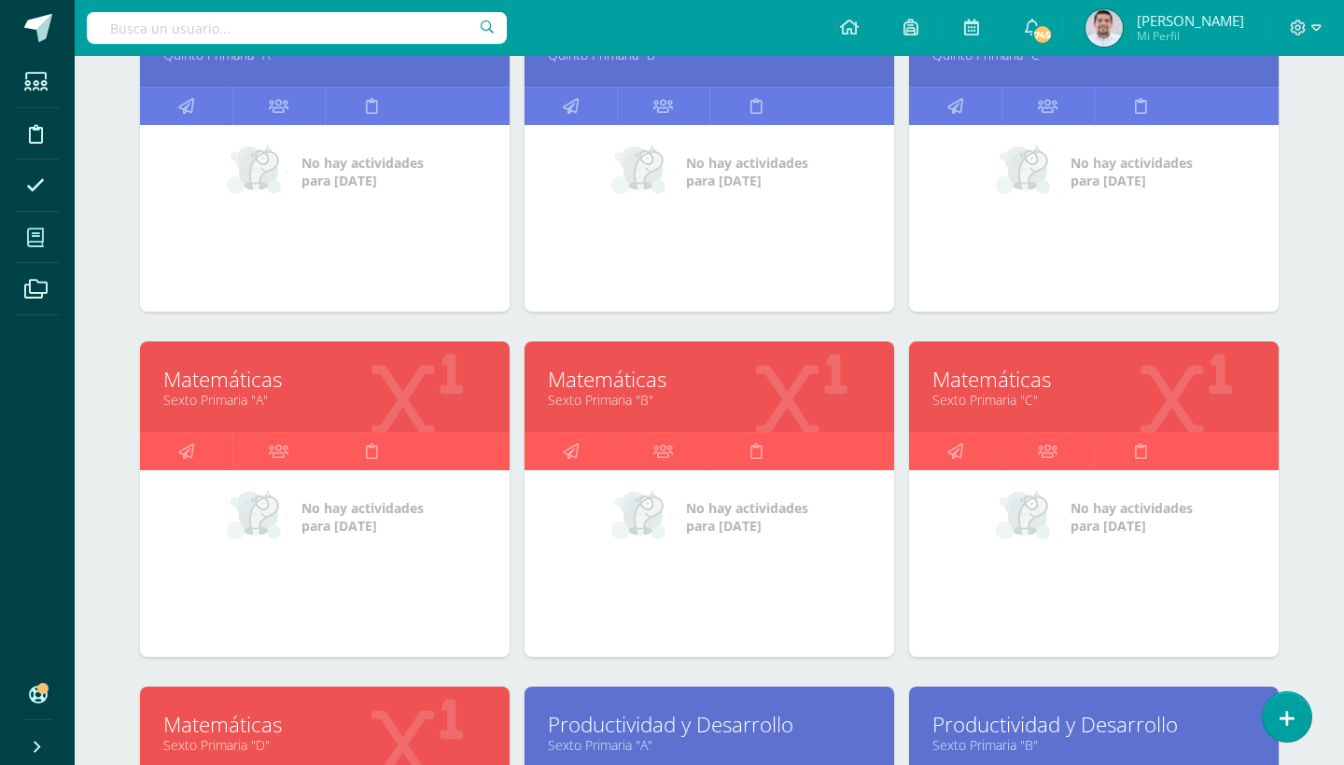
scroll to position [2432, 0]
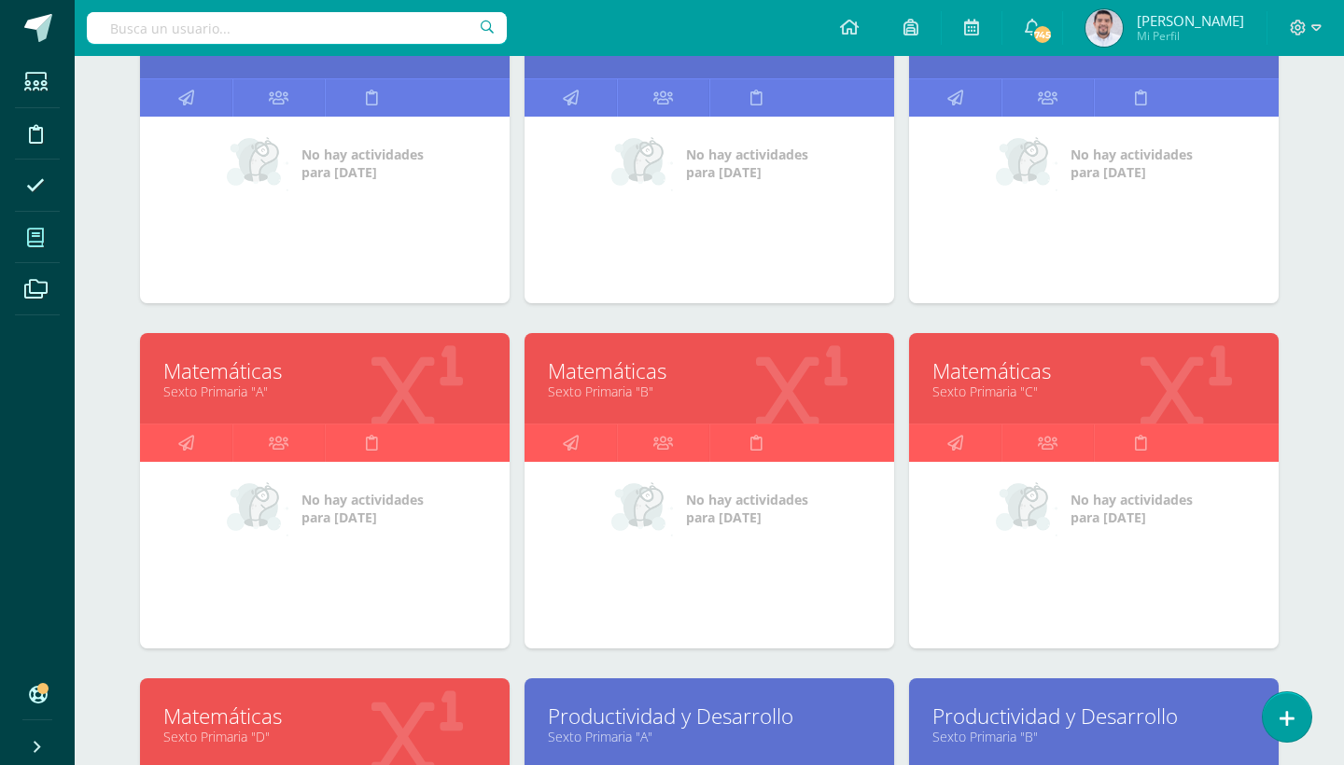
click at [234, 389] on link "Sexto Primaria "A"" at bounding box center [324, 392] width 323 height 18
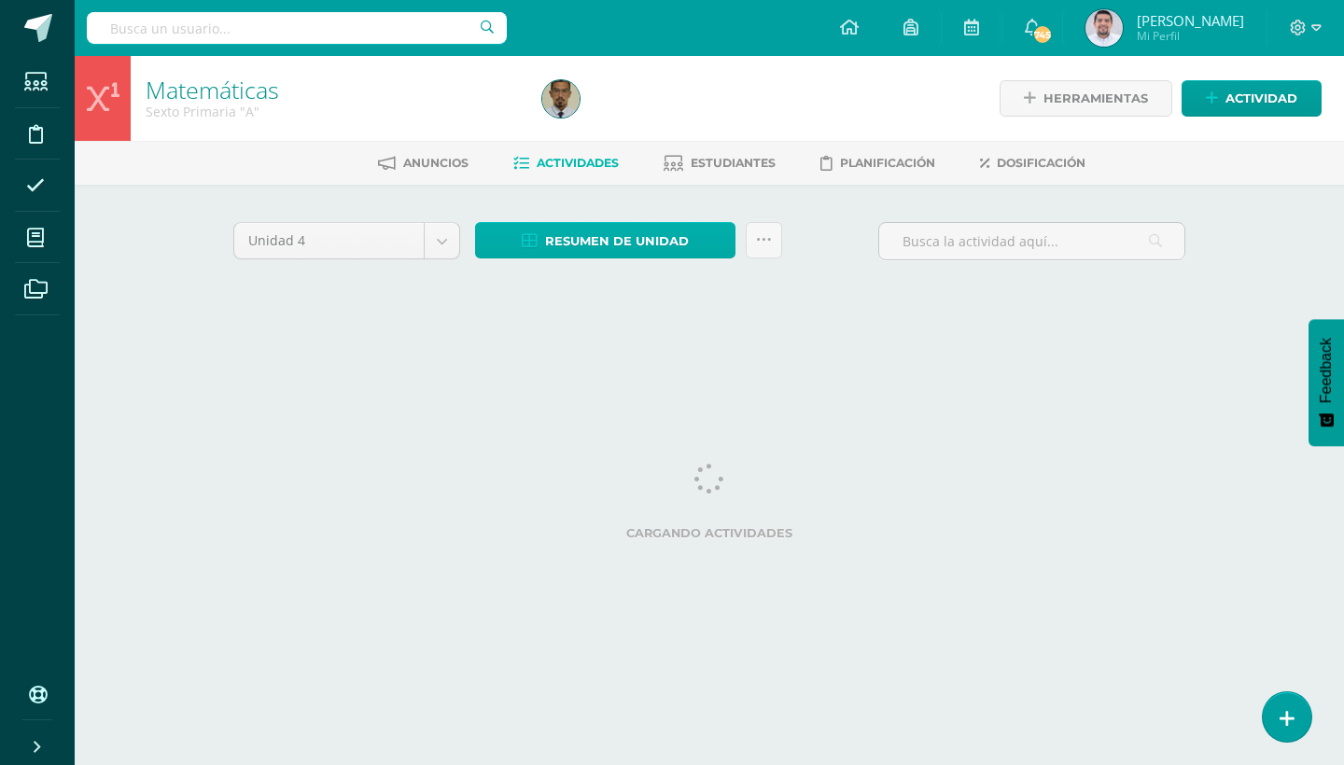
click at [716, 247] on link "Resumen de unidad" at bounding box center [605, 240] width 260 height 36
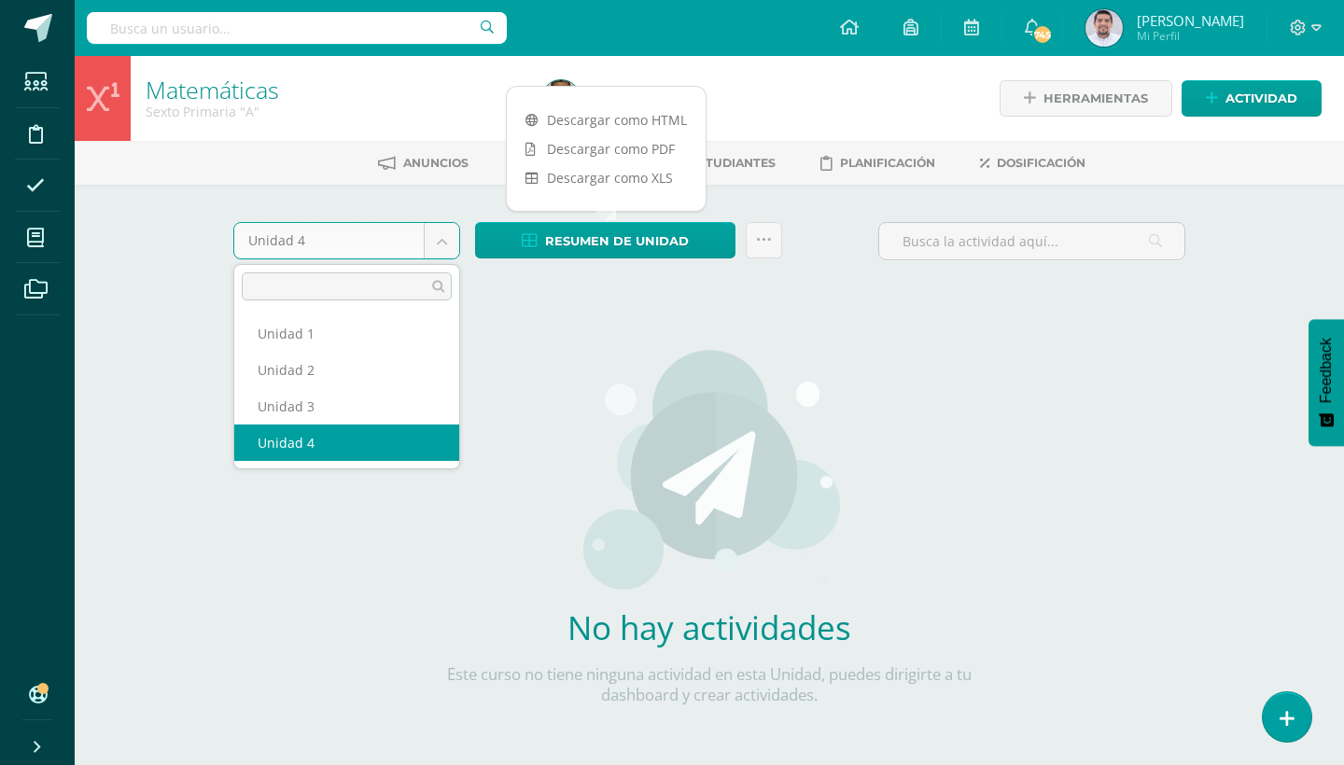
click at [447, 246] on body "Estudiantes Disciplina Asistencia Mis cursos Archivos Soporte Ayuda Reportar un…" at bounding box center [672, 401] width 1344 height 802
click at [442, 241] on body "Estudiantes Disciplina Asistencia Mis cursos Archivos Soporte Ayuda Reportar un…" at bounding box center [672, 401] width 1344 height 802
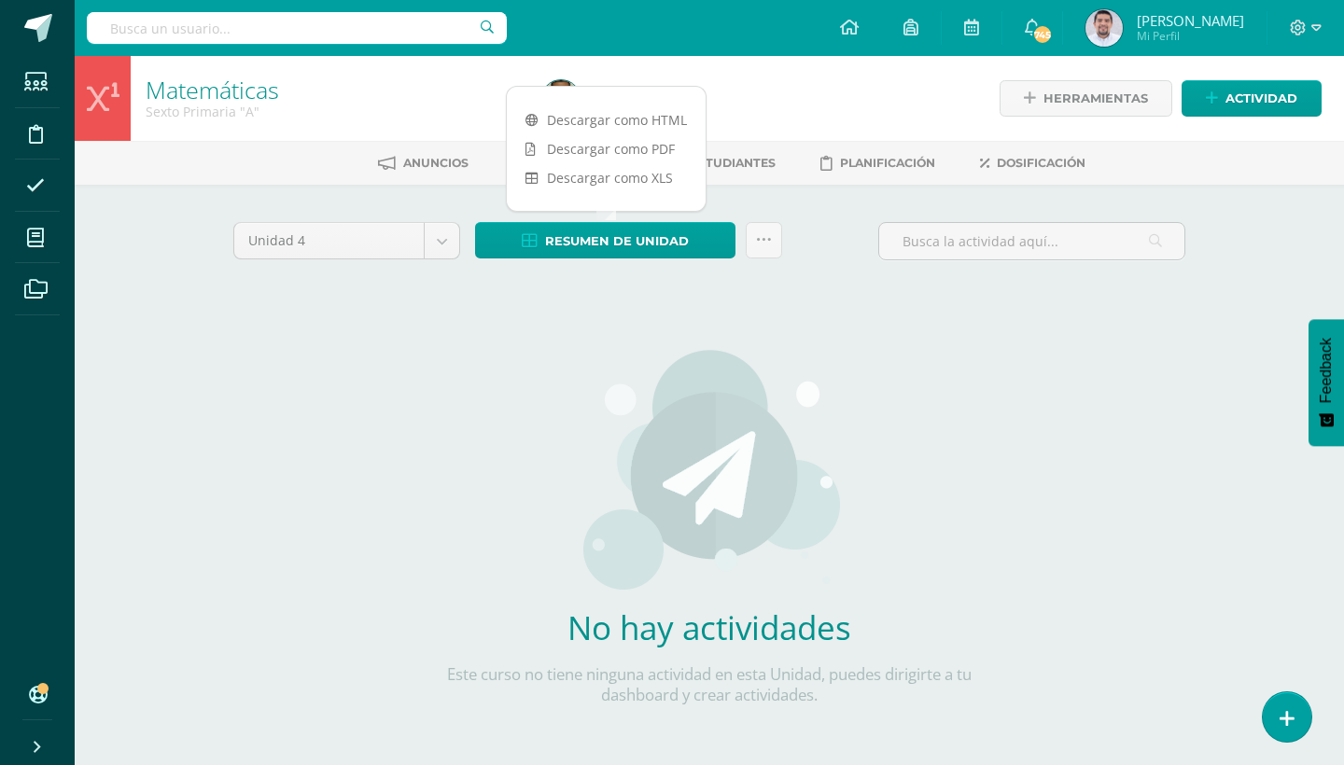
click at [442, 241] on body "Estudiantes Disciplina Asistencia Mis cursos Archivos Soporte Ayuda Reportar un…" at bounding box center [672, 401] width 1344 height 802
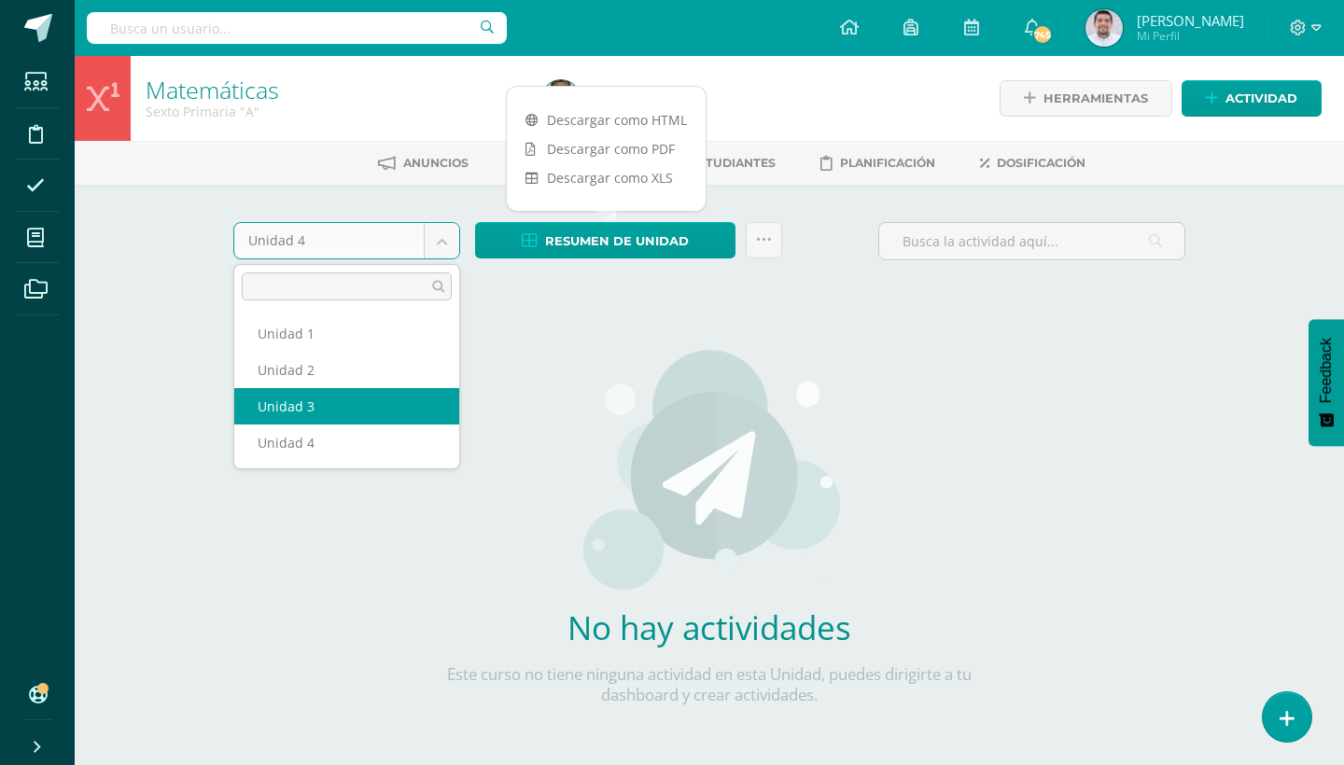
select select "Unidad 3"
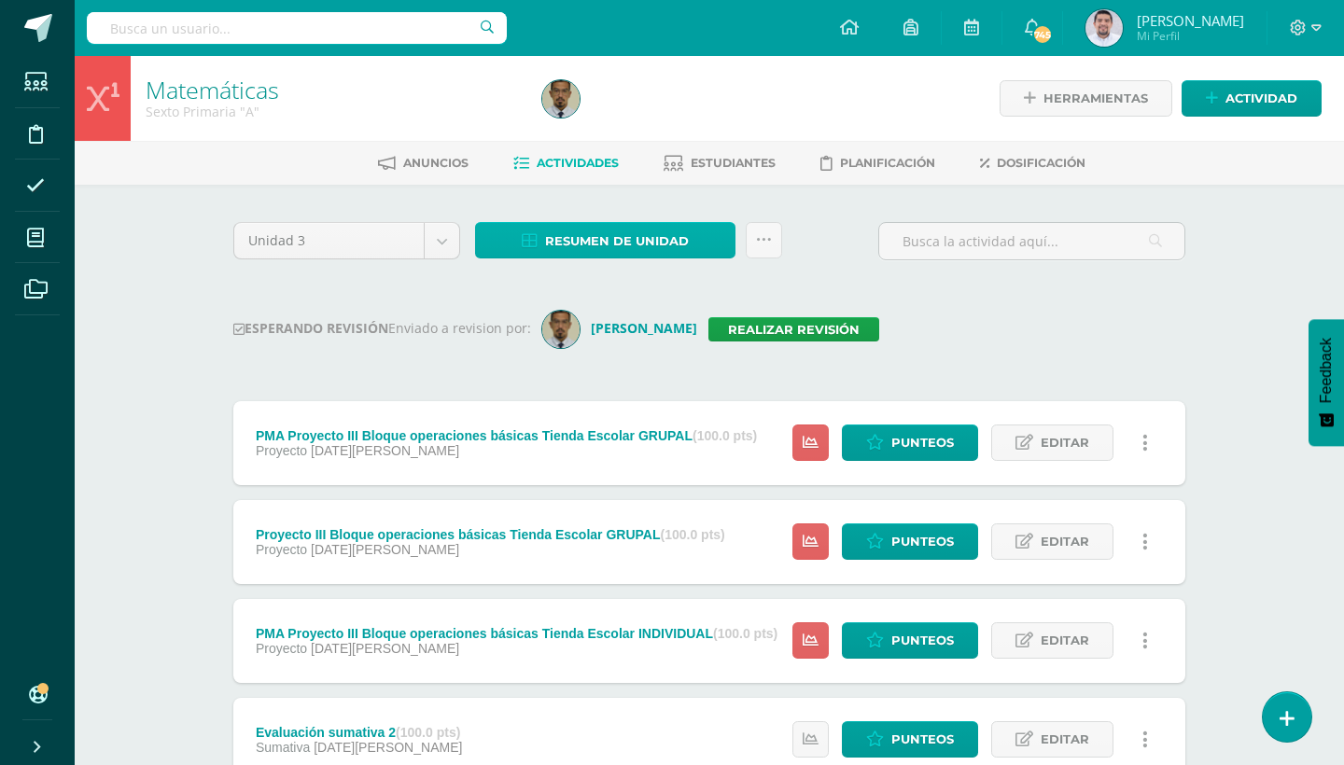
click at [721, 249] on link "Resumen de unidad" at bounding box center [605, 240] width 260 height 36
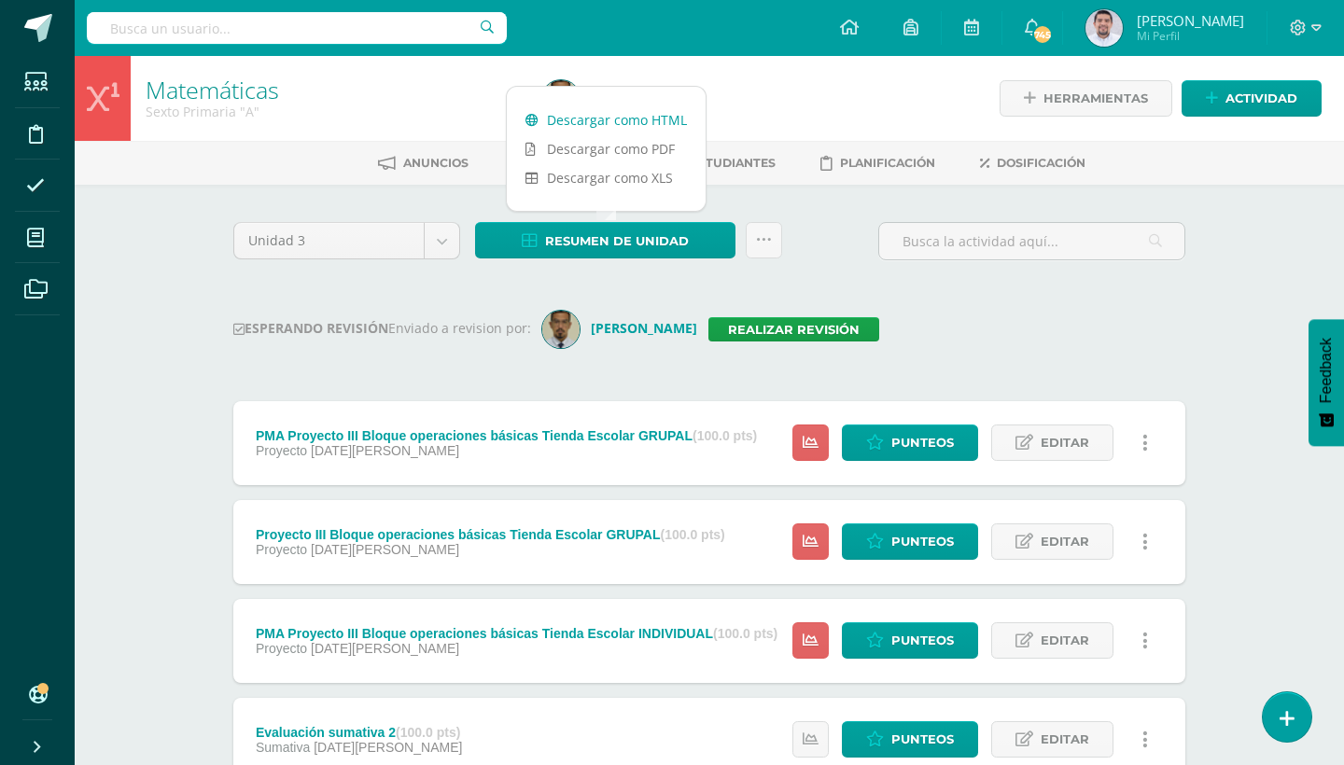
click at [658, 128] on link "Descargar como HTML" at bounding box center [606, 119] width 199 height 29
click at [803, 331] on link "Realizar revisión" at bounding box center [794, 329] width 171 height 24
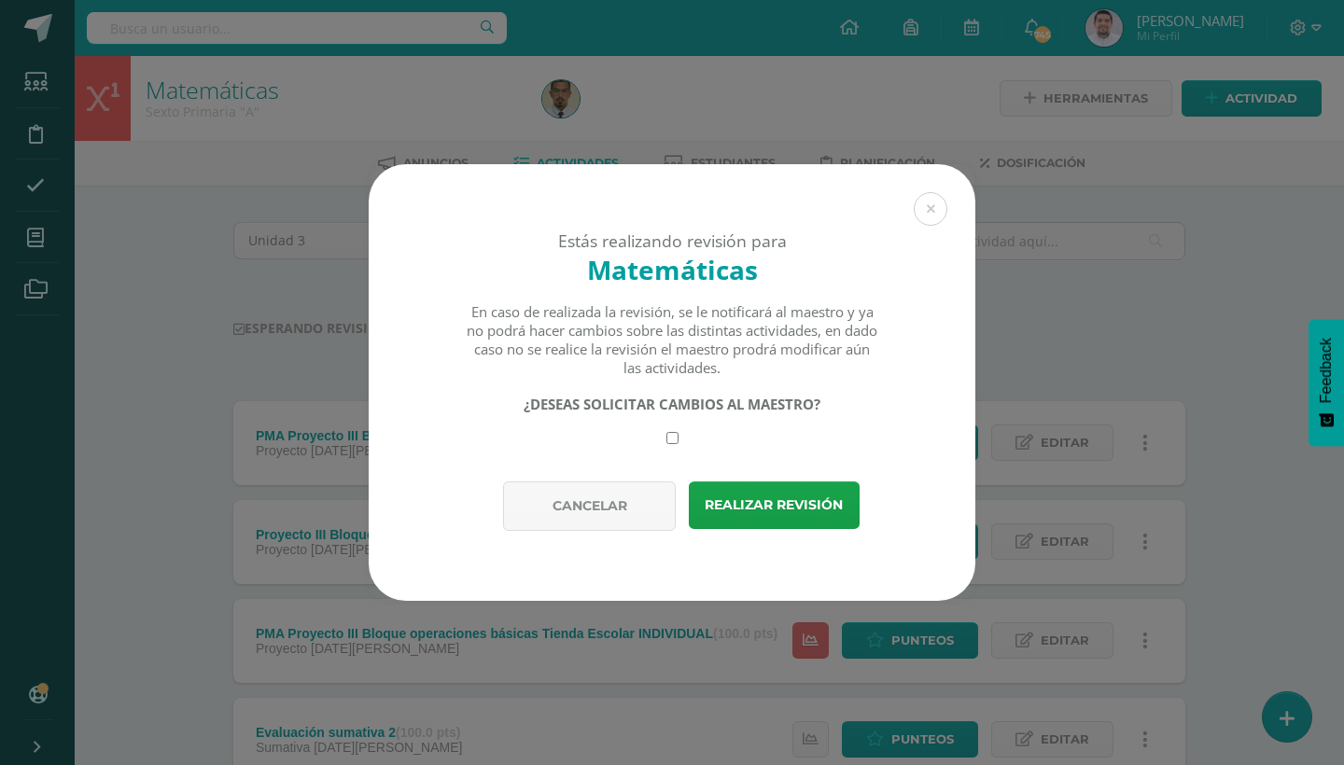
click at [673, 435] on input "checkbox" at bounding box center [673, 438] width 12 height 12
checkbox input "true"
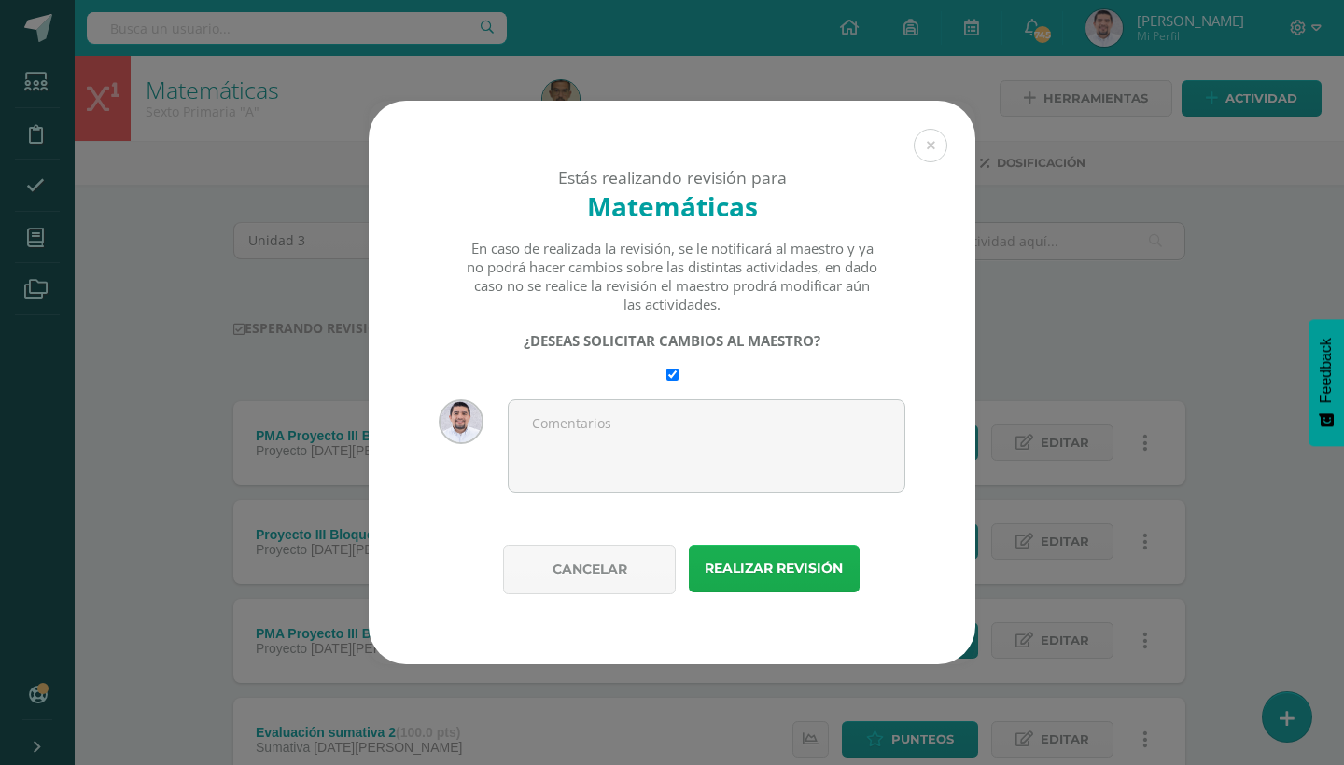
click at [766, 566] on button "Realizar revisión" at bounding box center [774, 569] width 171 height 48
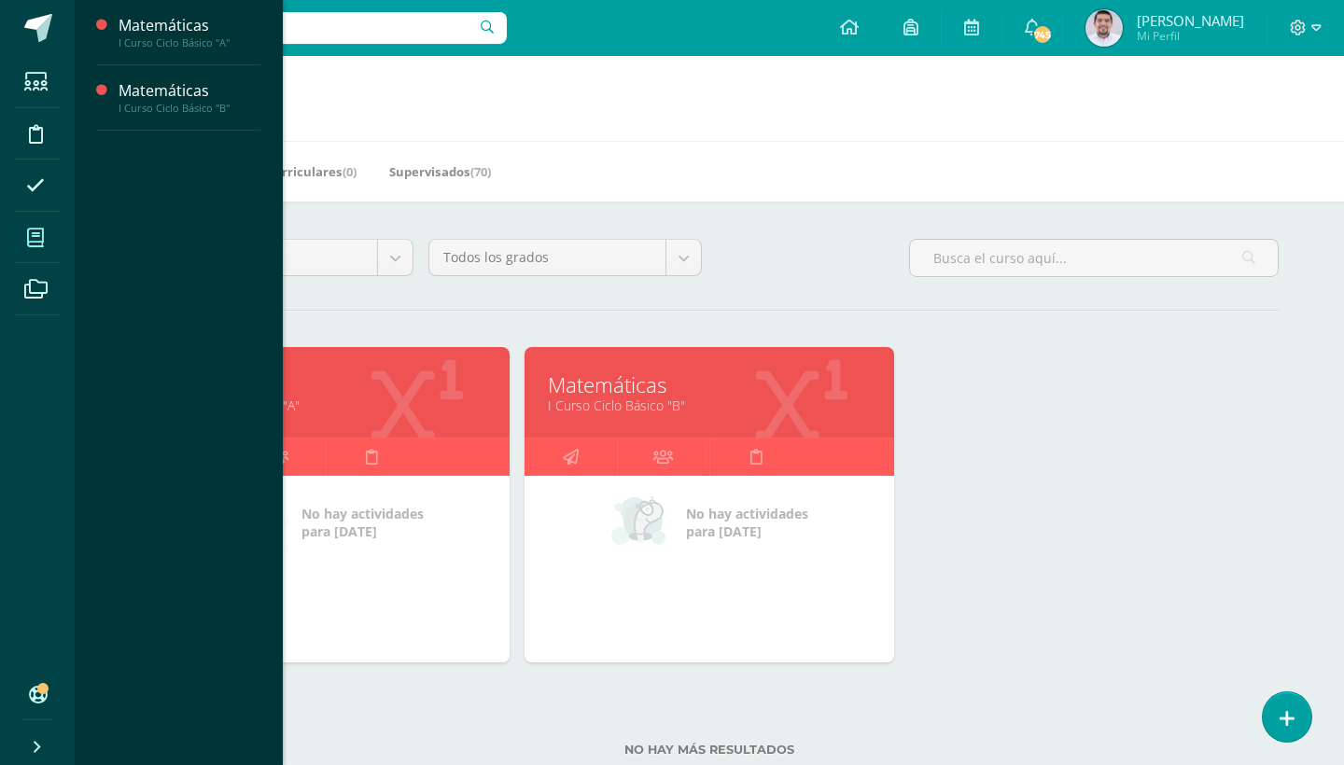
click at [26, 240] on span at bounding box center [36, 238] width 42 height 42
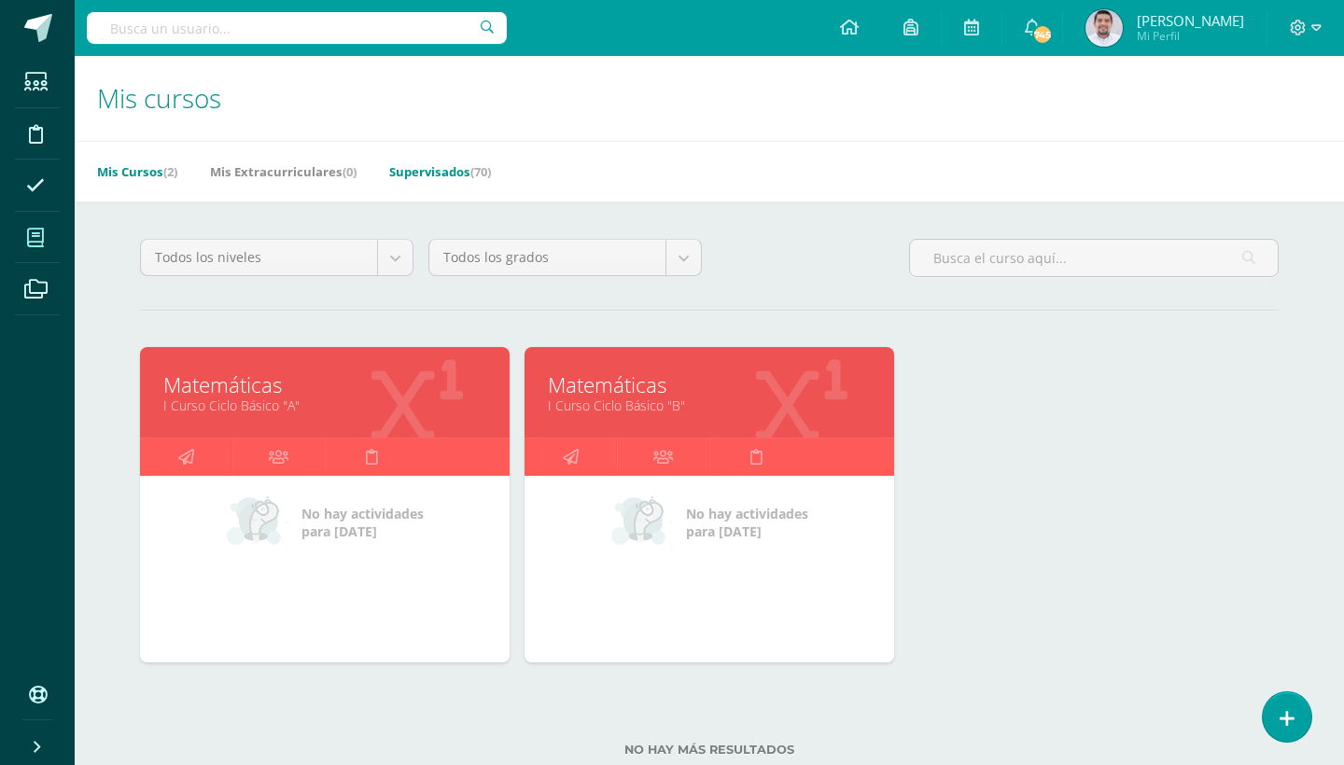
click at [446, 167] on link "Supervisados (70)" at bounding box center [440, 172] width 102 height 30
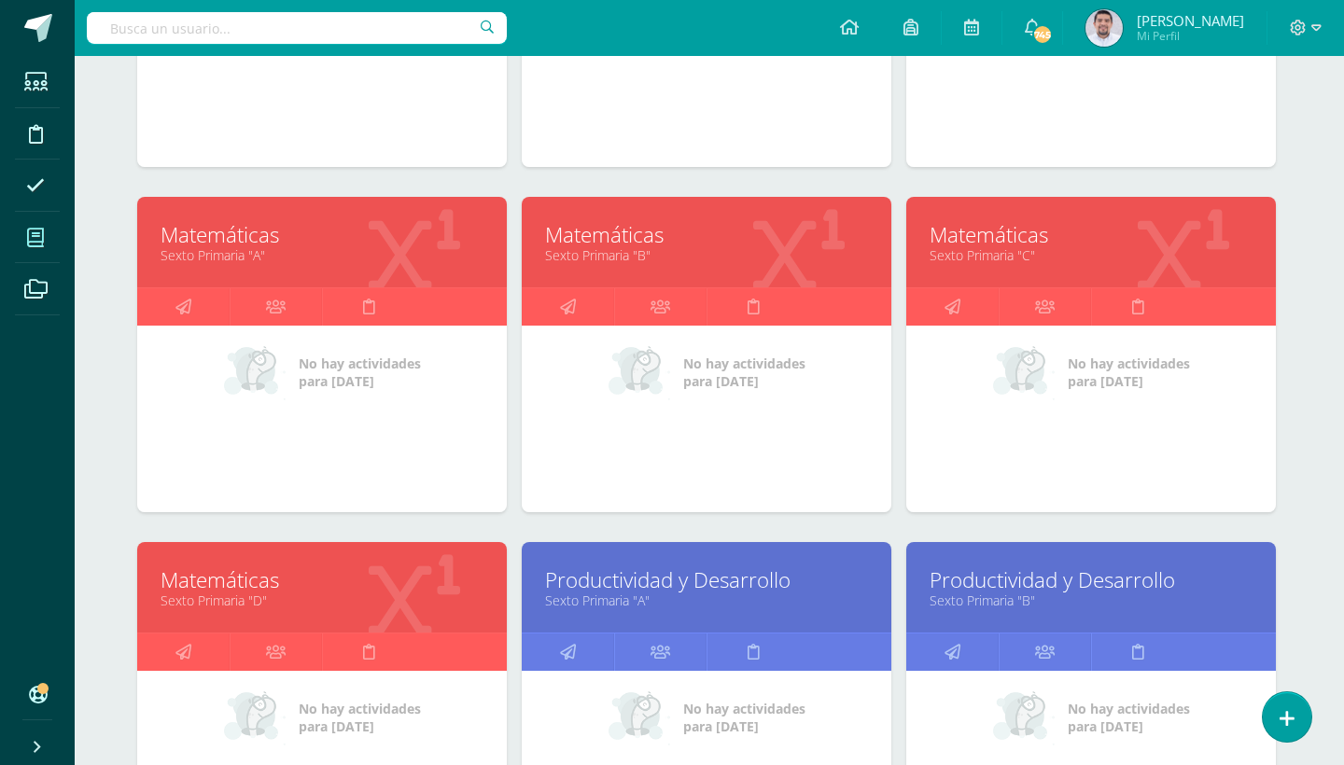
scroll to position [2613, 3]
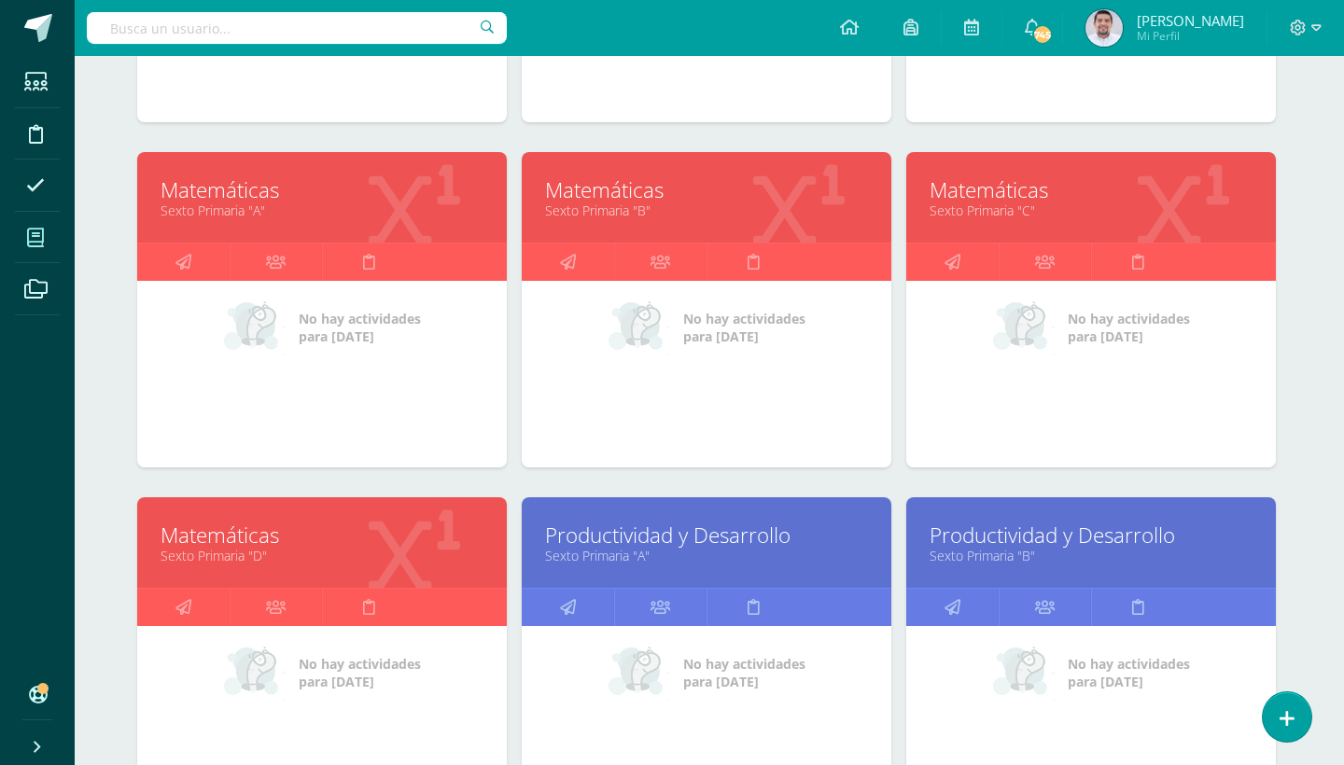
click at [644, 197] on link "Matemáticas" at bounding box center [706, 189] width 323 height 29
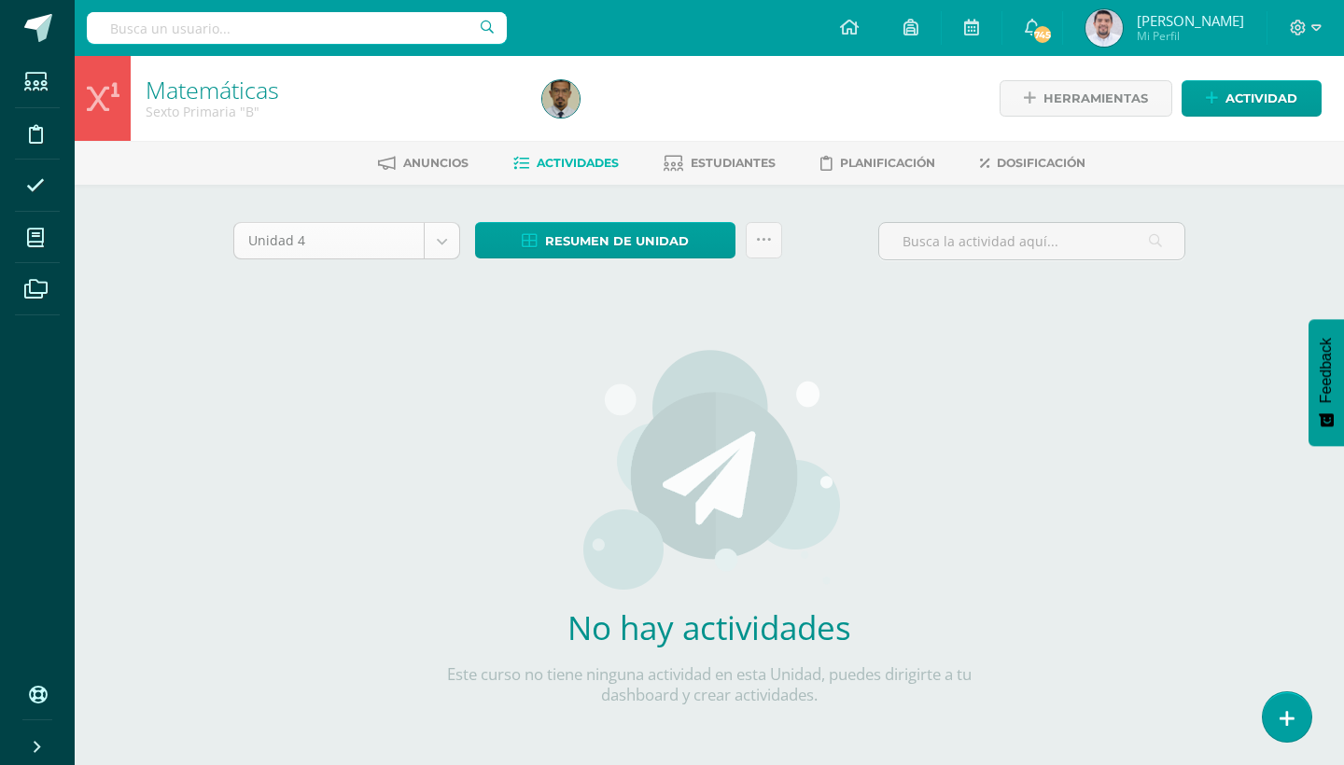
click at [441, 243] on body "Estudiantes Disciplina Asistencia Mis cursos Archivos Soporte Ayuda Reportar un…" at bounding box center [672, 401] width 1344 height 802
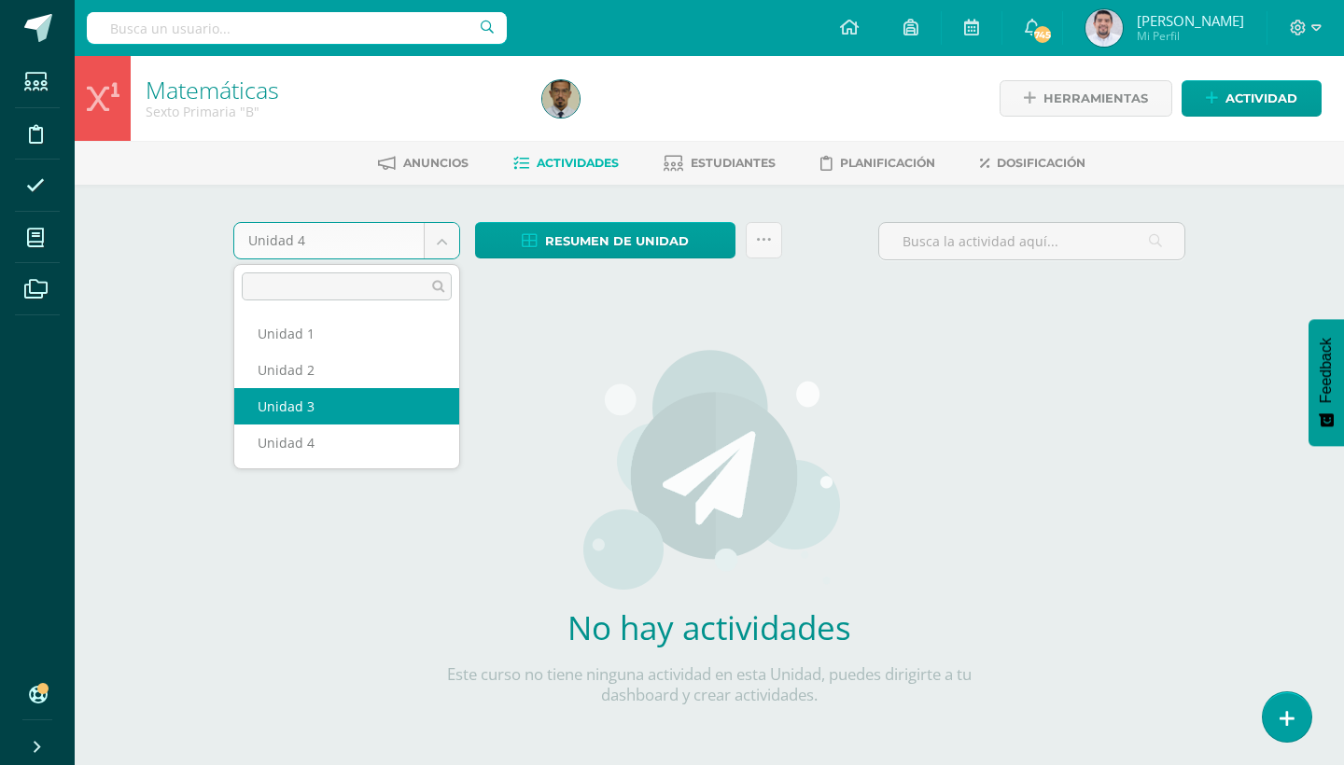
select select "Unidad 3"
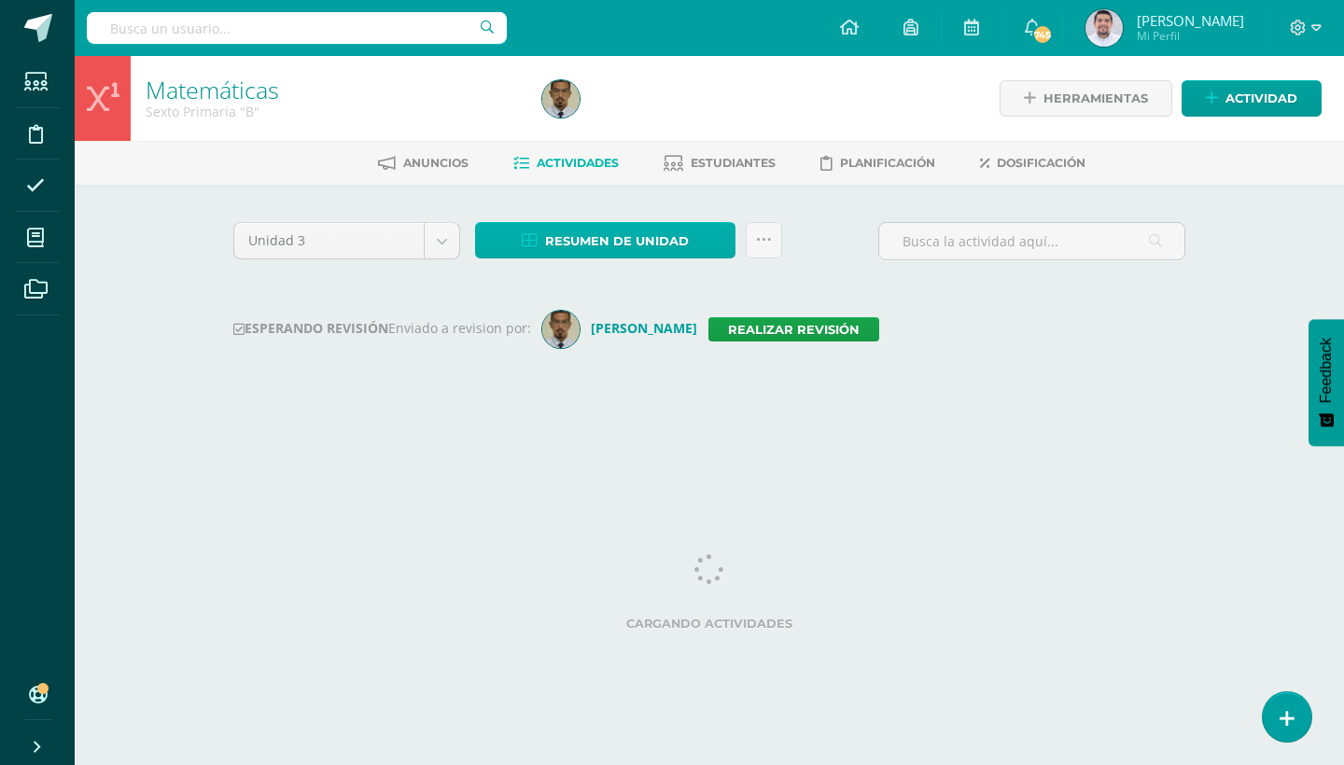
click at [728, 251] on link "Resumen de unidad" at bounding box center [605, 240] width 260 height 36
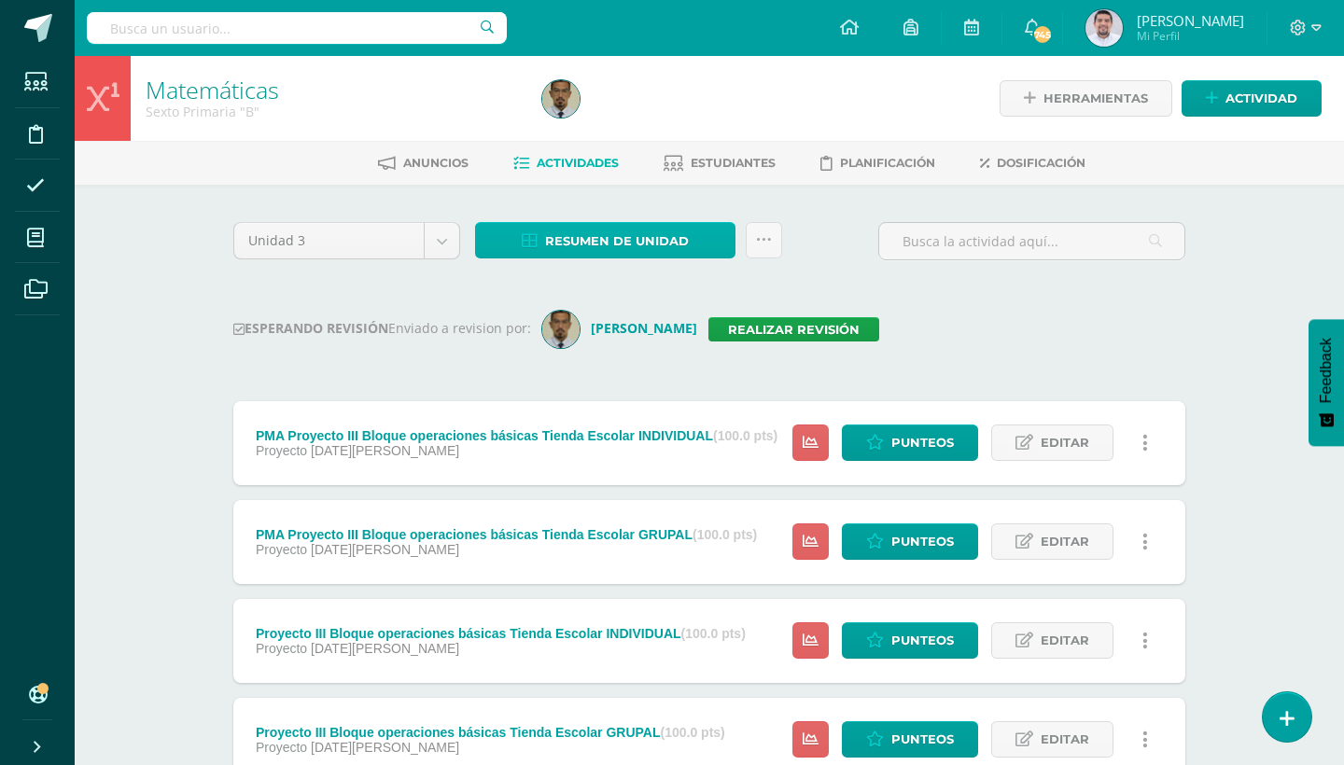
click at [723, 250] on link "Resumen de unidad" at bounding box center [605, 240] width 260 height 36
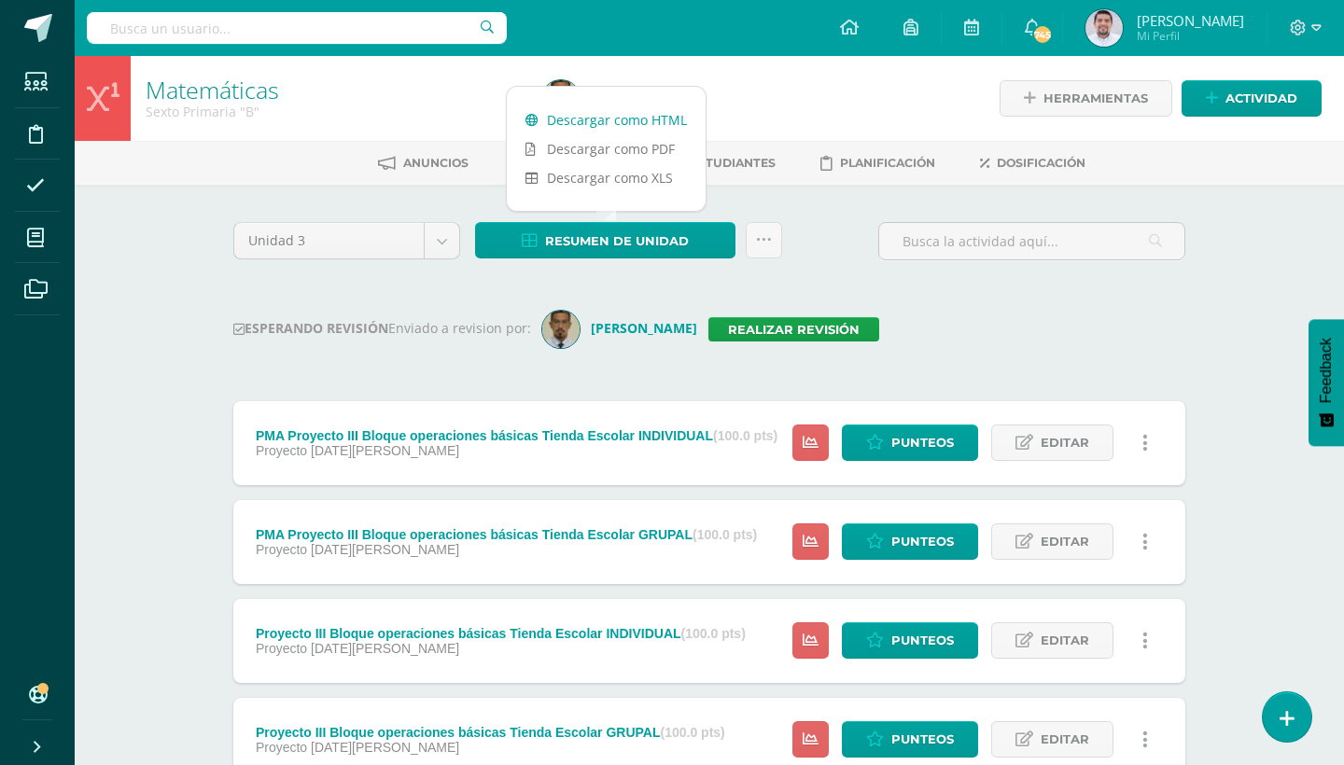
click at [636, 119] on link "Descargar como HTML" at bounding box center [606, 119] width 199 height 29
click at [801, 329] on link "Realizar revisión" at bounding box center [794, 329] width 171 height 24
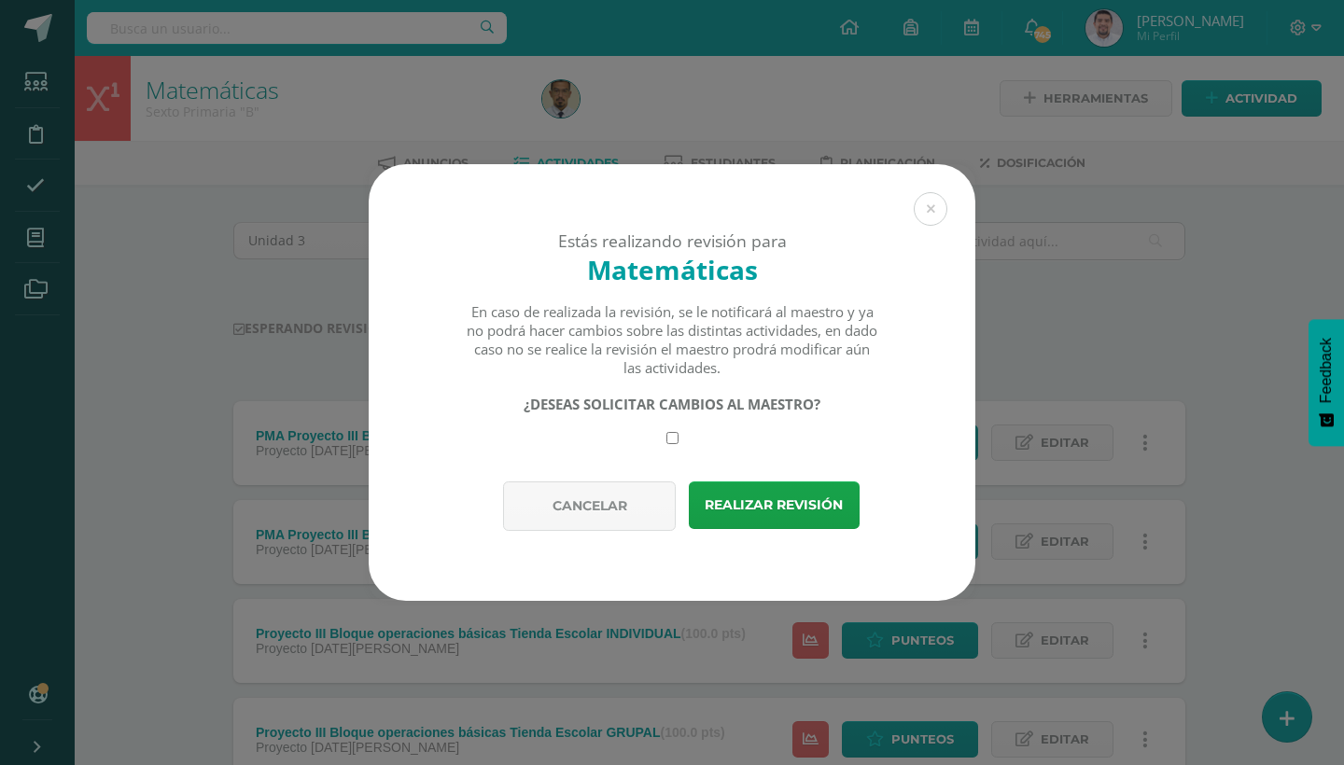
click at [672, 442] on input "checkbox" at bounding box center [673, 438] width 12 height 12
checkbox input "true"
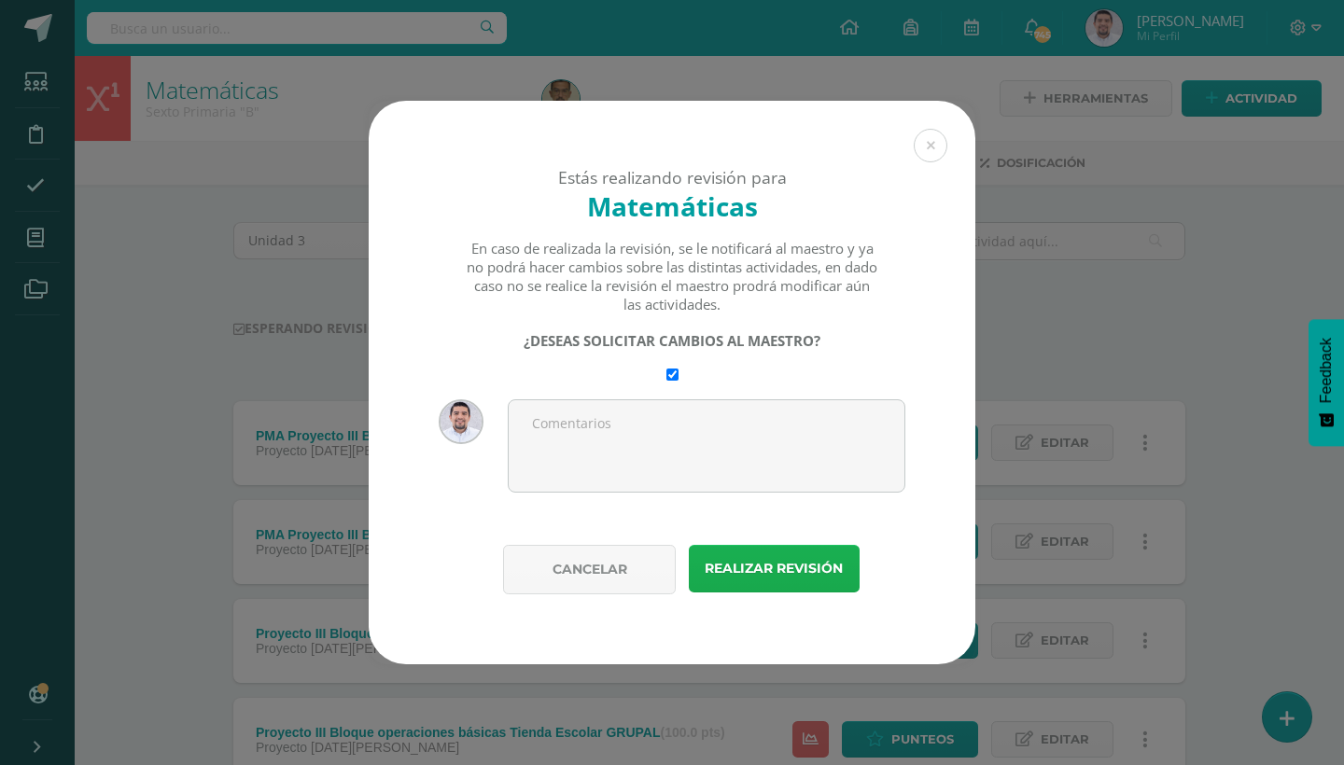
click at [759, 560] on button "Realizar revisión" at bounding box center [774, 569] width 171 height 48
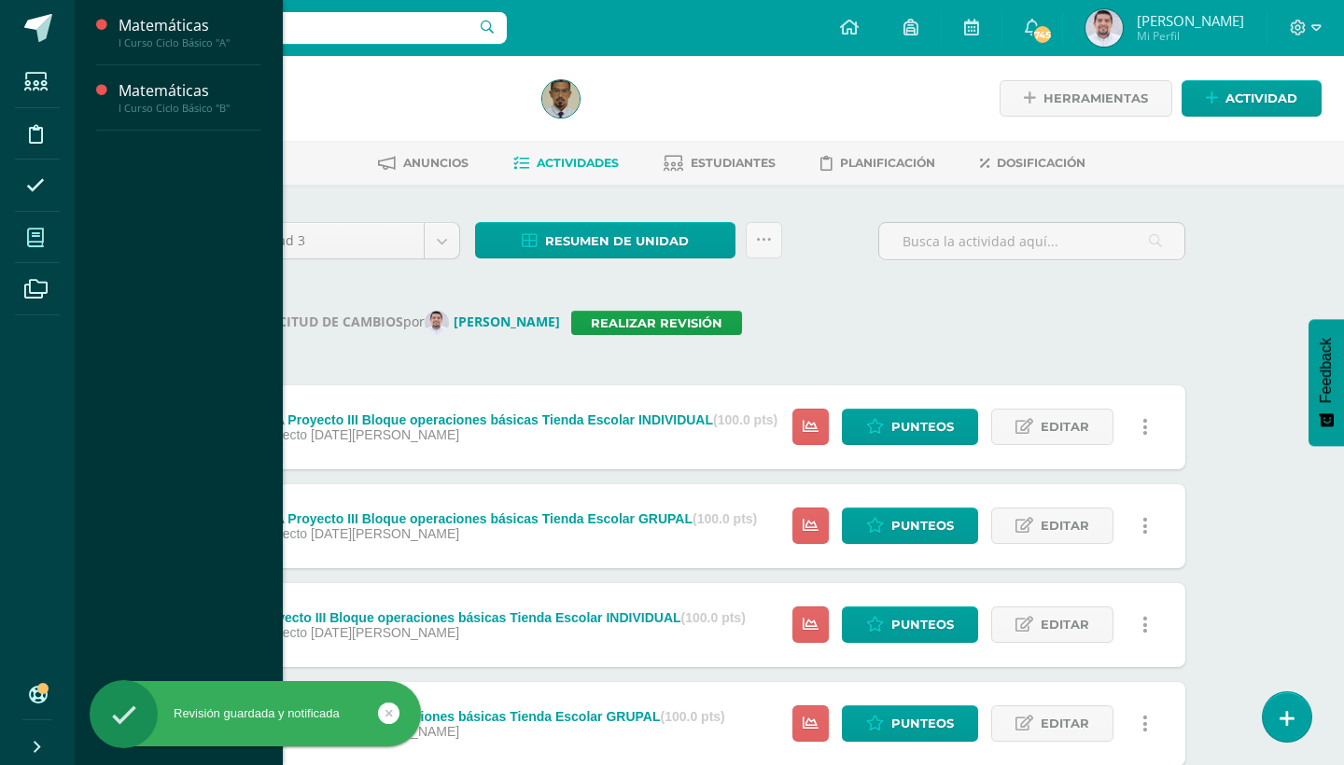
click at [32, 233] on icon at bounding box center [35, 238] width 17 height 19
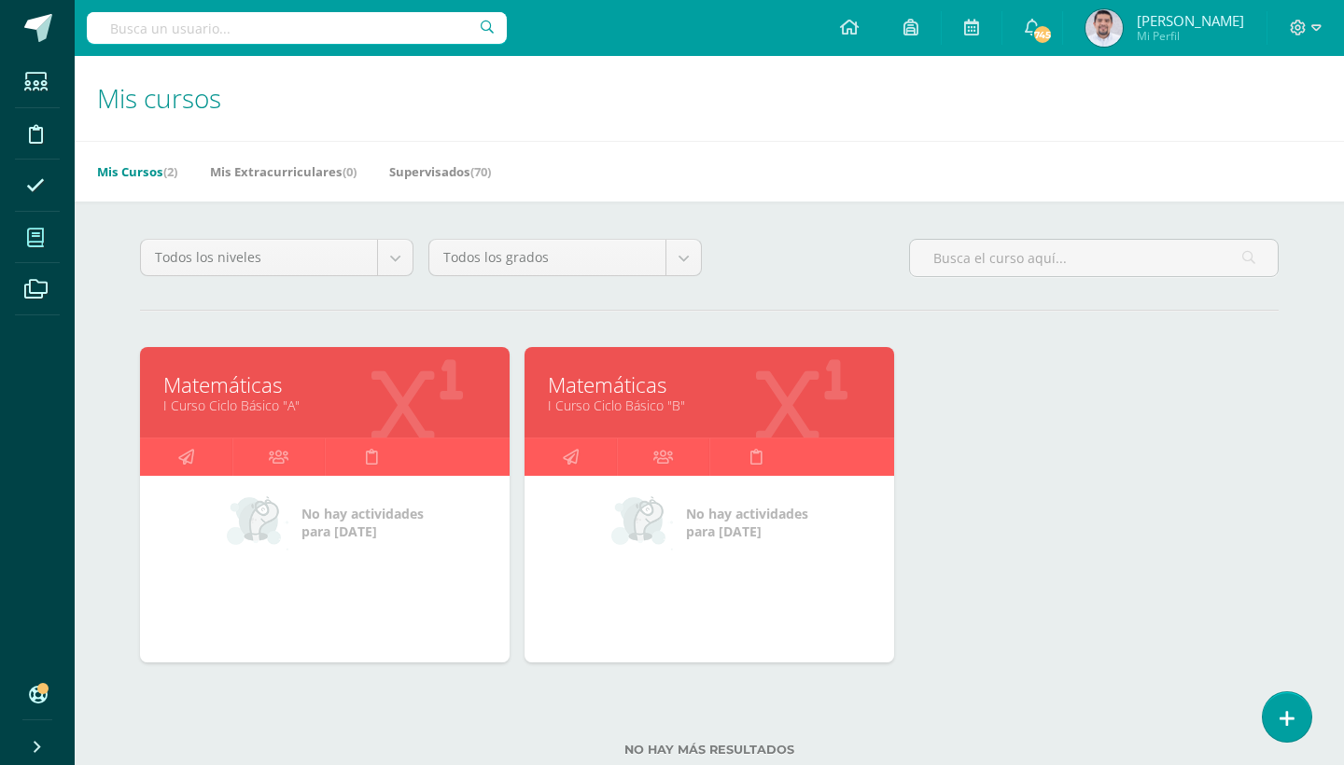
scroll to position [22, 0]
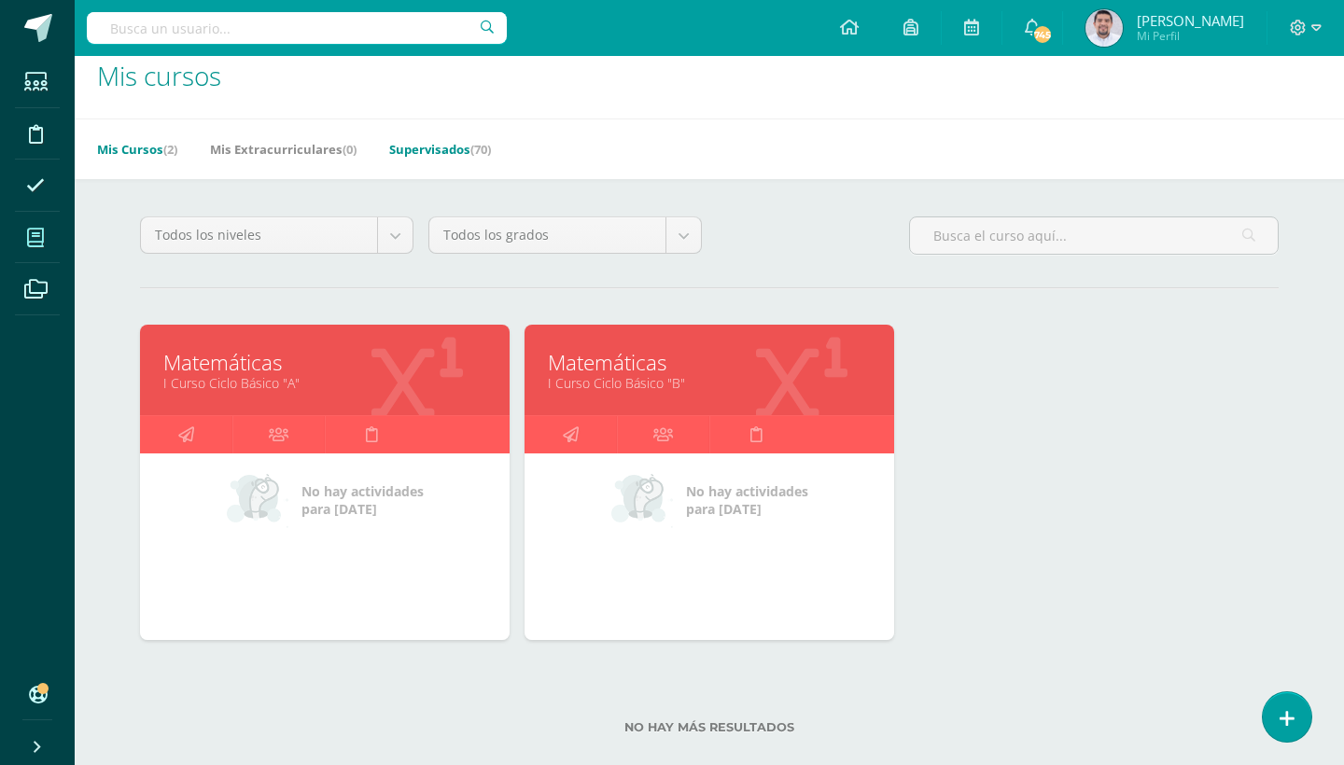
click at [481, 152] on span "(70)" at bounding box center [480, 149] width 21 height 17
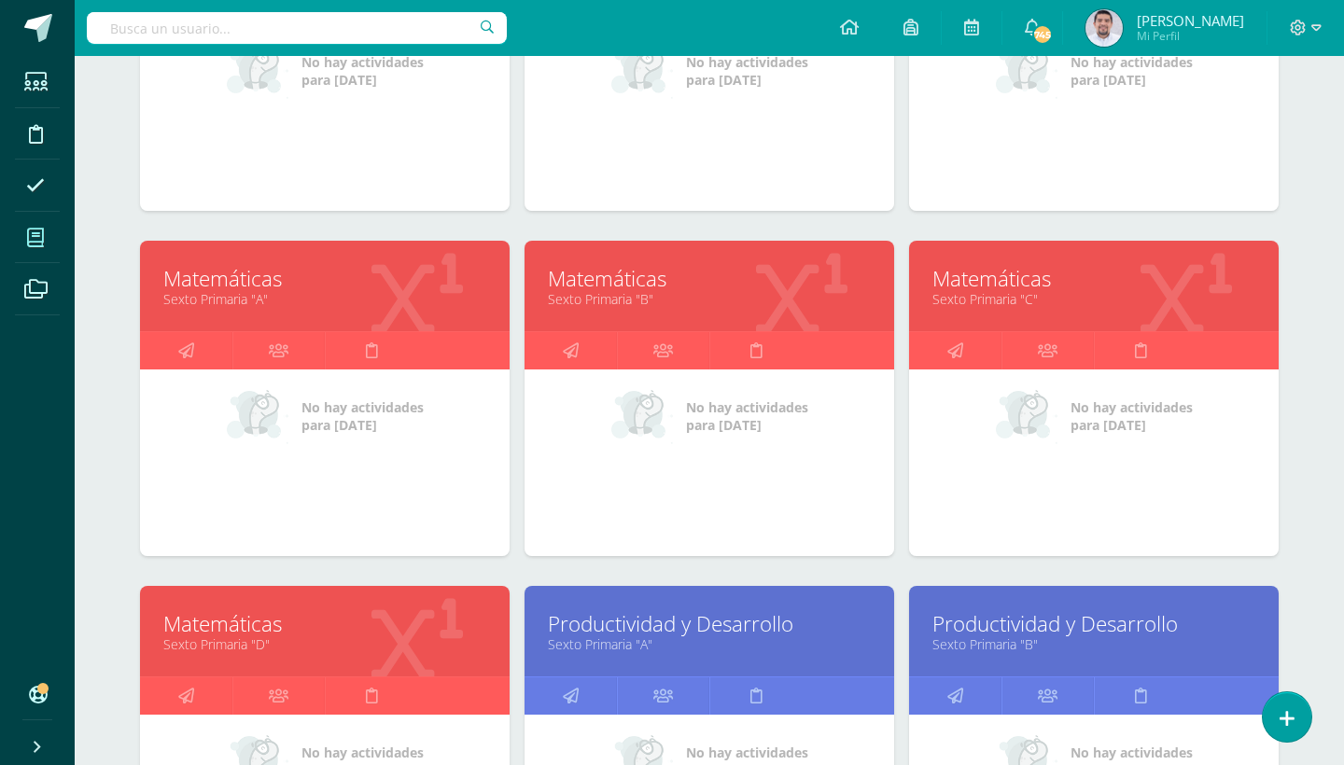
scroll to position [2541, 0]
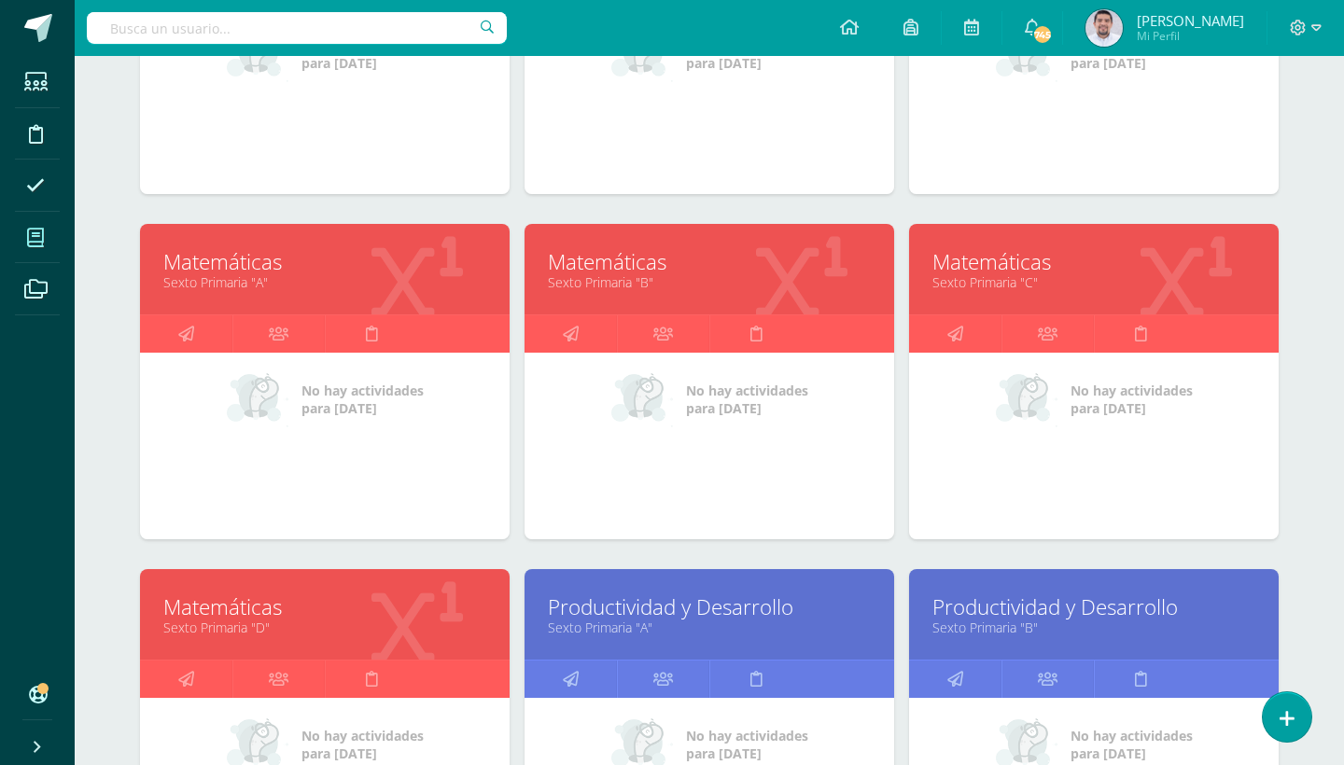
click at [983, 274] on link "Sexto Primaria "C"" at bounding box center [1094, 283] width 323 height 18
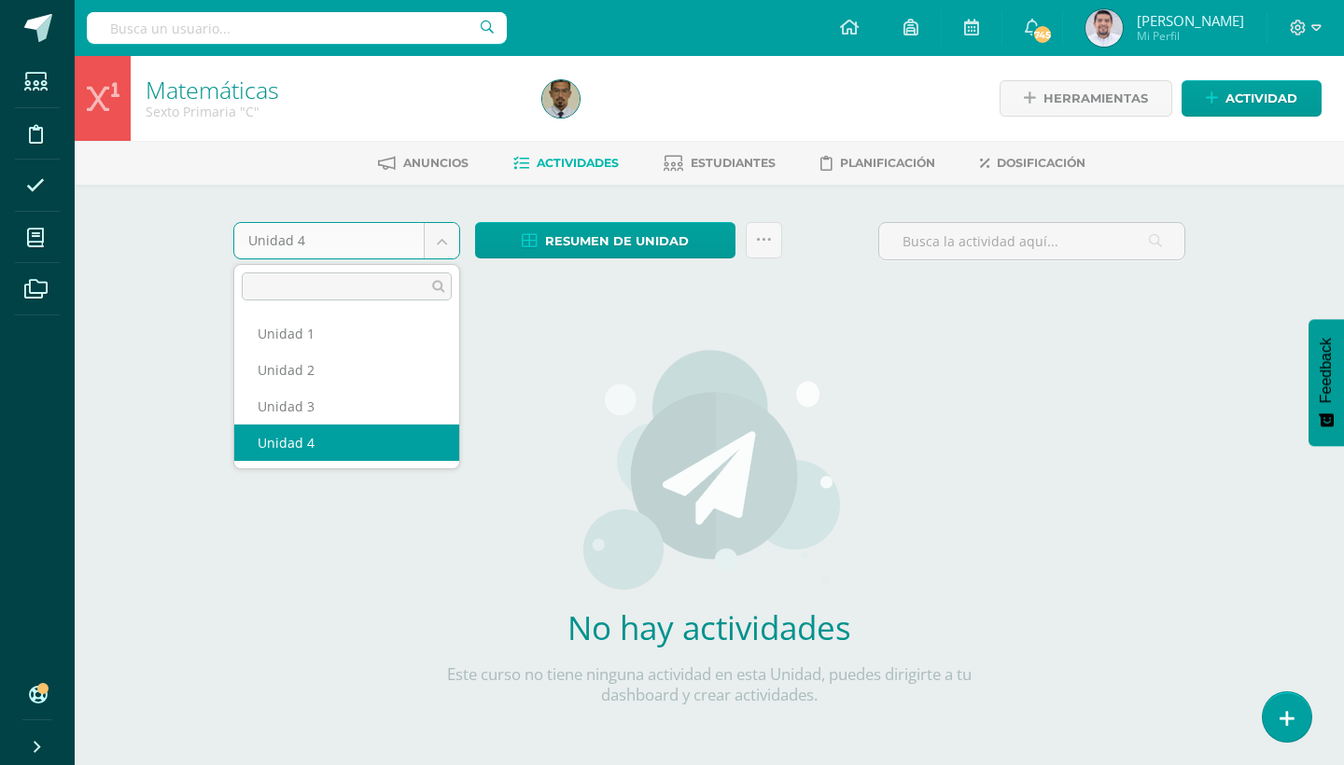
click at [438, 250] on body "Estudiantes Disciplina Asistencia Mis cursos Archivos Soporte Ayuda Reportar un…" at bounding box center [672, 401] width 1344 height 802
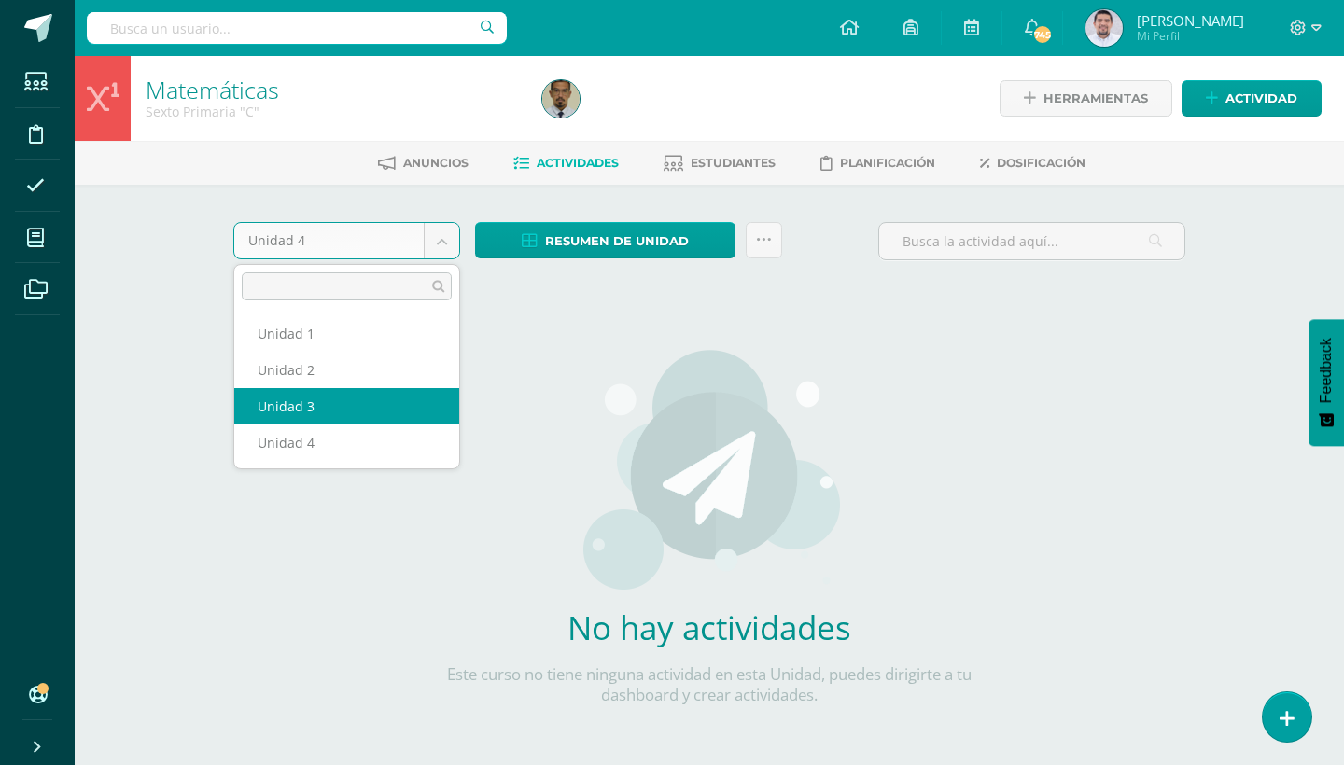
select select "Unidad 3"
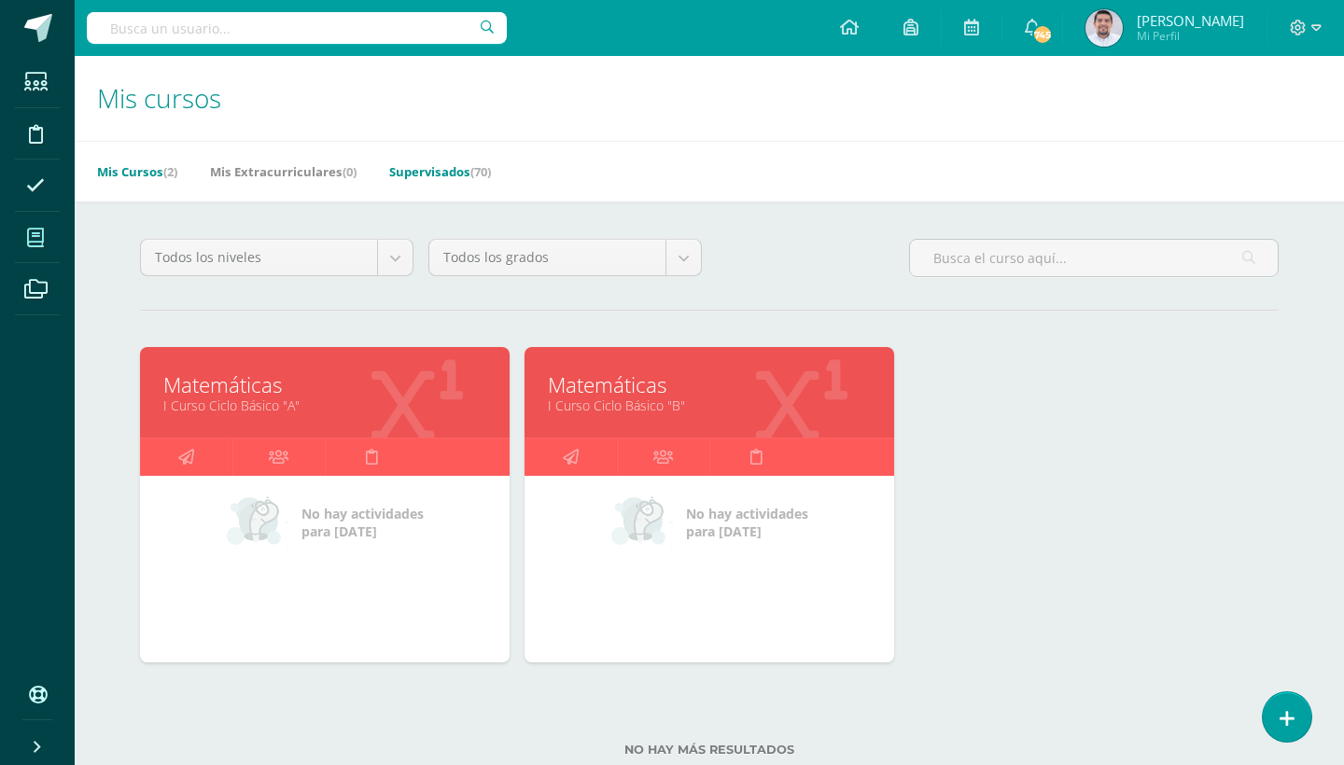
click at [466, 174] on link "Supervisados (70)" at bounding box center [440, 172] width 102 height 30
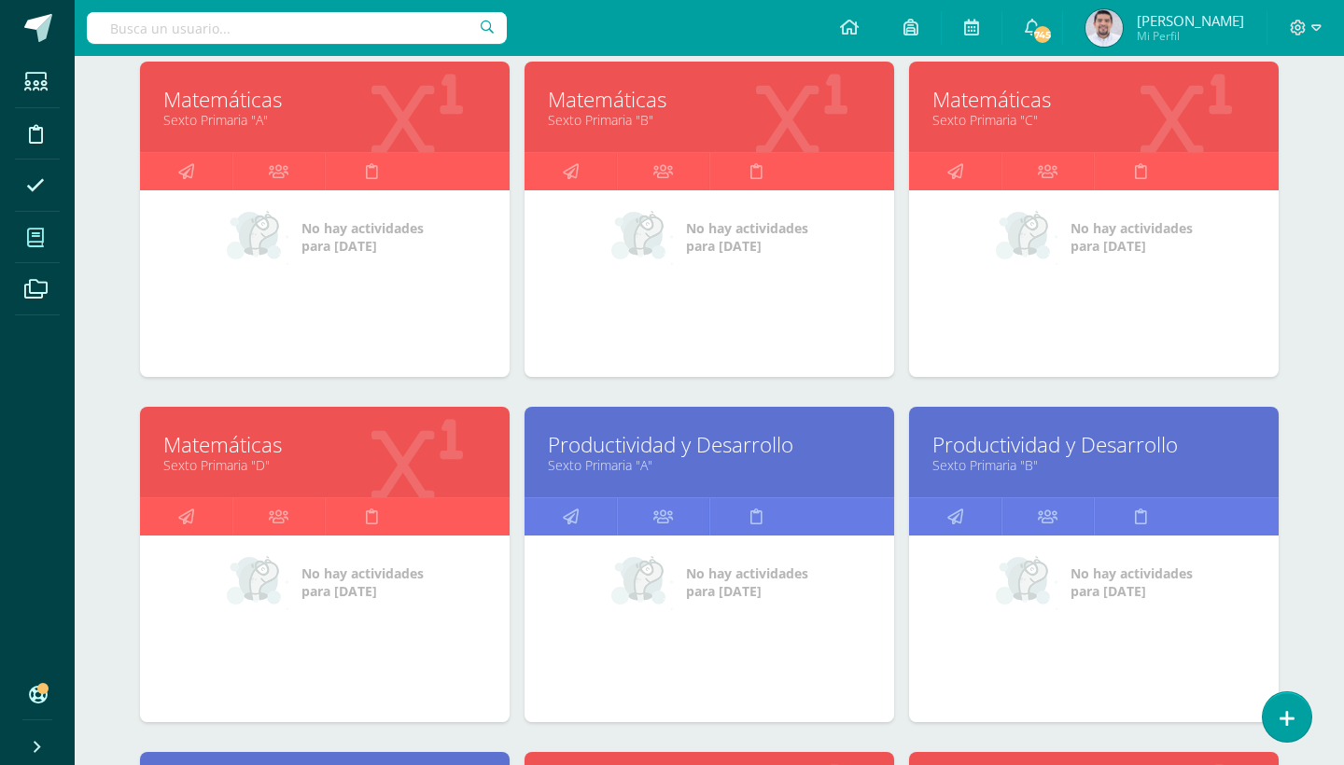
scroll to position [2708, 0]
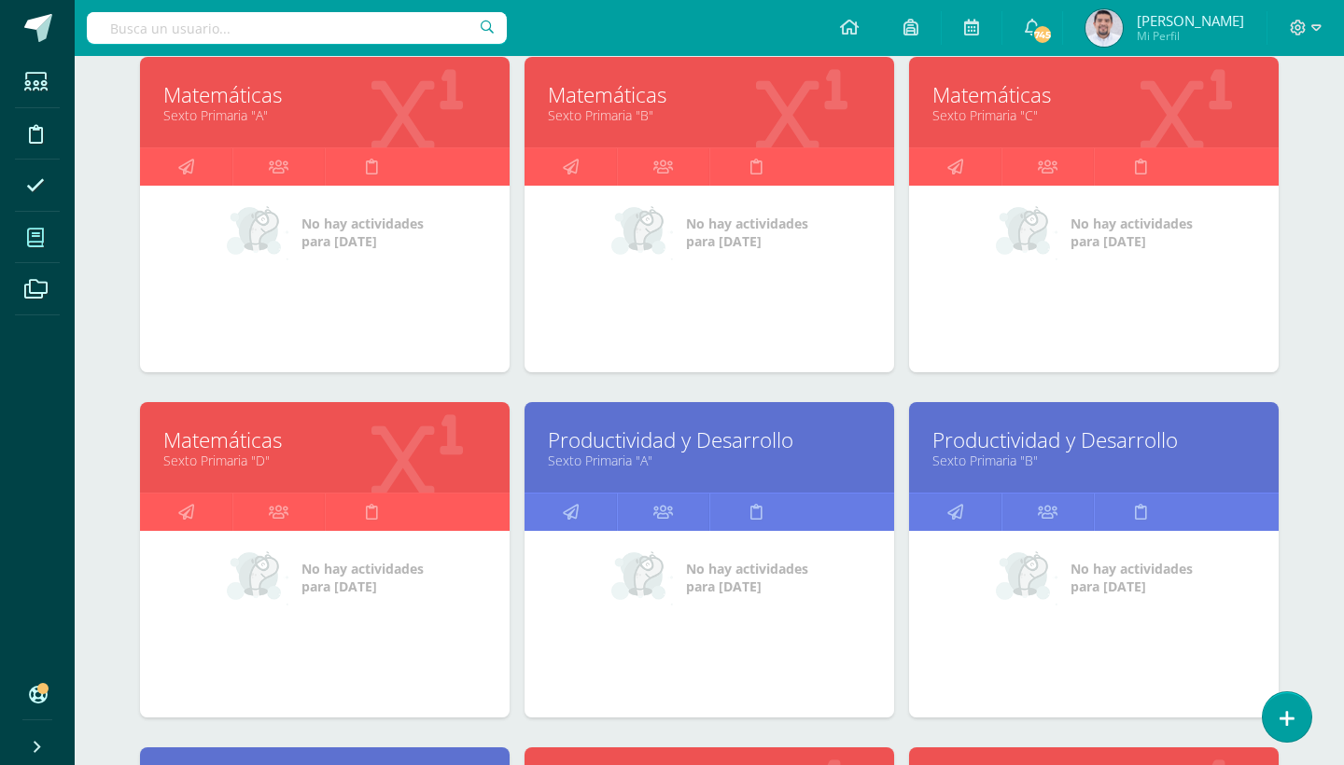
click at [230, 442] on link "Matemáticas" at bounding box center [324, 440] width 323 height 29
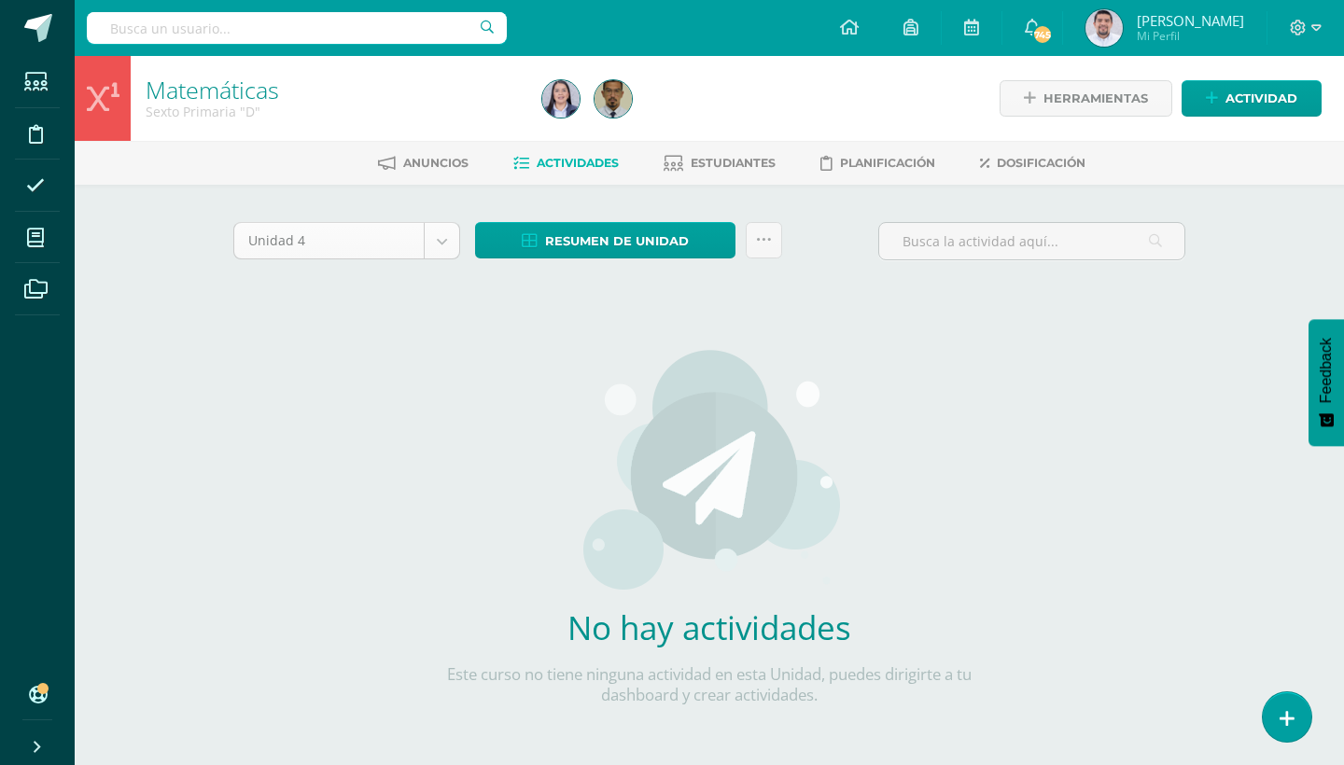
click at [442, 234] on body "Estudiantes Disciplina Asistencia Mis cursos Archivos Soporte Ayuda Reportar un…" at bounding box center [672, 401] width 1344 height 802
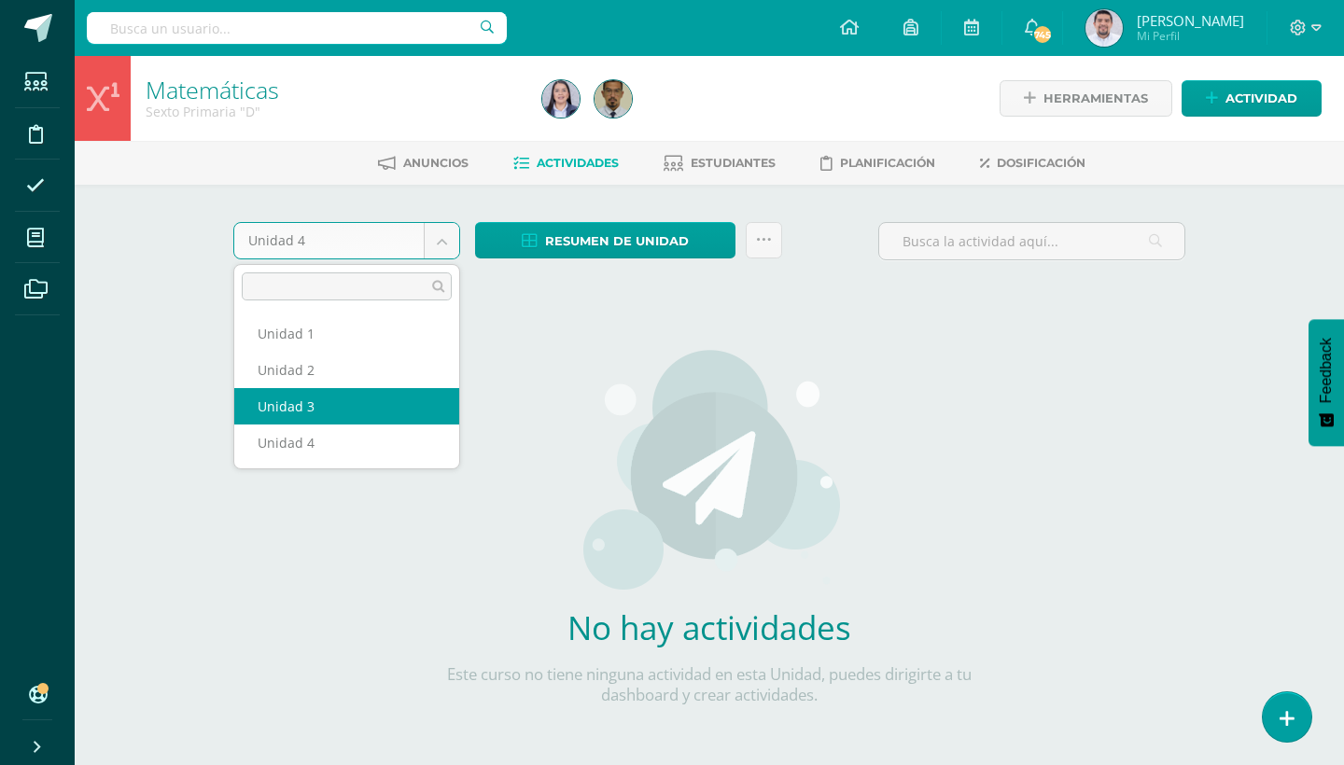
select select "Unidad 3"
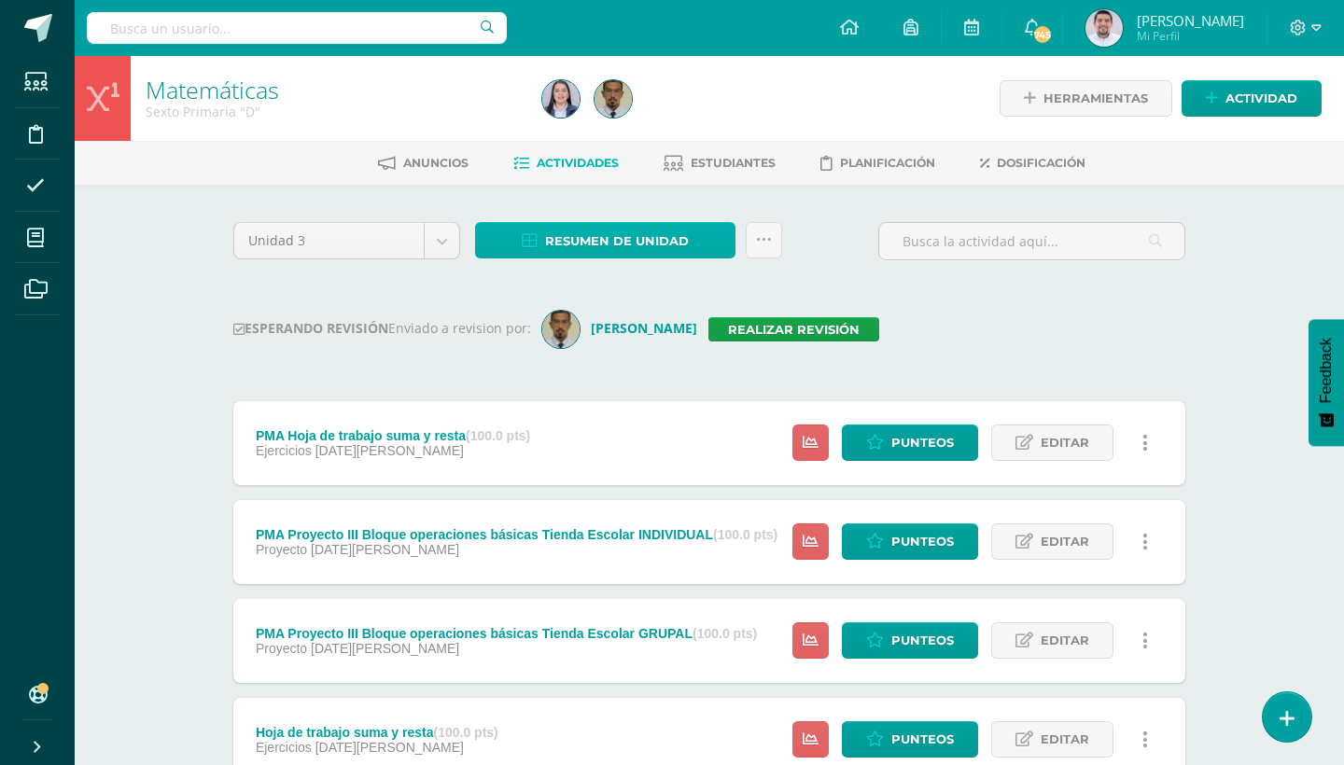
click at [708, 241] on link "Resumen de unidad" at bounding box center [605, 240] width 260 height 36
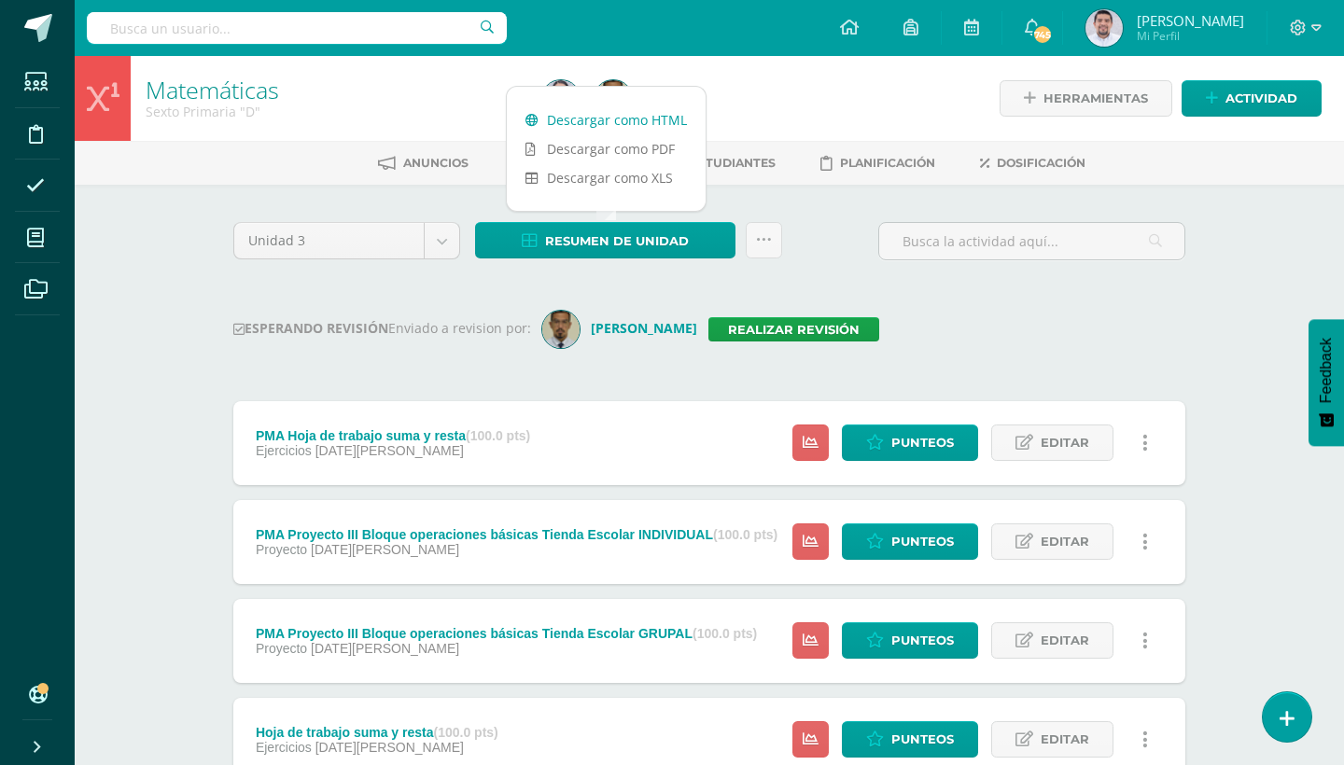
click at [634, 120] on link "Descargar como HTML" at bounding box center [606, 119] width 199 height 29
click at [819, 327] on link "Realizar revisión" at bounding box center [794, 329] width 171 height 24
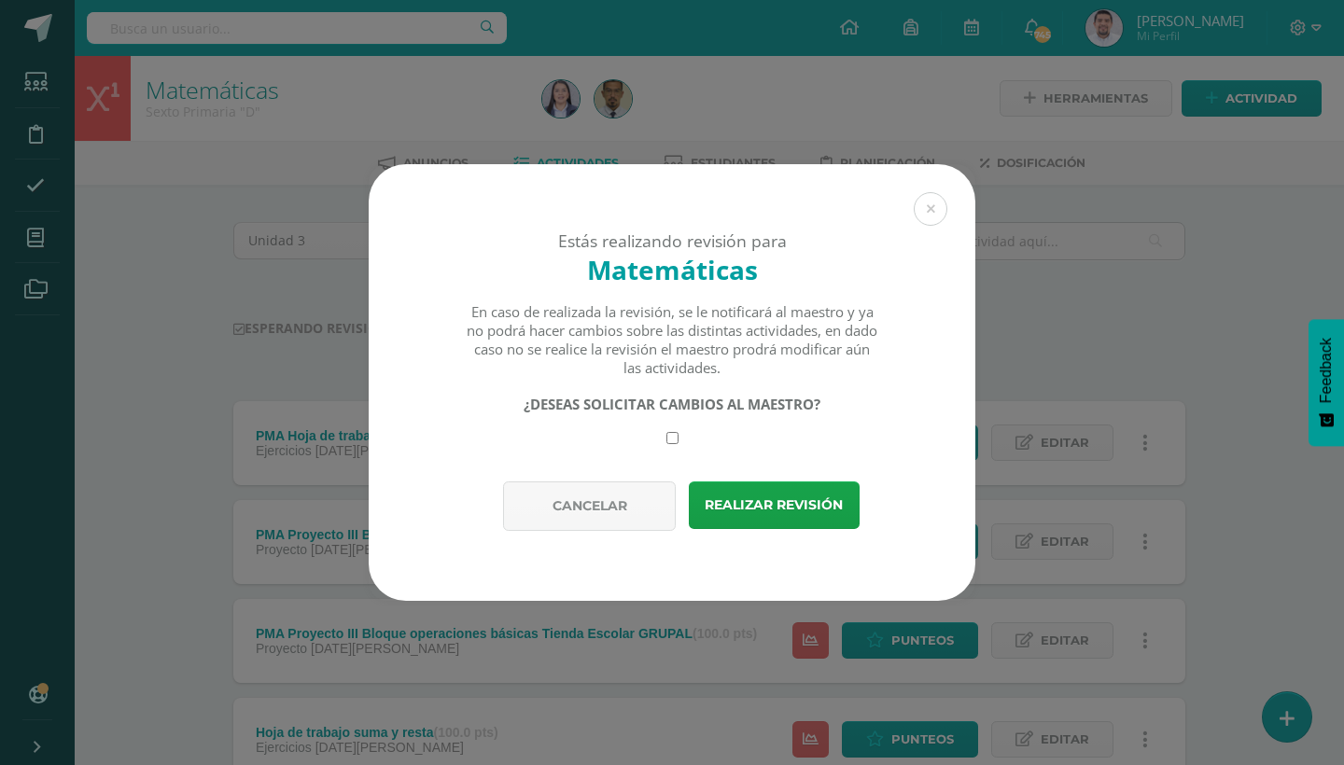
click at [679, 438] on div "¿DESEAS SOLICITAR CAMBIOS AL MAESTRO?" at bounding box center [673, 419] width 414 height 49
click at [673, 435] on input "checkbox" at bounding box center [673, 438] width 12 height 12
checkbox input "true"
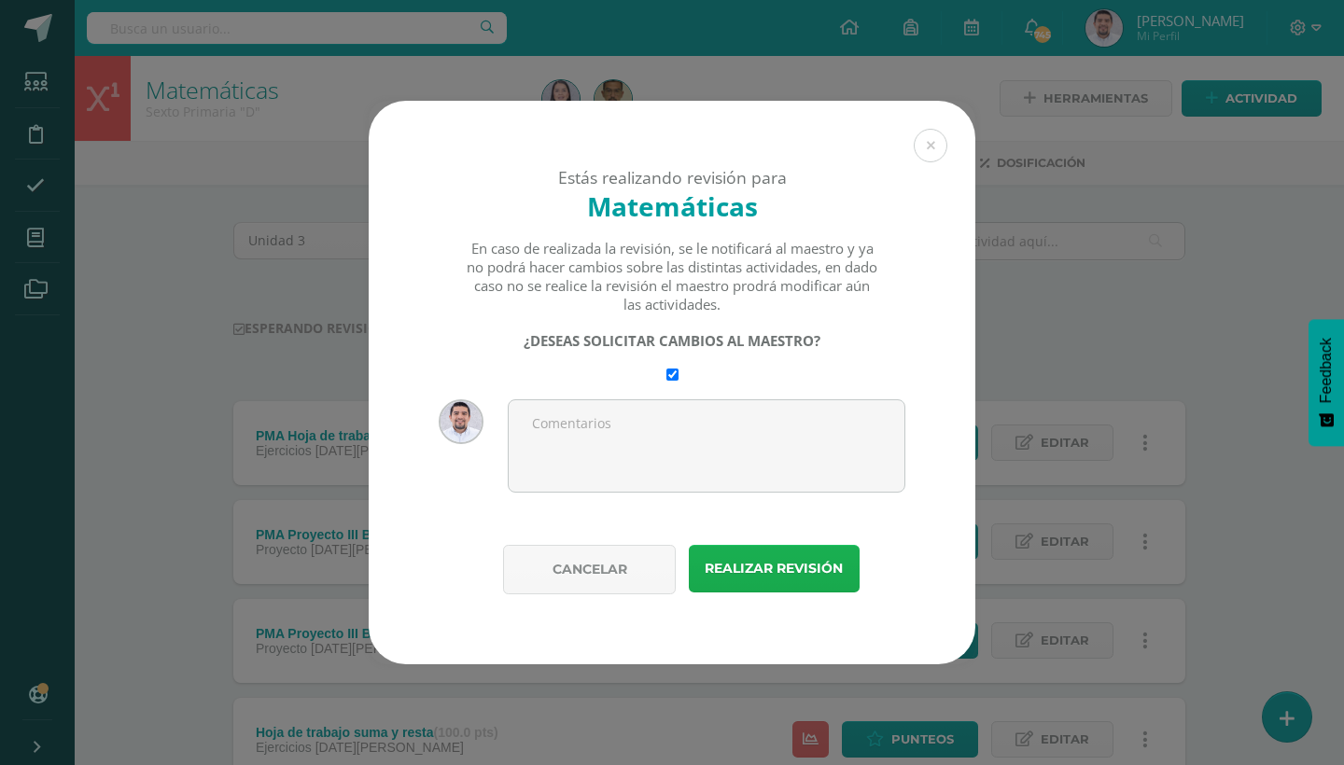
click at [769, 565] on button "Realizar revisión" at bounding box center [774, 569] width 171 height 48
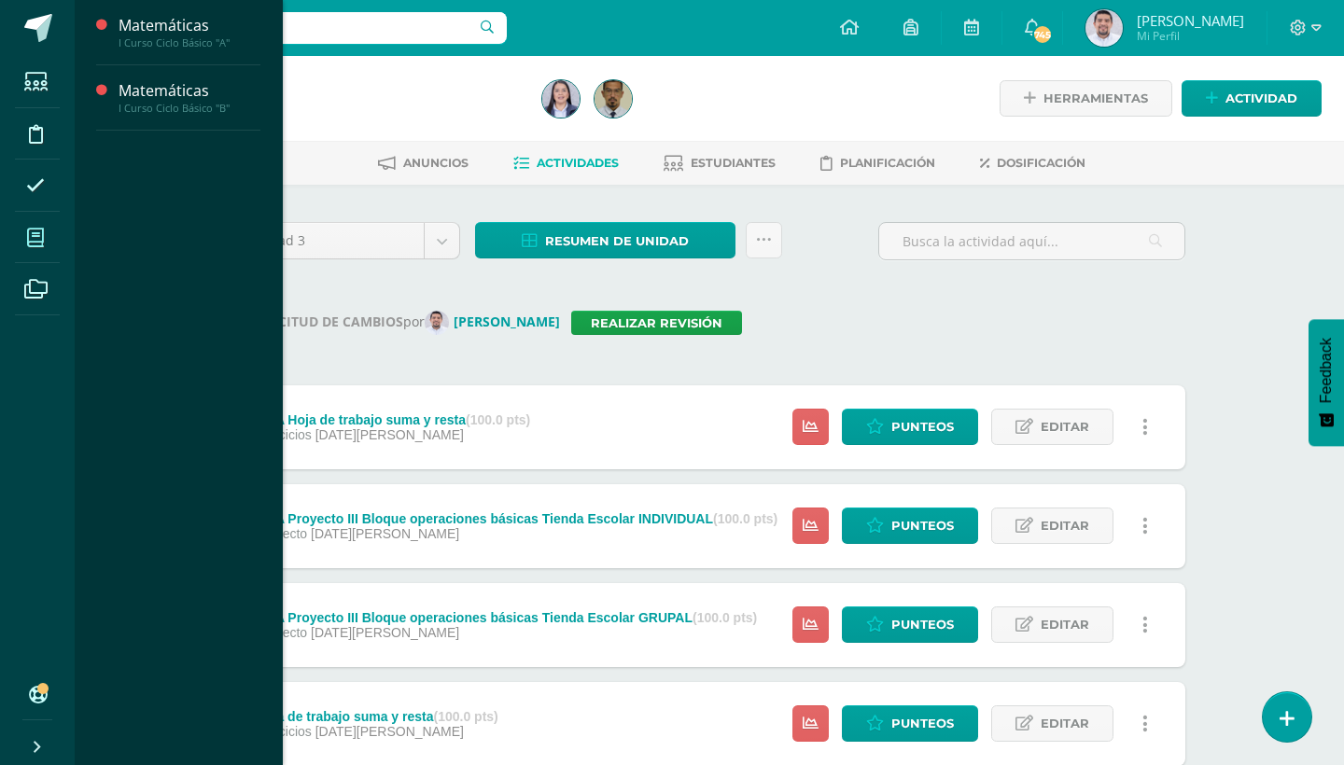
click at [38, 238] on icon at bounding box center [35, 238] width 17 height 19
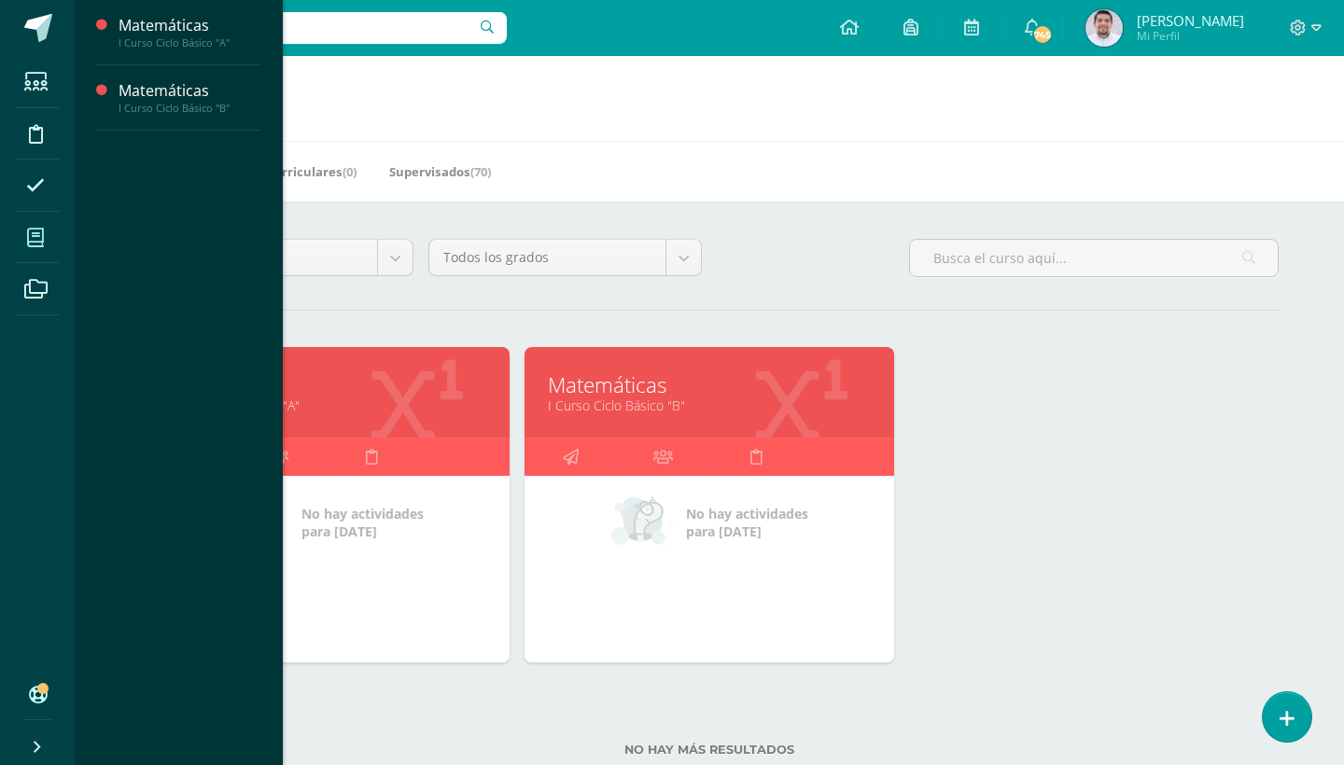
click at [38, 241] on icon at bounding box center [35, 238] width 17 height 19
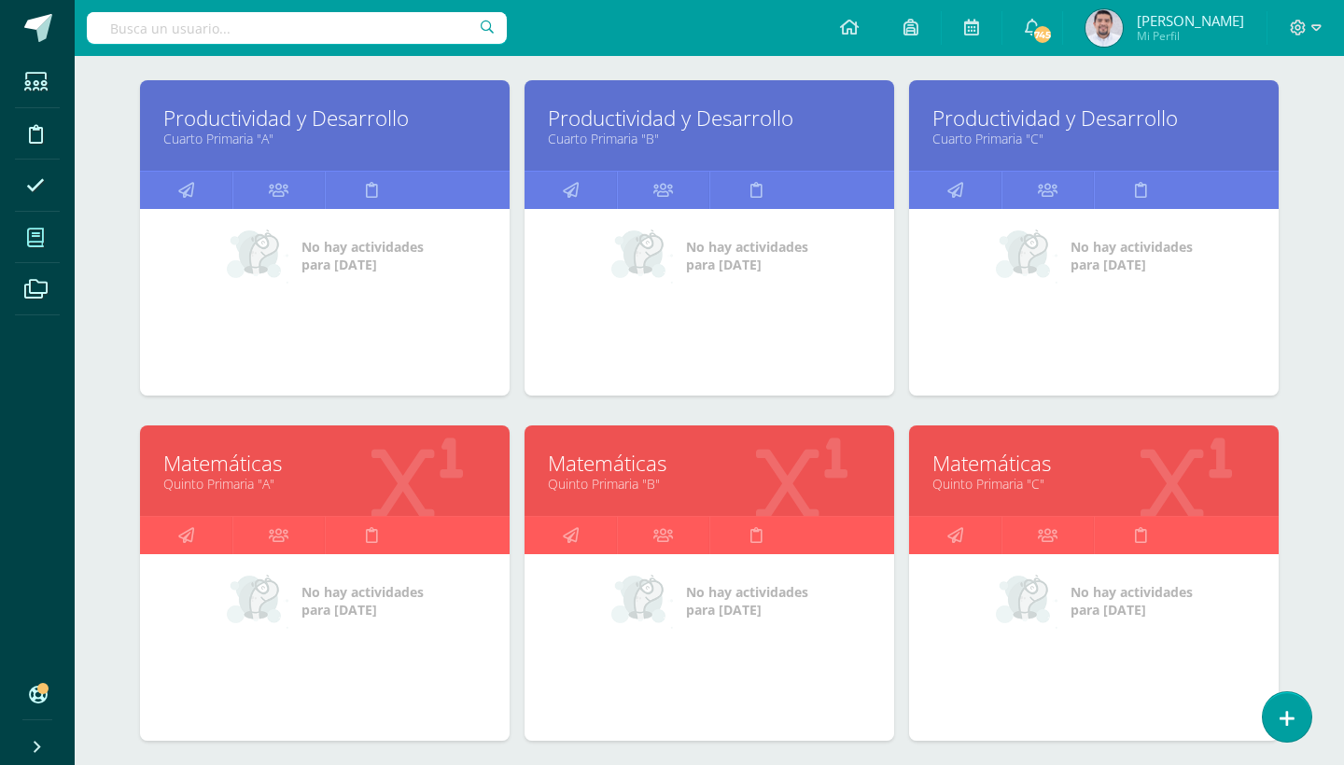
scroll to position [1782, 0]
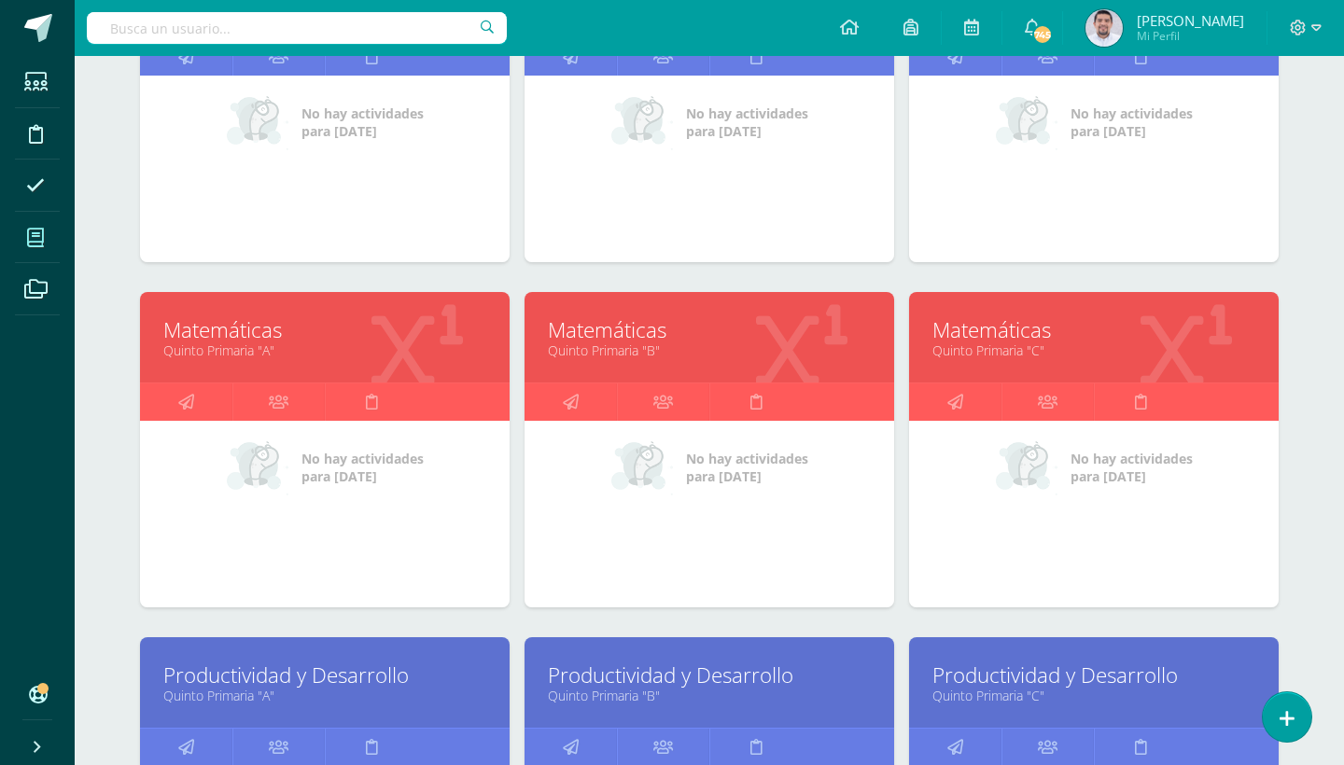
click at [260, 344] on link "Quinto Primaria "A"" at bounding box center [324, 351] width 323 height 18
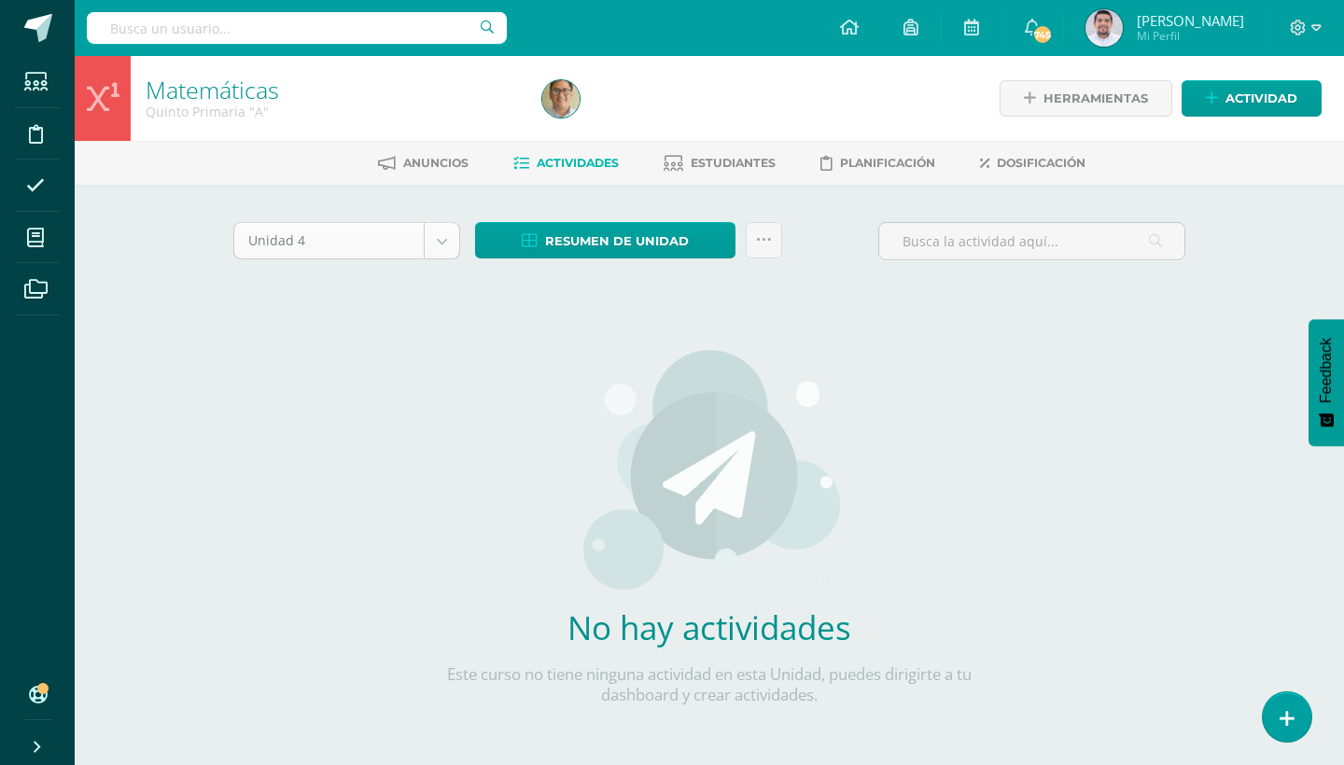
click at [428, 247] on body "Estudiantes Disciplina Asistencia Mis cursos Archivos Soporte Ayuda Reportar un…" at bounding box center [672, 401] width 1344 height 802
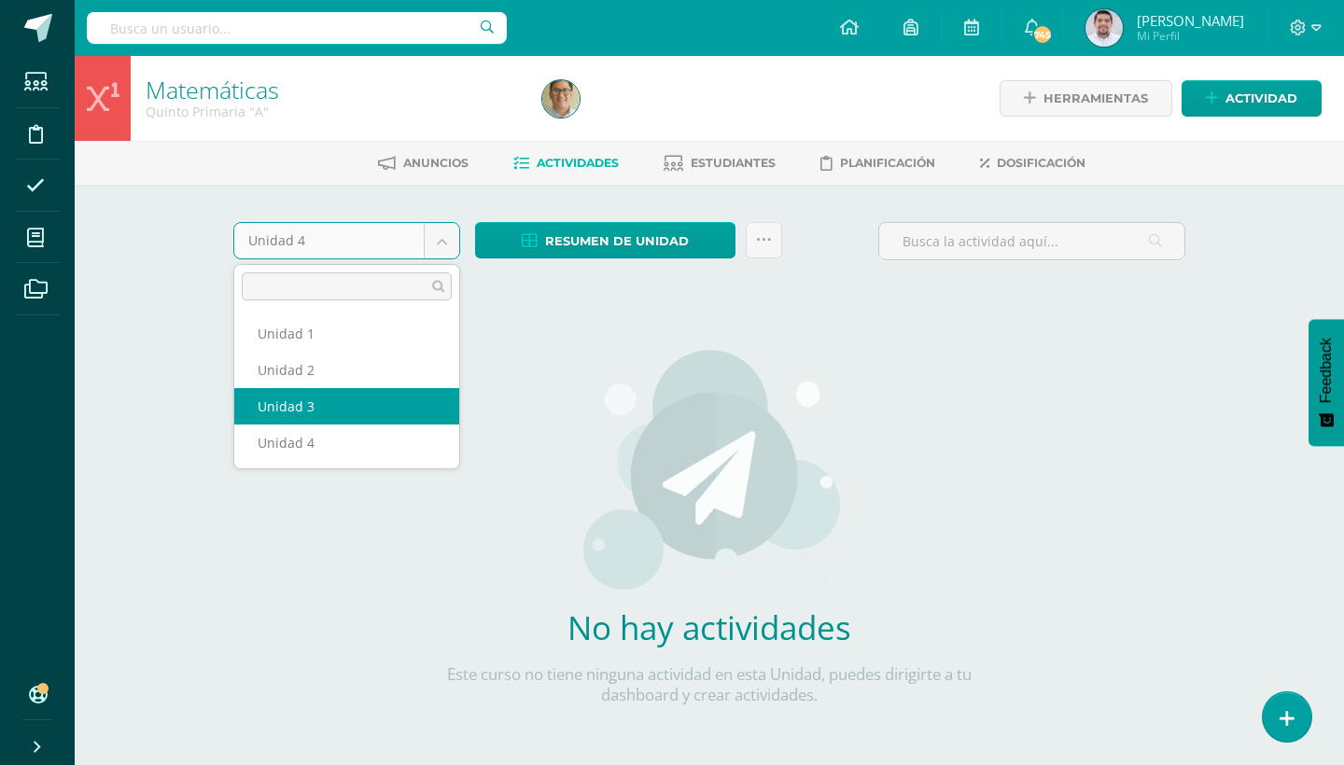
select select "Unidad 3"
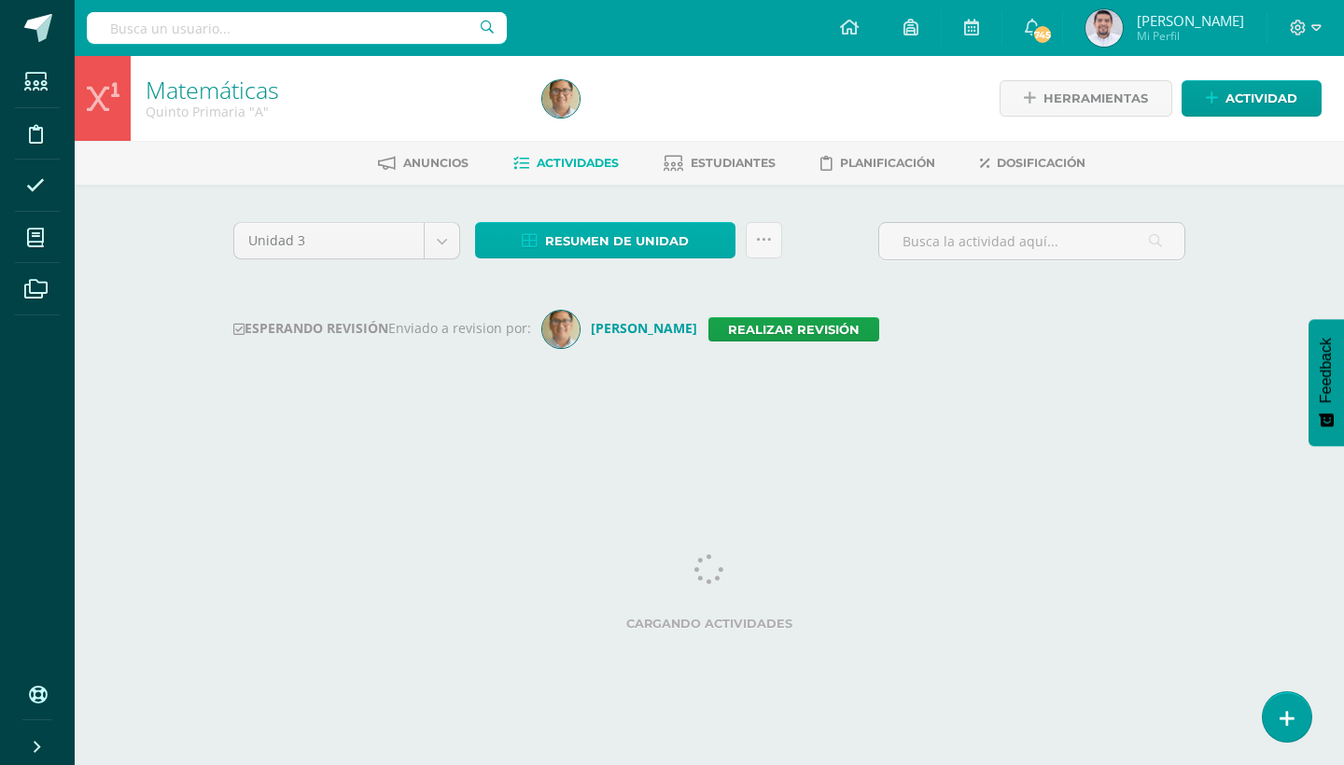
click at [712, 240] on link "Resumen de unidad" at bounding box center [605, 240] width 260 height 36
click at [640, 116] on div at bounding box center [737, 98] width 404 height 85
click at [680, 252] on span "Resumen de unidad" at bounding box center [617, 241] width 144 height 35
click at [709, 247] on link "Resumen de unidad" at bounding box center [605, 240] width 260 height 36
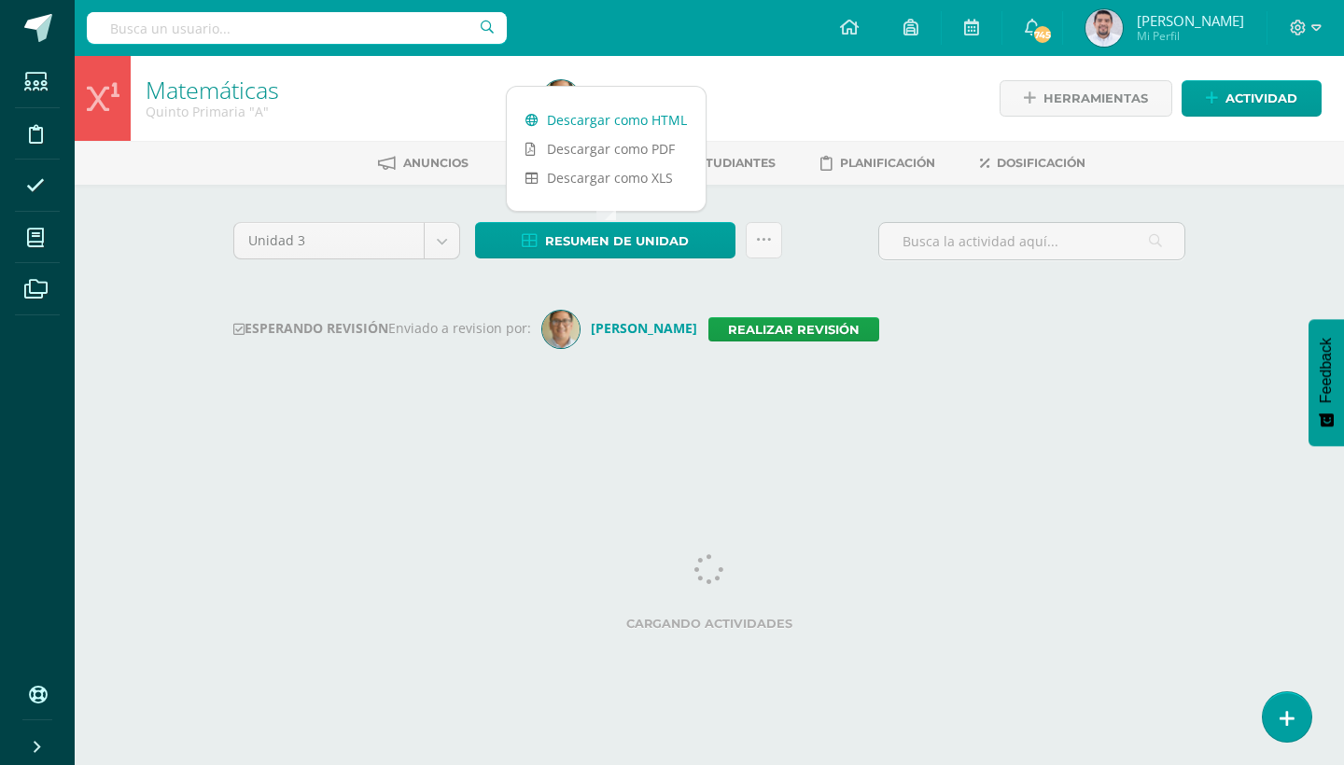
click at [667, 120] on link "Descargar como HTML" at bounding box center [606, 119] width 199 height 29
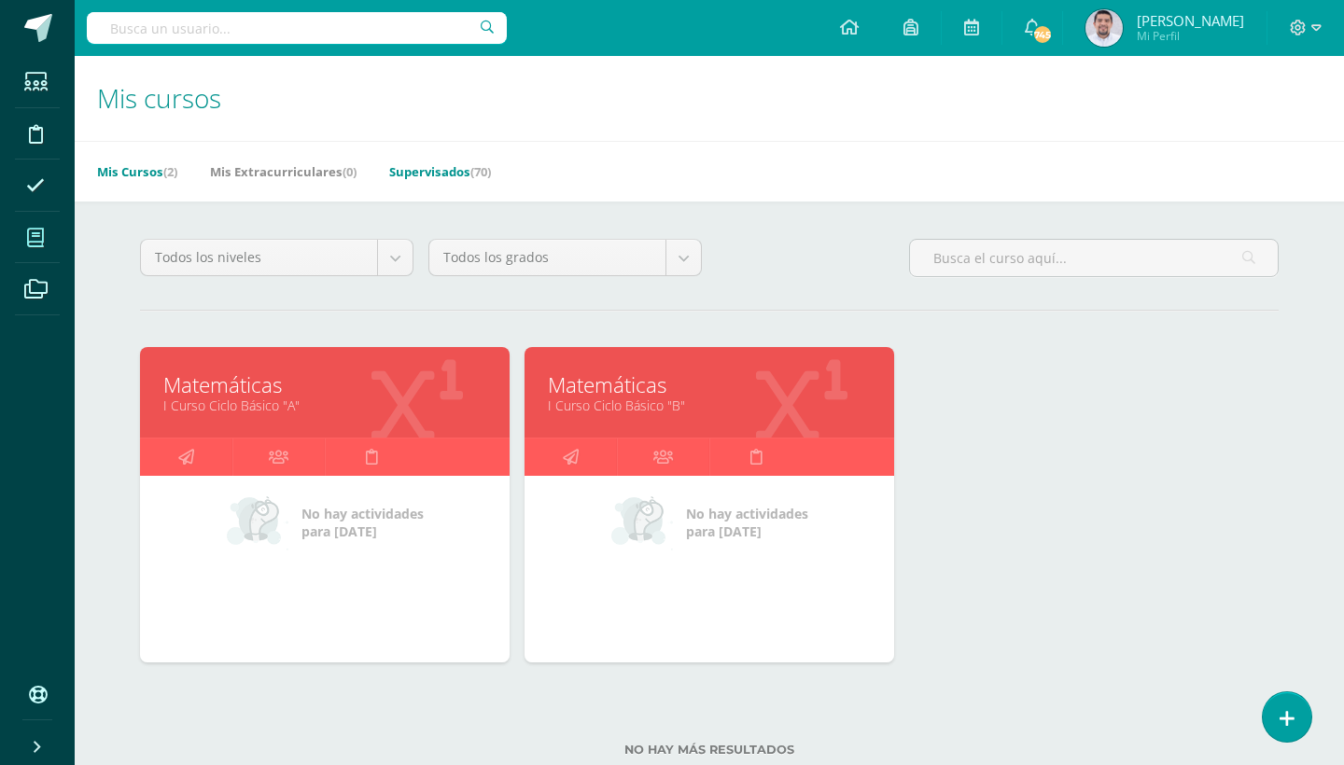
click at [478, 177] on link "Supervisados (70)" at bounding box center [440, 172] width 102 height 30
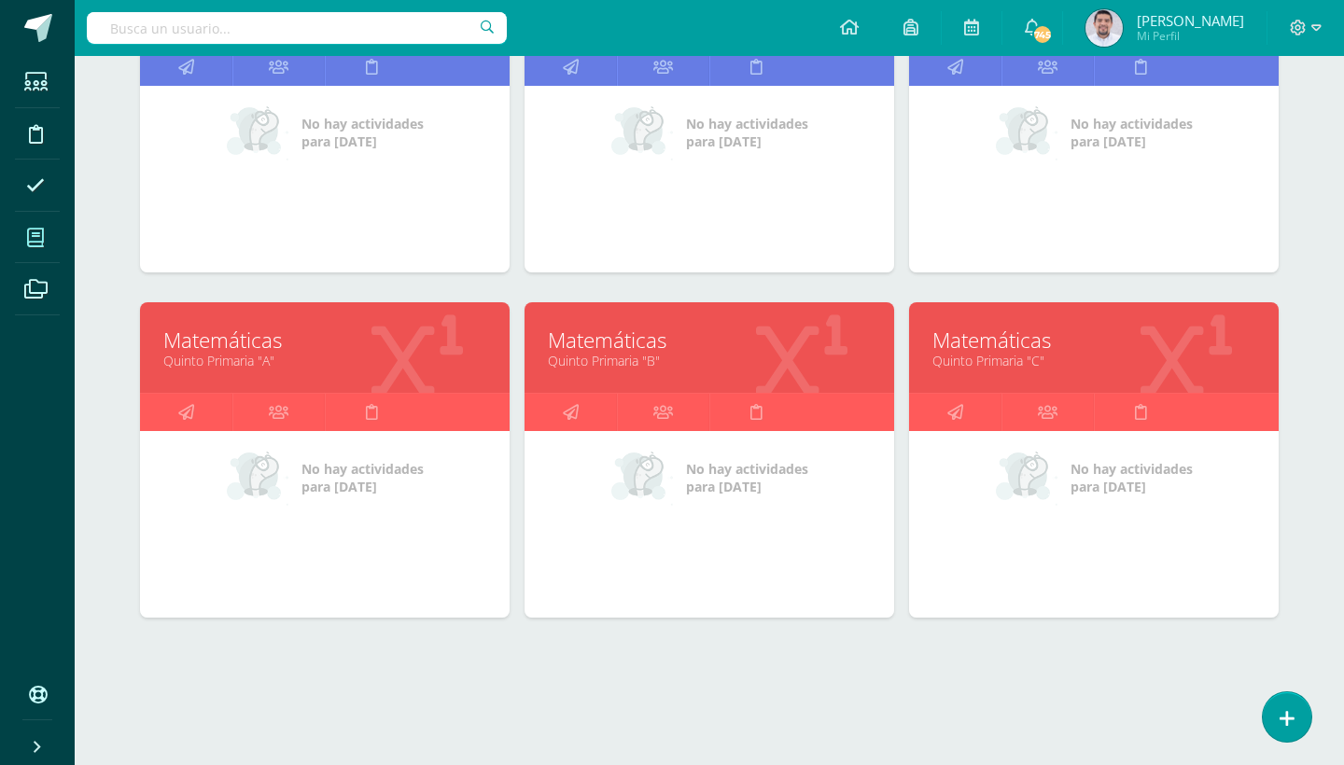
scroll to position [1772, 0]
click at [235, 345] on link "Matemáticas" at bounding box center [324, 340] width 323 height 29
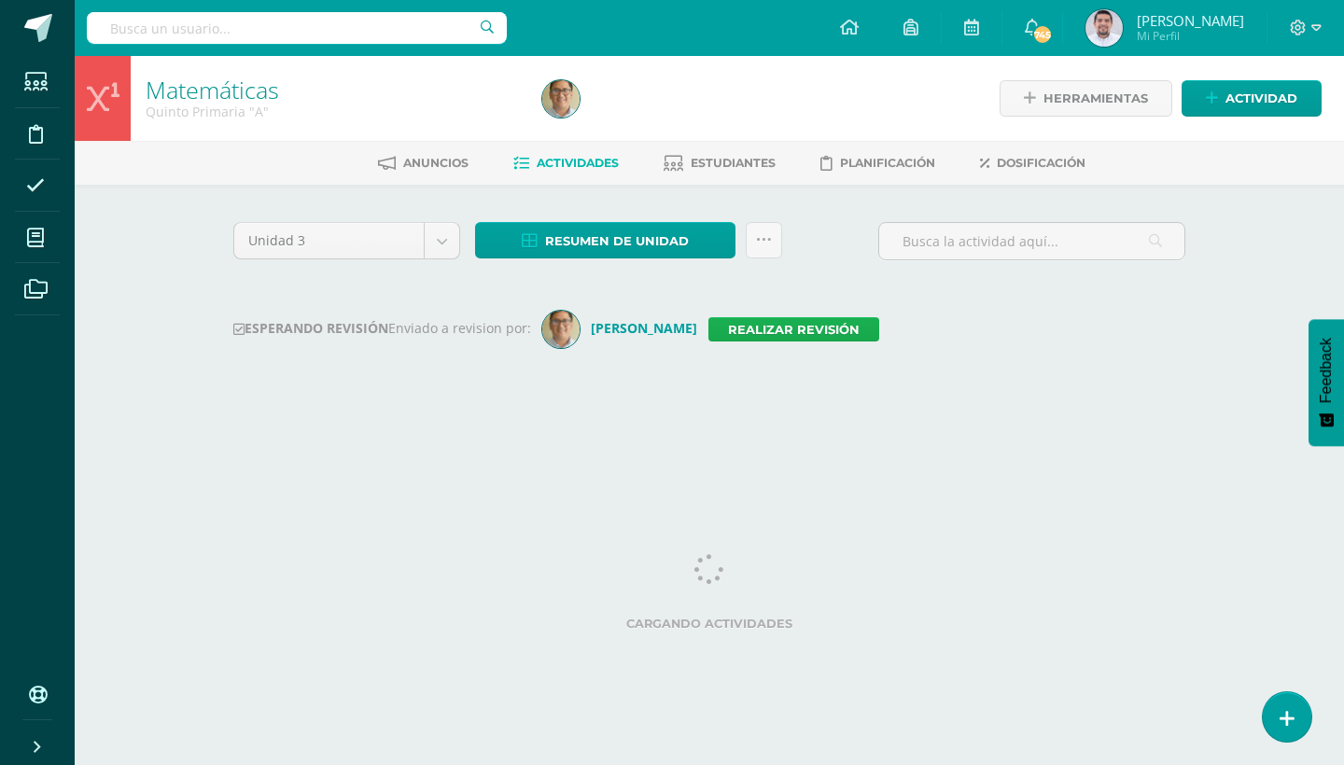
click at [815, 331] on link "Realizar revisión" at bounding box center [794, 329] width 171 height 24
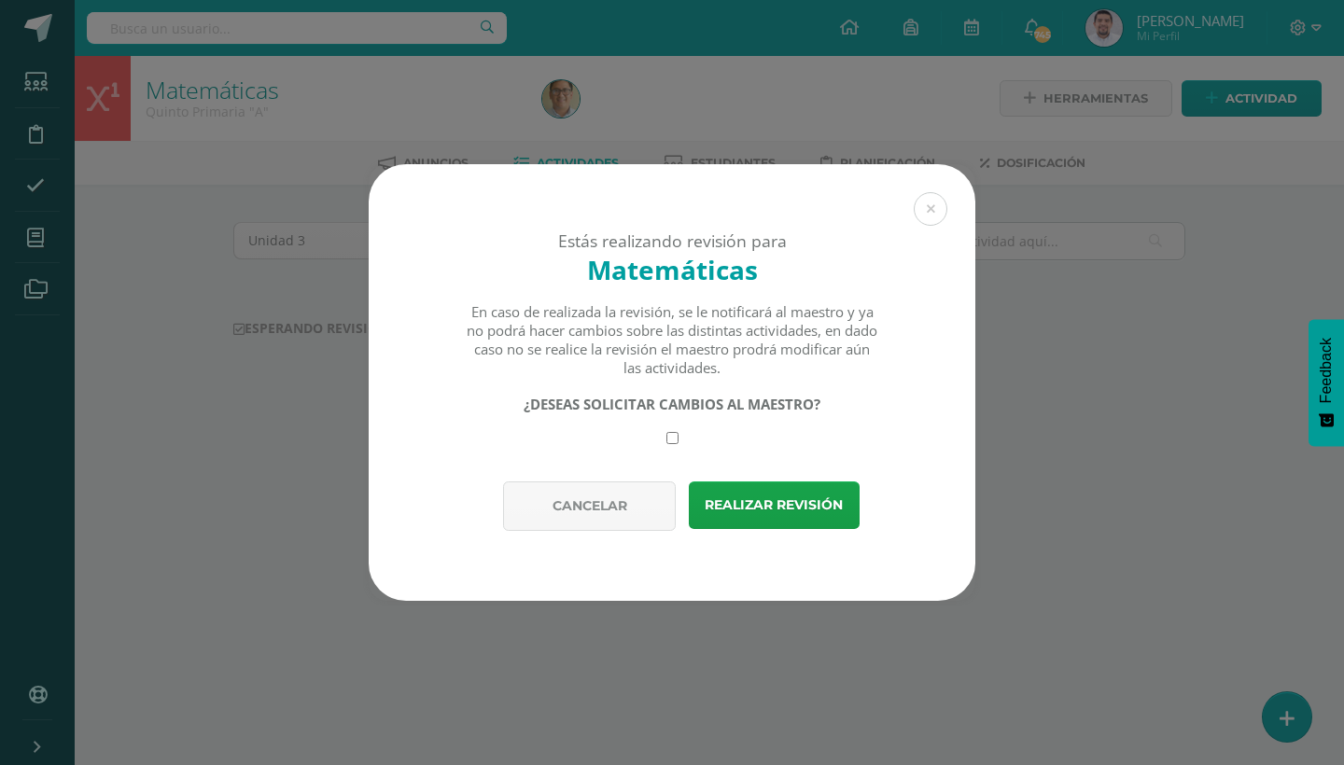
click at [675, 435] on input "checkbox" at bounding box center [673, 438] width 12 height 12
checkbox input "true"
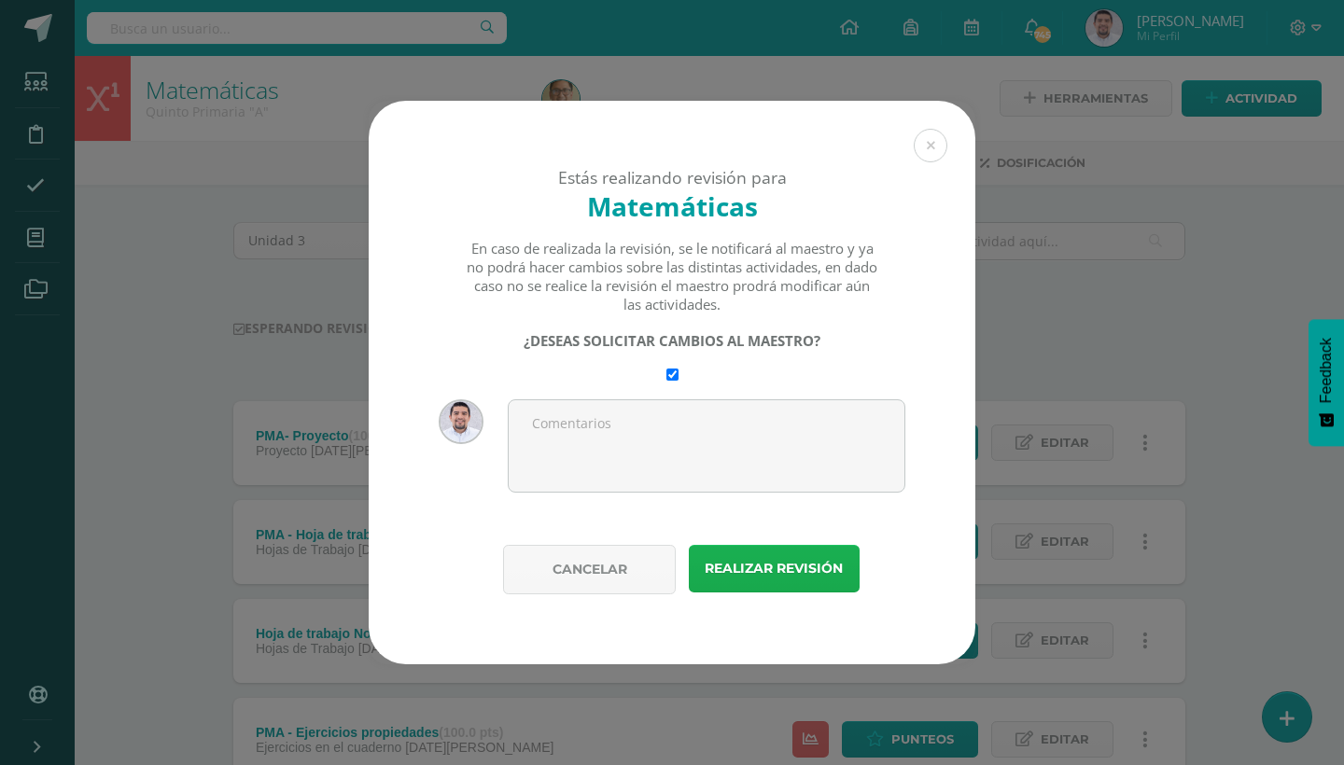
click at [775, 561] on button "Realizar revisión" at bounding box center [774, 569] width 171 height 48
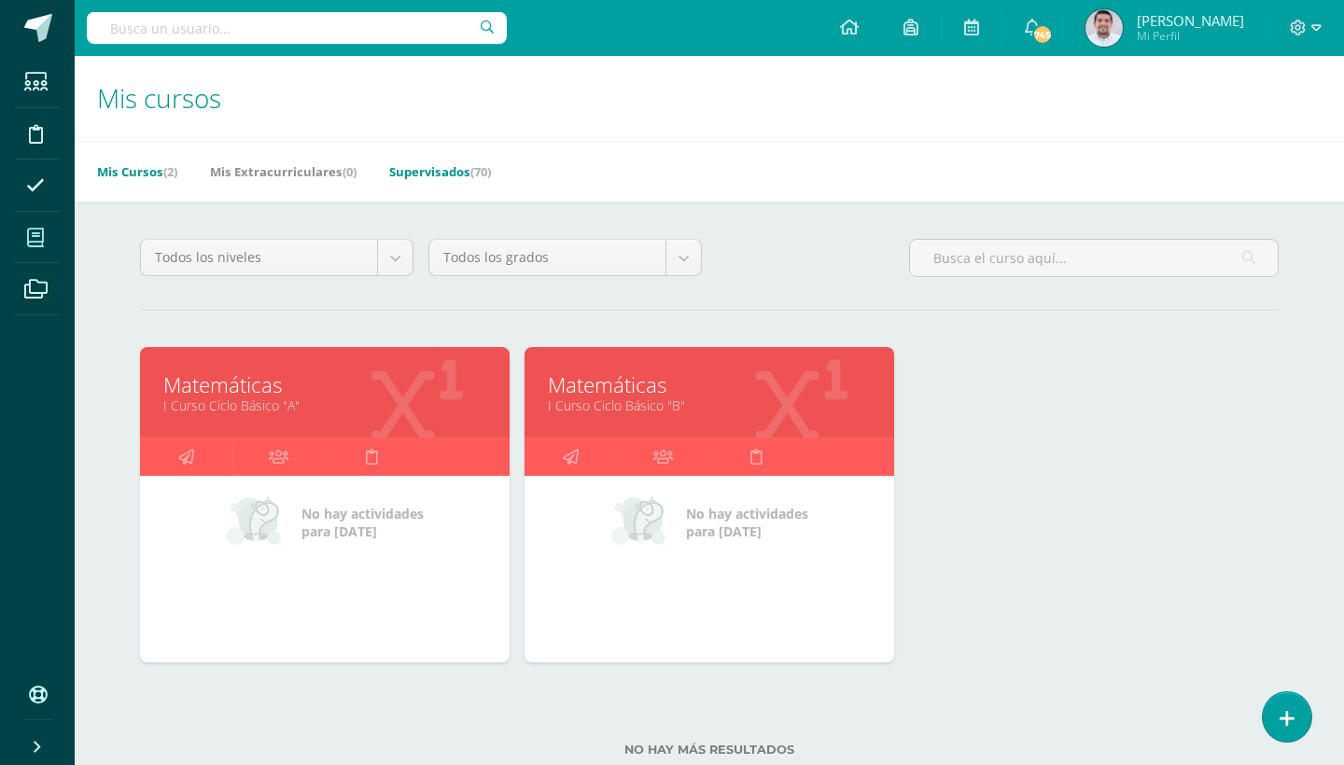
click at [467, 173] on link "Supervisados (70)" at bounding box center [440, 172] width 102 height 30
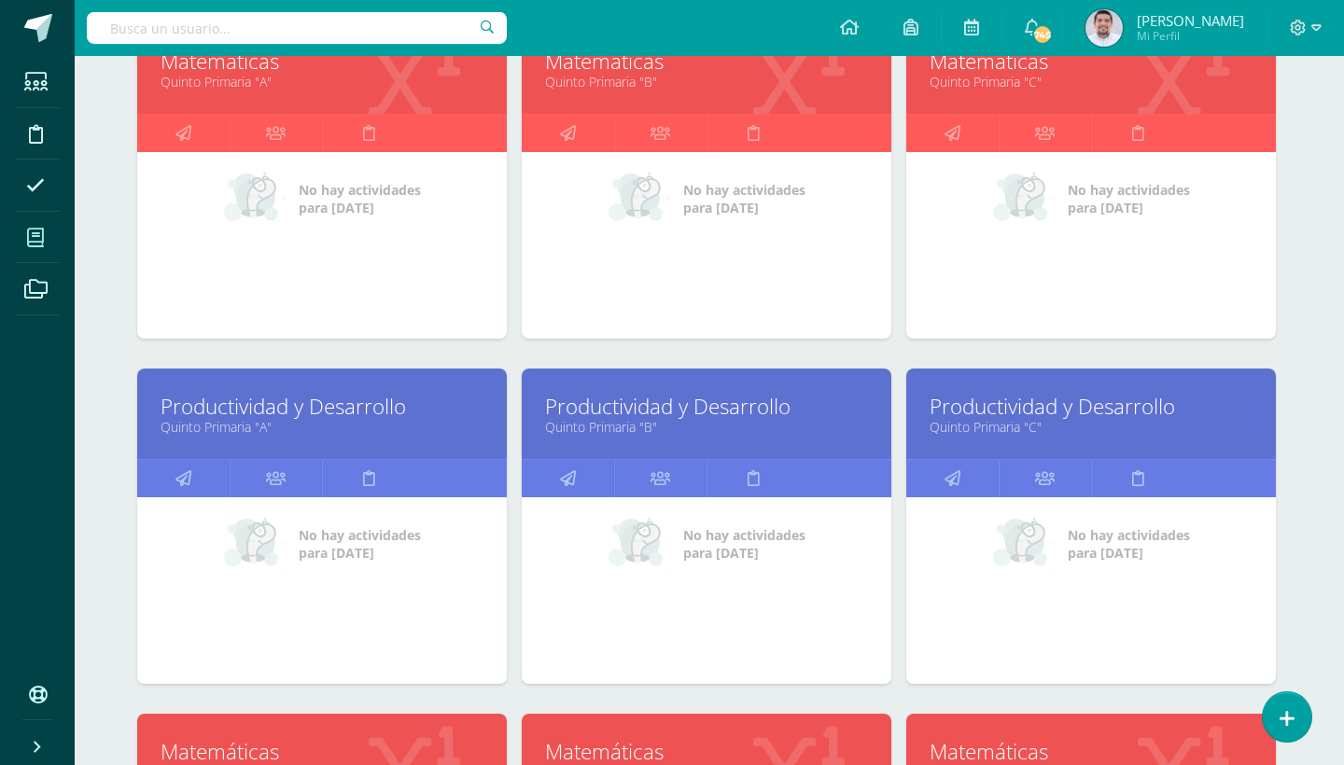
scroll to position [1979, 3]
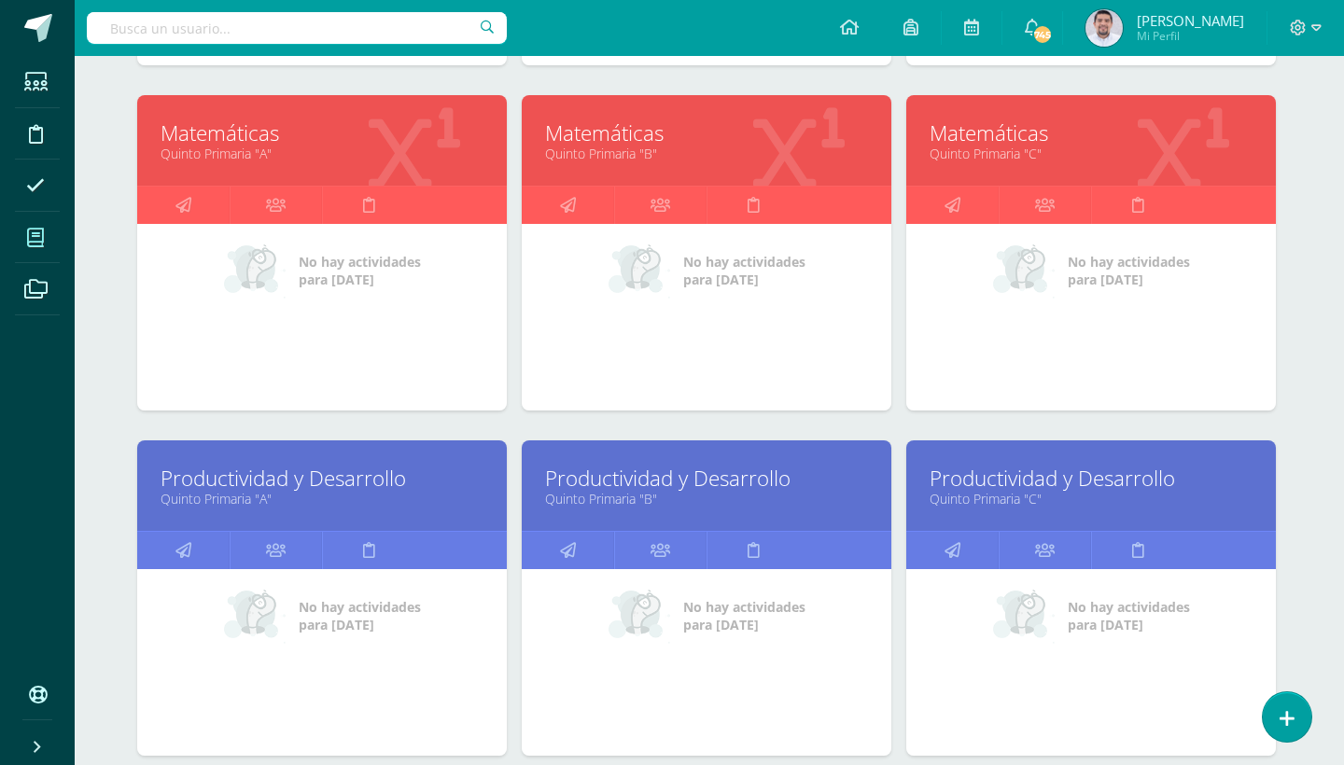
click at [629, 149] on link "Quinto Primaria "B"" at bounding box center [706, 154] width 323 height 18
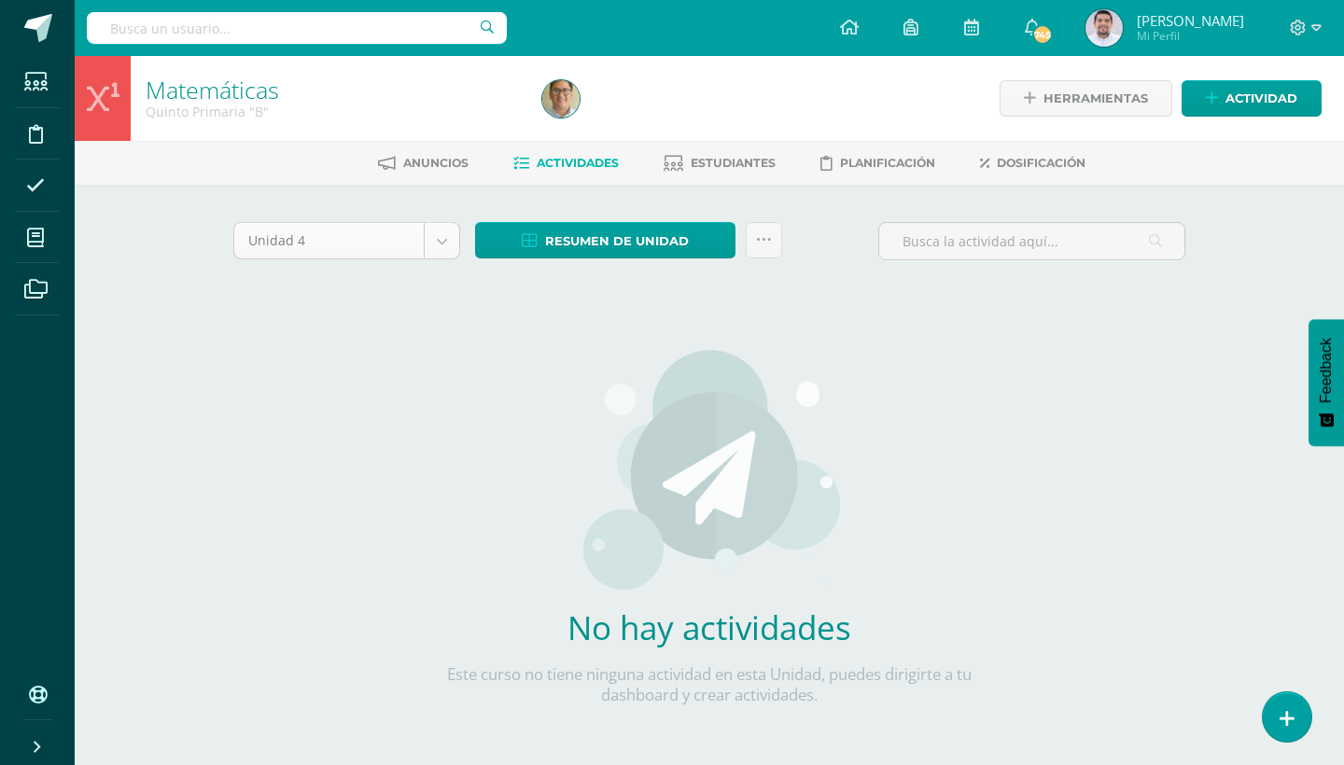
click at [439, 244] on body "Estudiantes Disciplina Asistencia Mis cursos Archivos Soporte Ayuda Reportar un…" at bounding box center [672, 401] width 1344 height 802
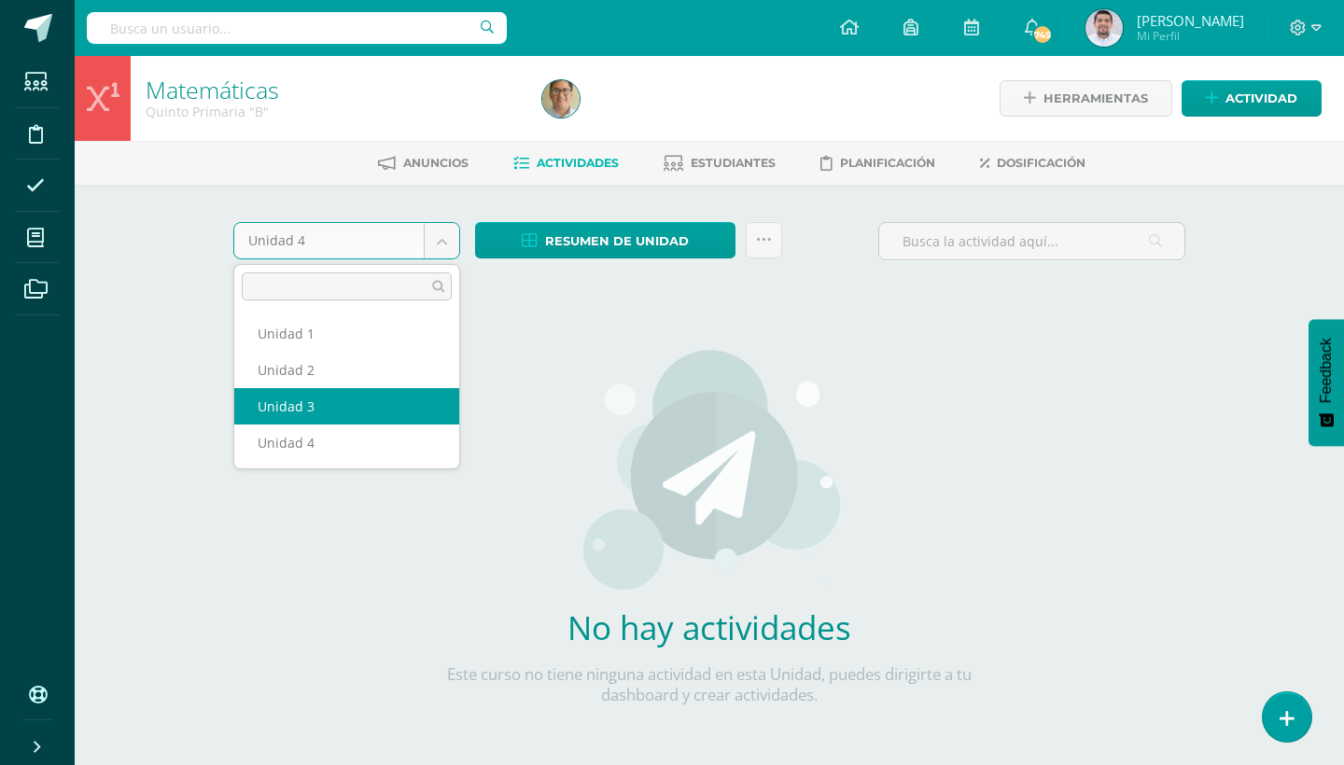
select select "Unidad 3"
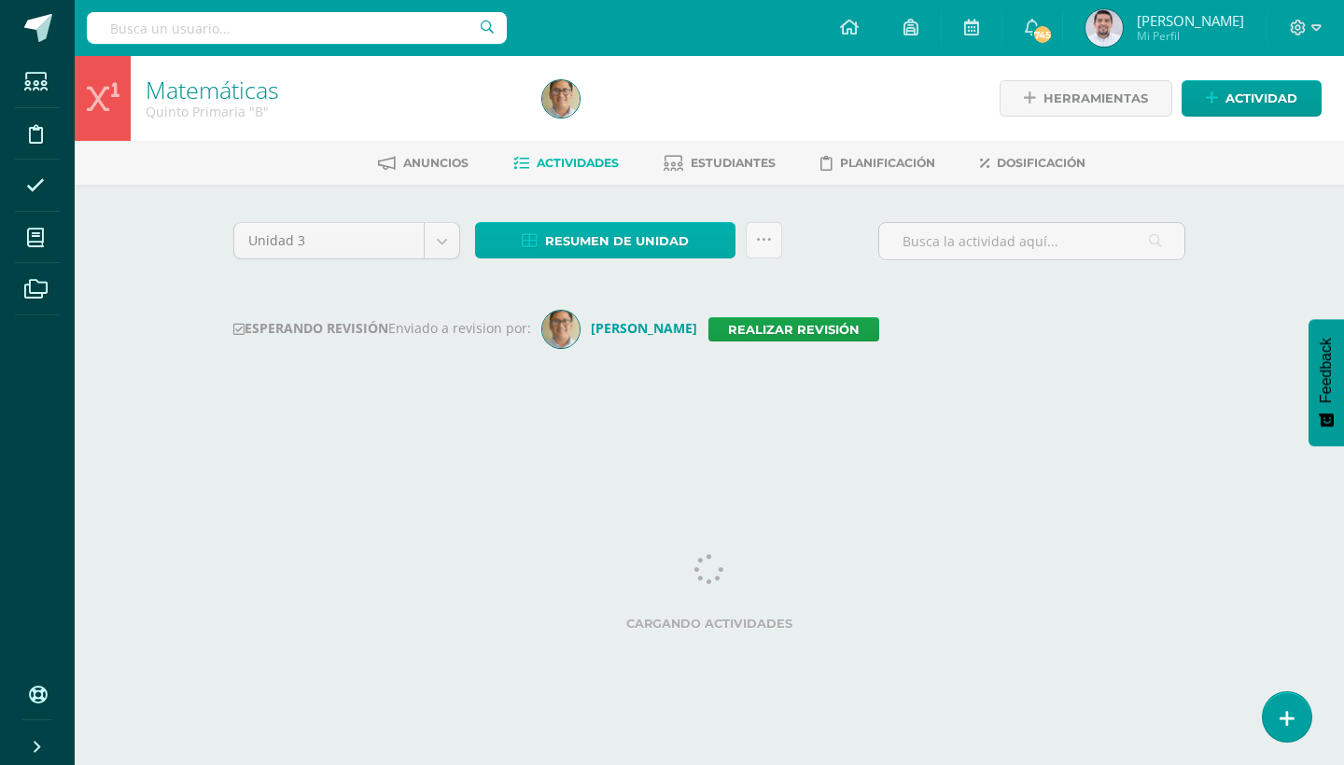
click at [716, 243] on link "Resumen de unidad" at bounding box center [605, 240] width 260 height 36
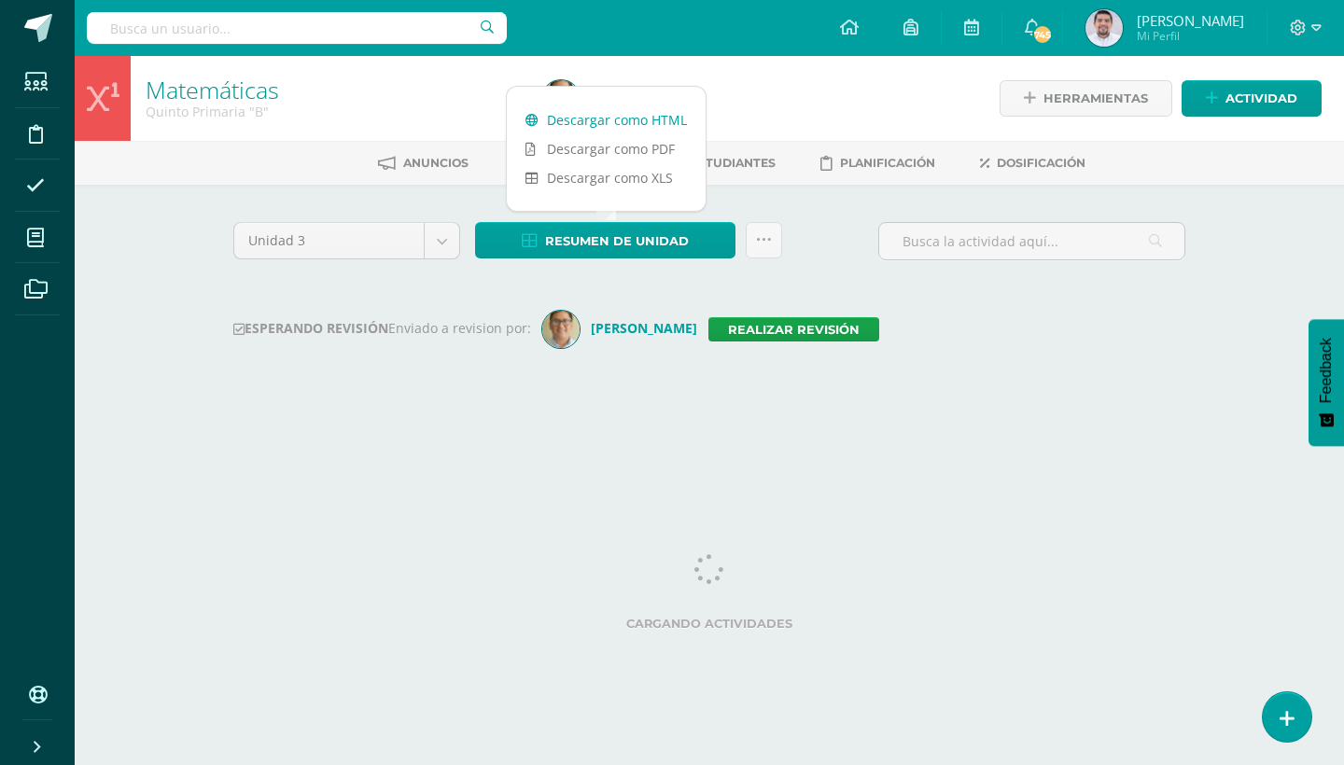
click at [638, 119] on link "Descargar como HTML" at bounding box center [606, 119] width 199 height 29
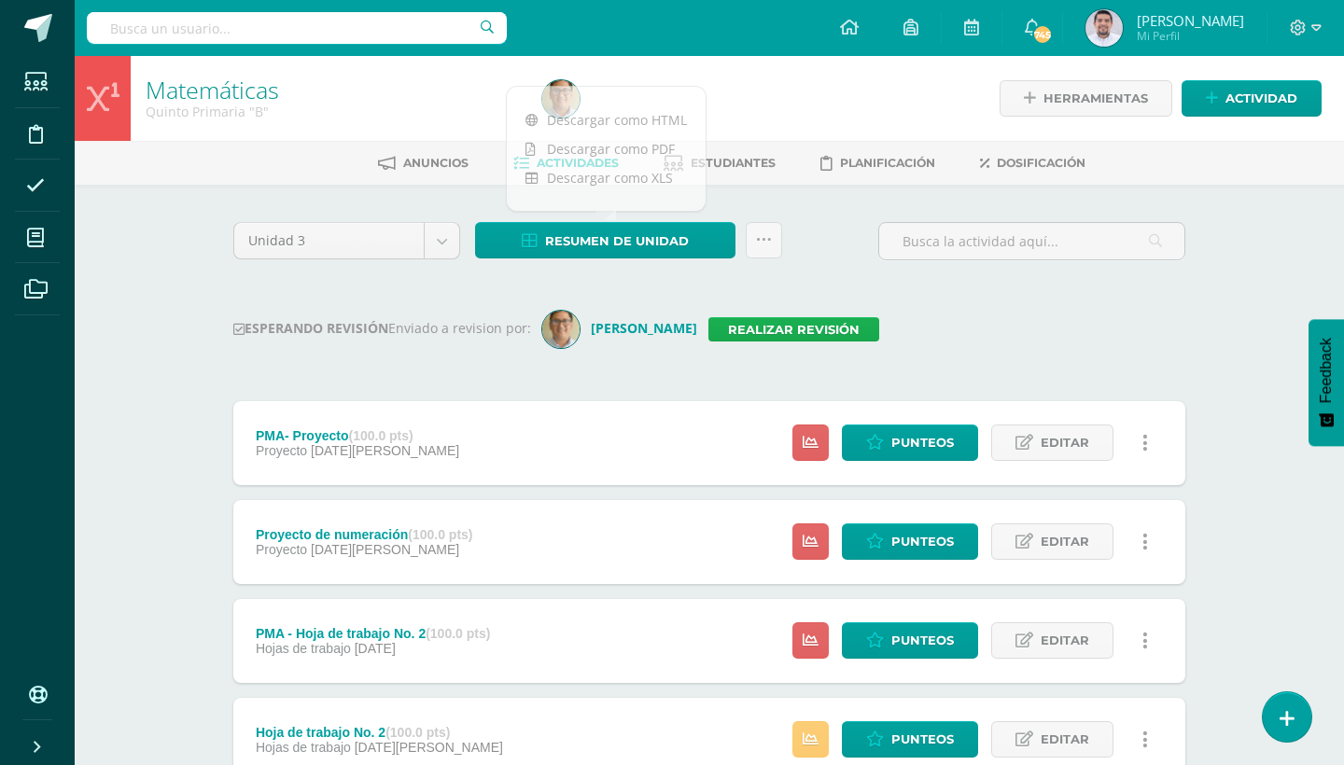
click at [828, 337] on link "Realizar revisión" at bounding box center [794, 329] width 171 height 24
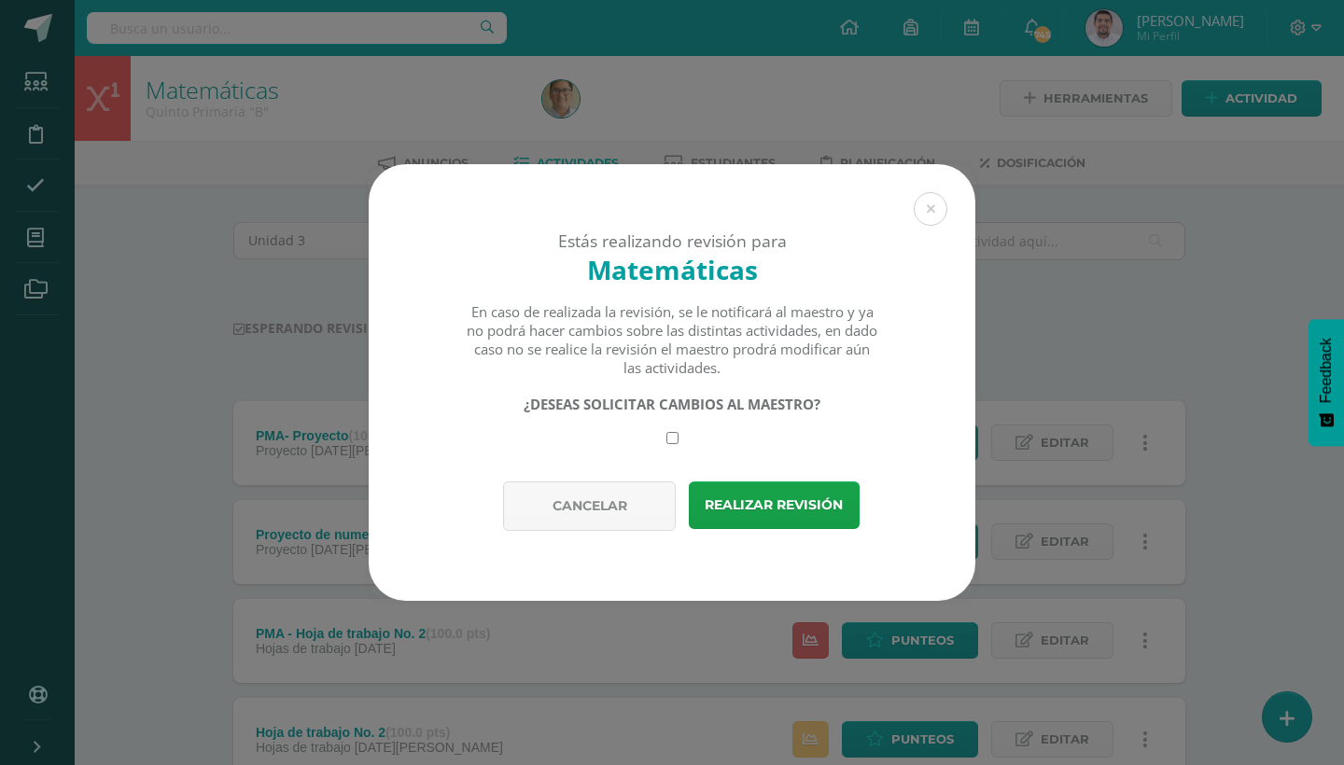
click at [674, 439] on input "checkbox" at bounding box center [673, 438] width 12 height 12
checkbox input "true"
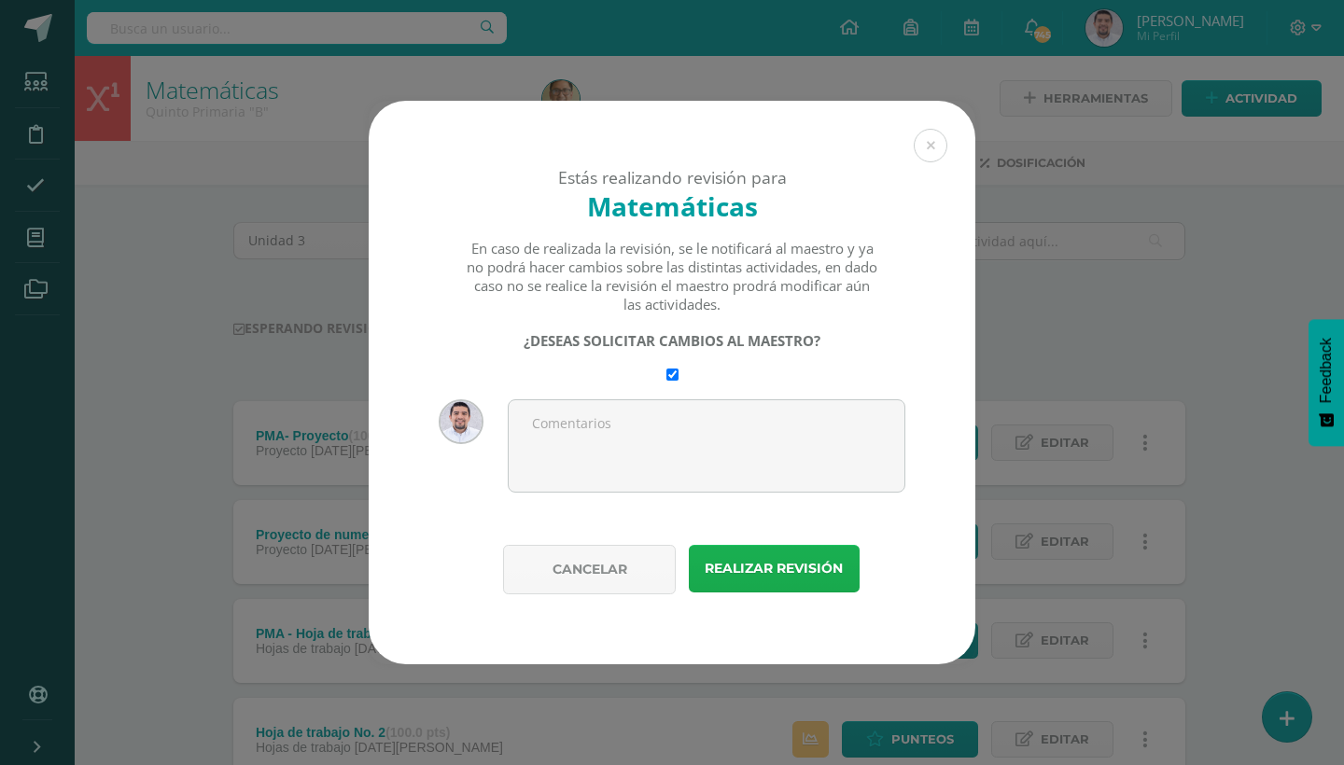
click at [770, 560] on button "Realizar revisión" at bounding box center [774, 569] width 171 height 48
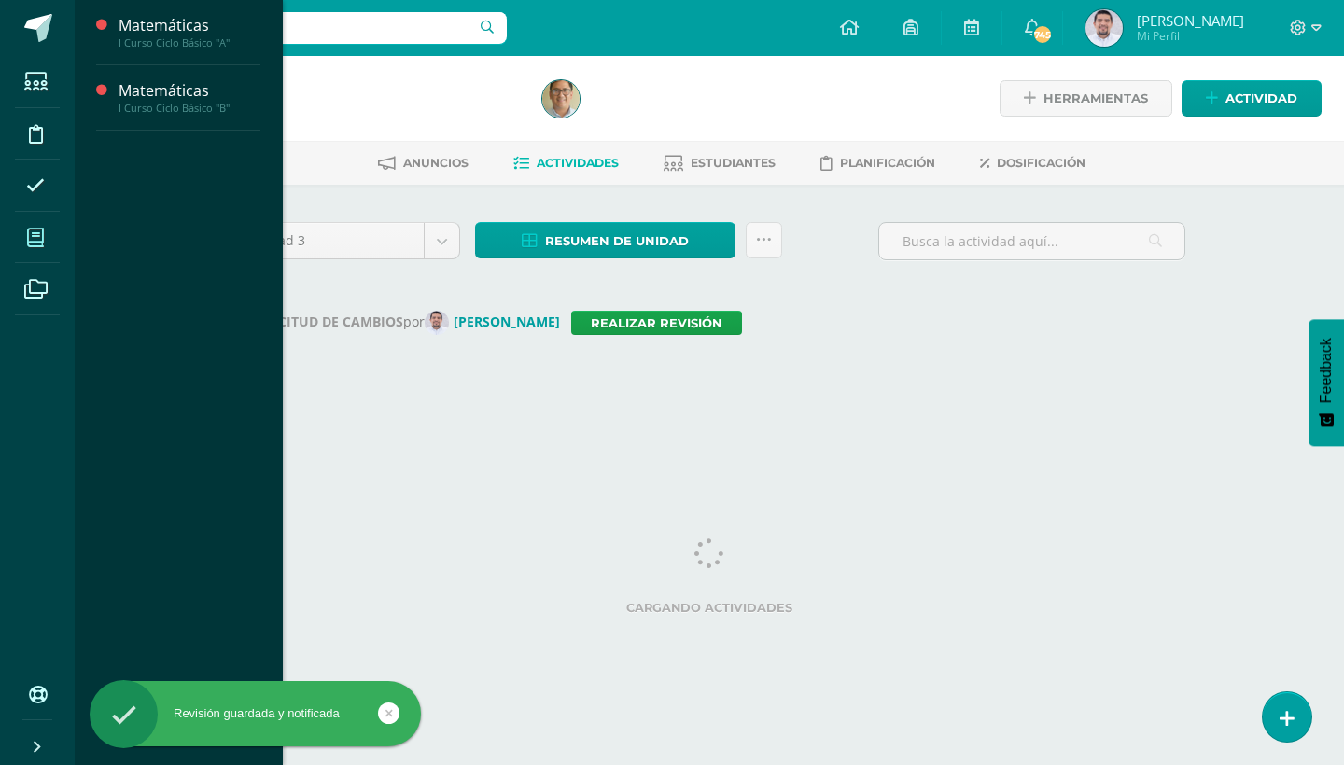
drag, startPoint x: 0, startPoint y: 0, endPoint x: 57, endPoint y: 239, distance: 245.7
click at [57, 238] on link "Mis cursos" at bounding box center [37, 238] width 45 height 52
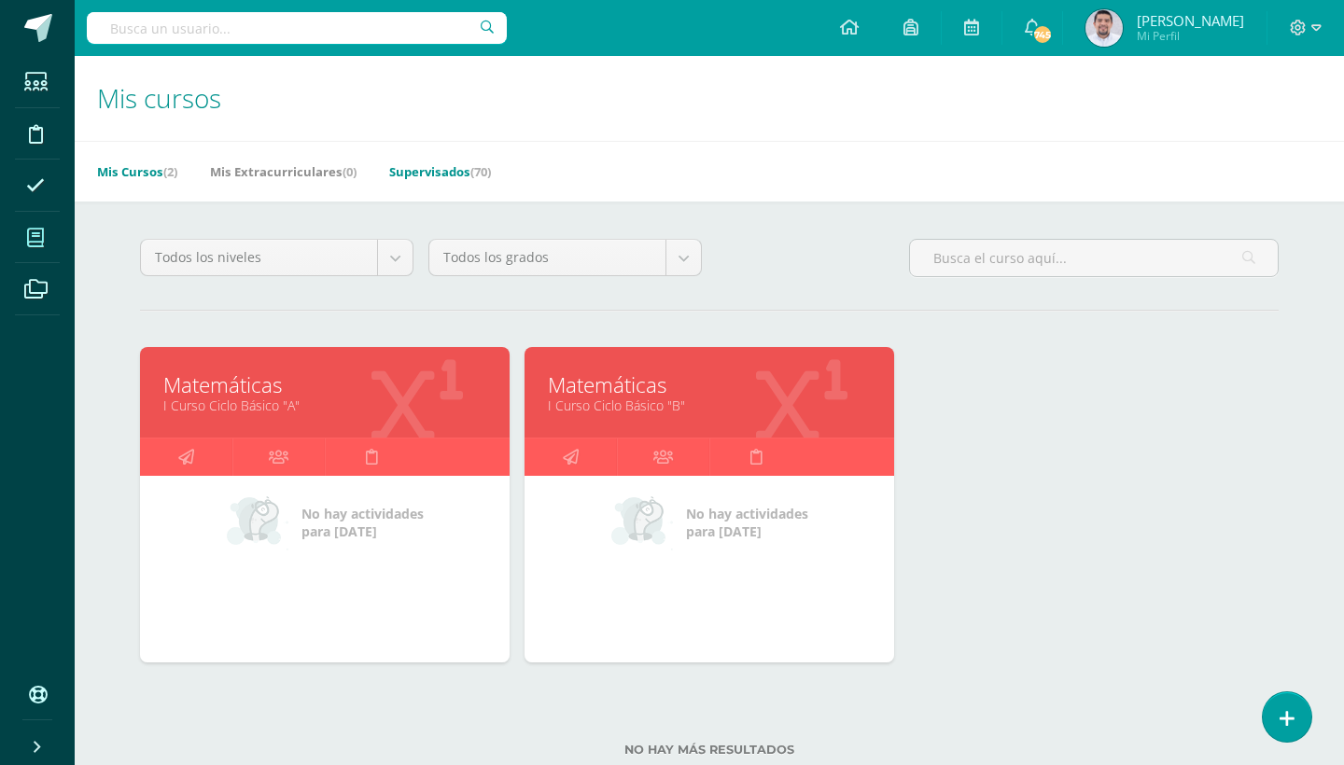
click at [458, 171] on link "Supervisados (70)" at bounding box center [440, 172] width 102 height 30
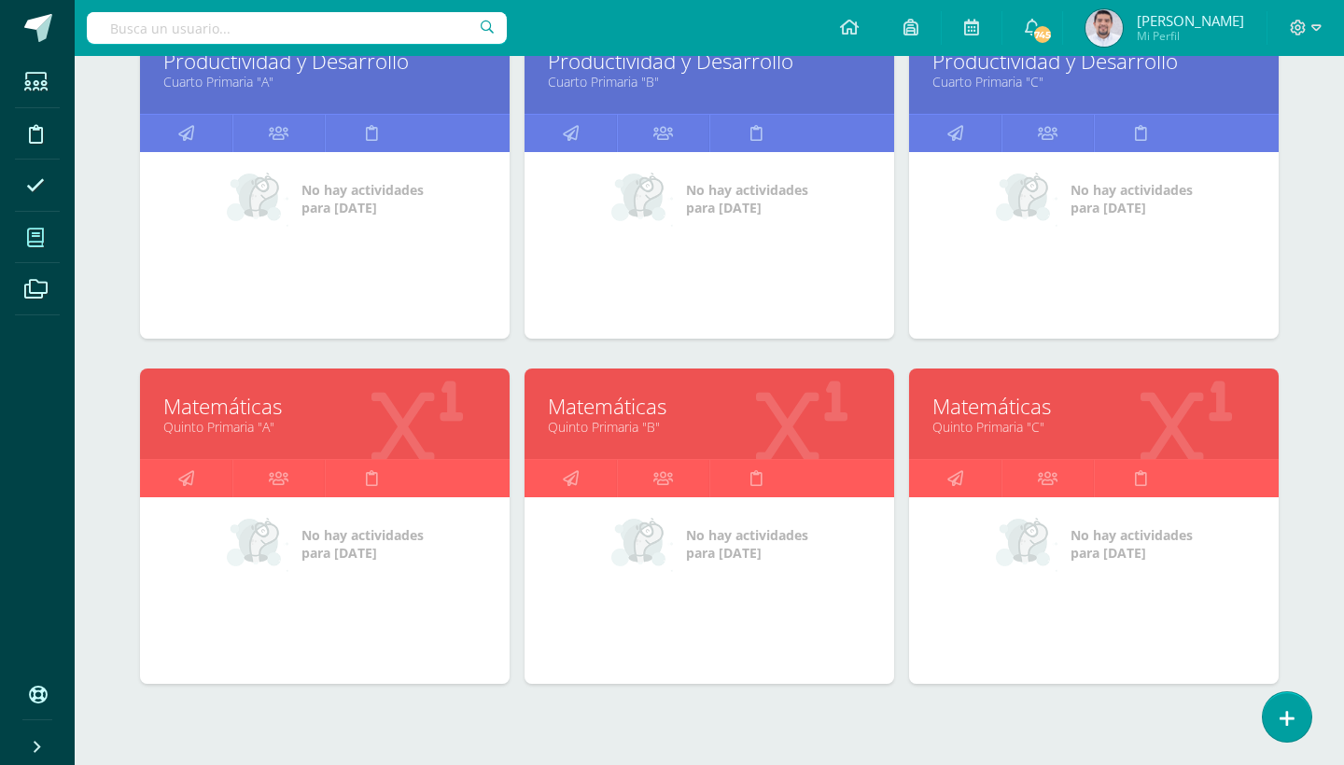
scroll to position [1772, 0]
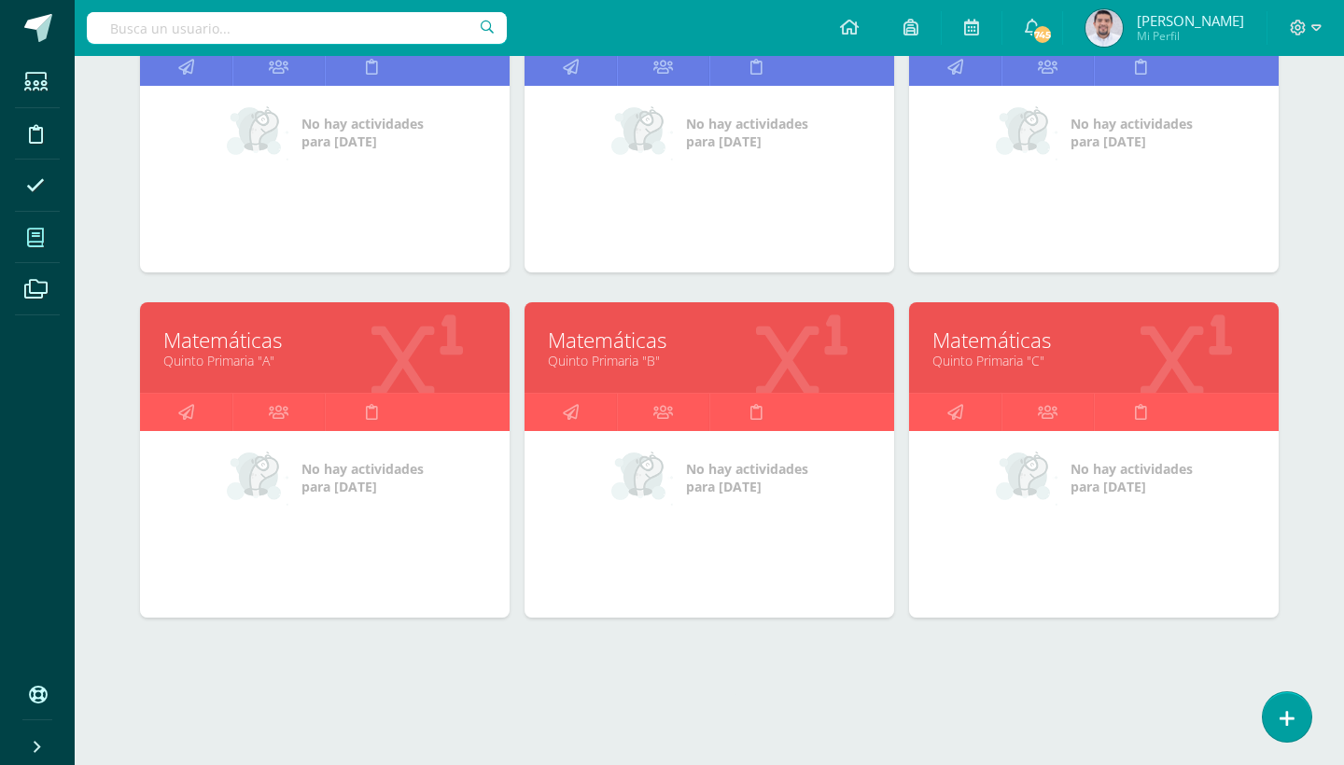
click at [978, 344] on link "Matemáticas" at bounding box center [1094, 340] width 323 height 29
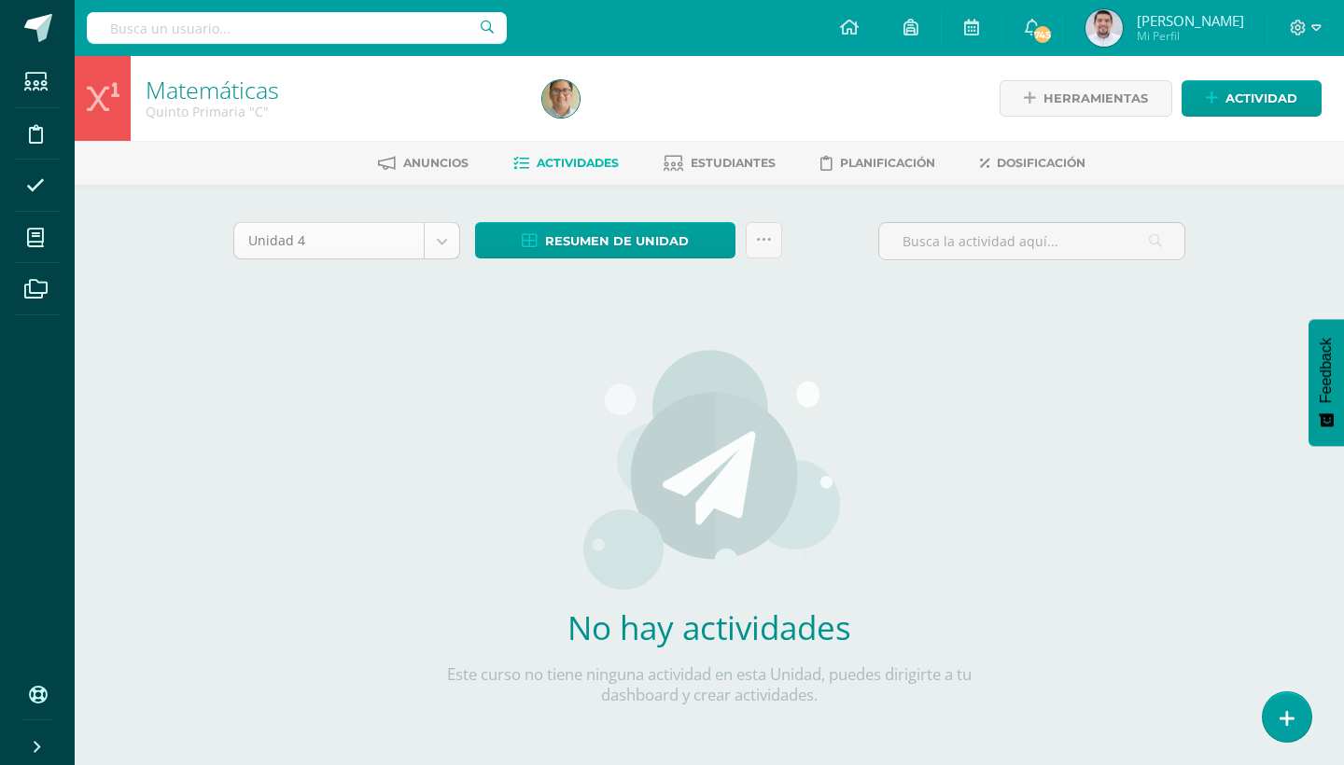
click at [449, 236] on body "Estudiantes Disciplina Asistencia Mis cursos Archivos Soporte Ayuda Reportar un…" at bounding box center [672, 401] width 1344 height 802
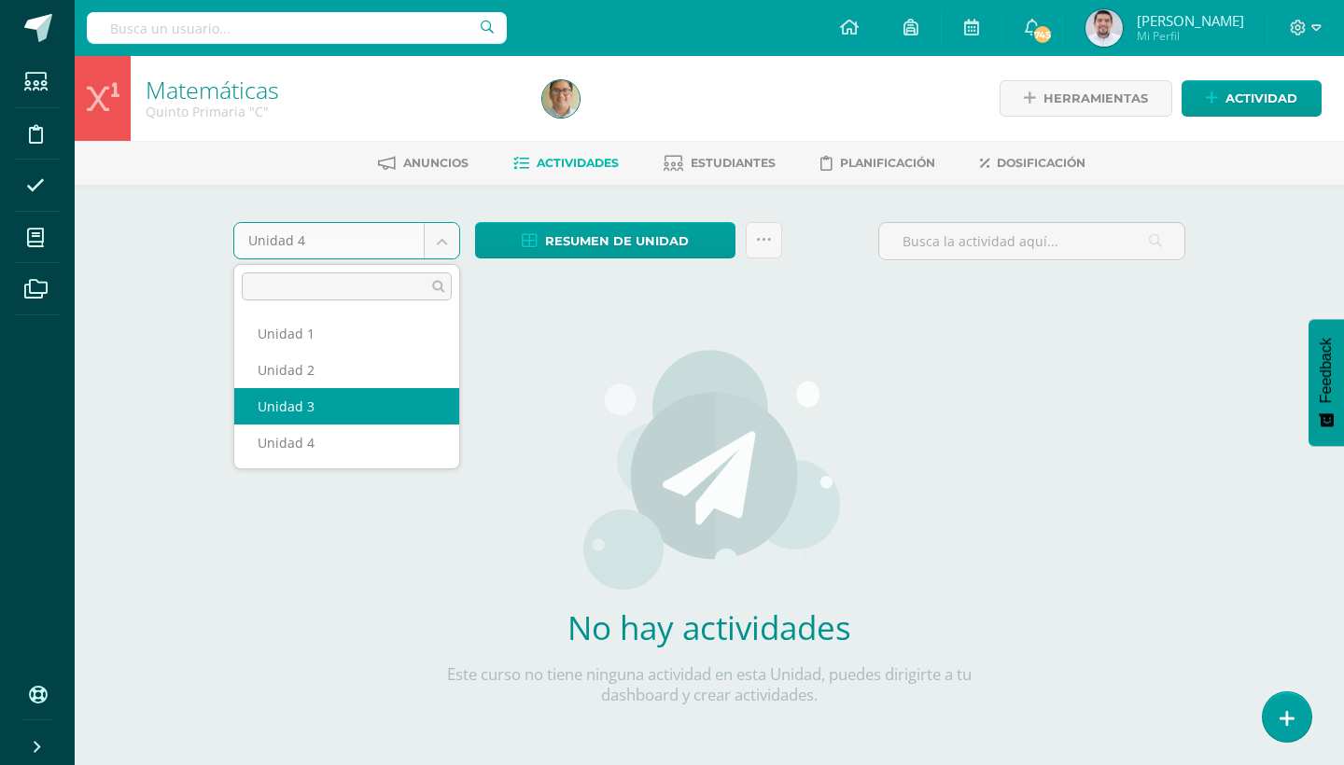
select select "Unidad 3"
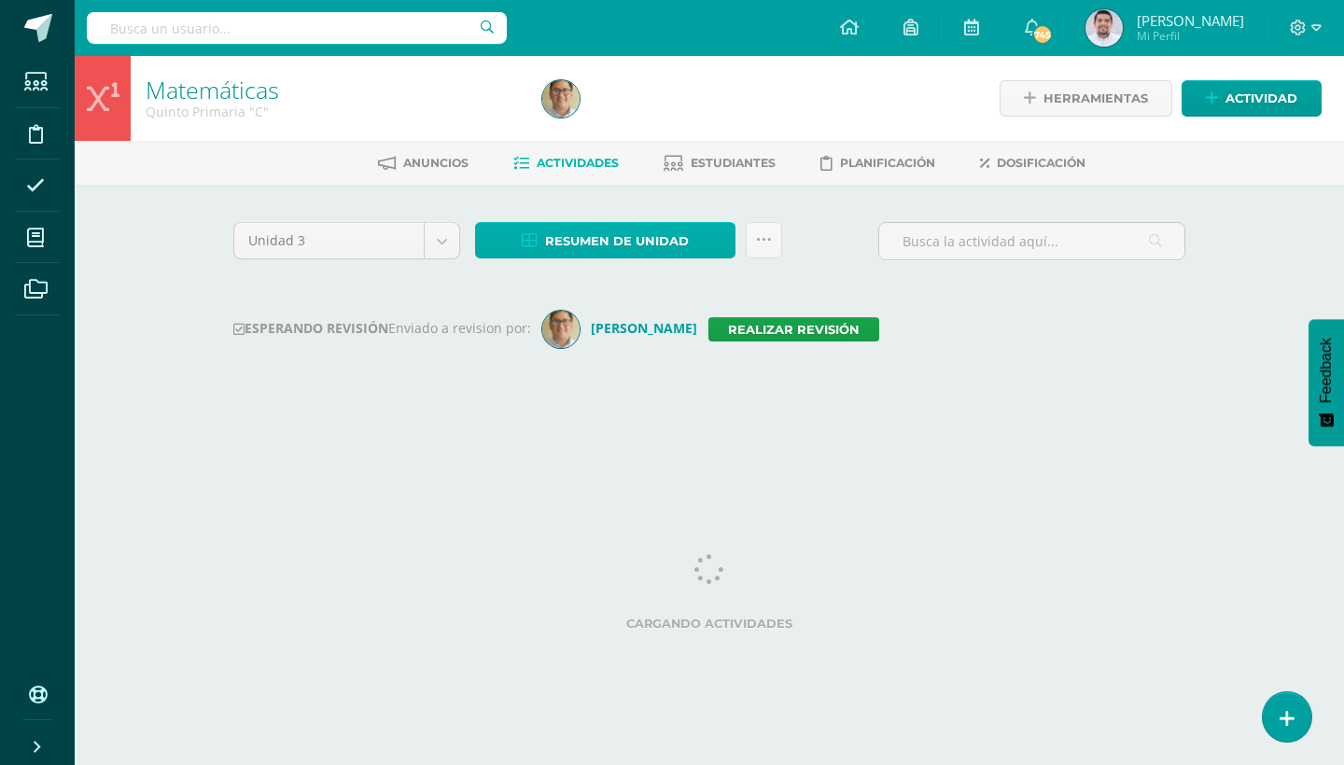
click at [715, 247] on link "Resumen de unidad" at bounding box center [605, 240] width 260 height 36
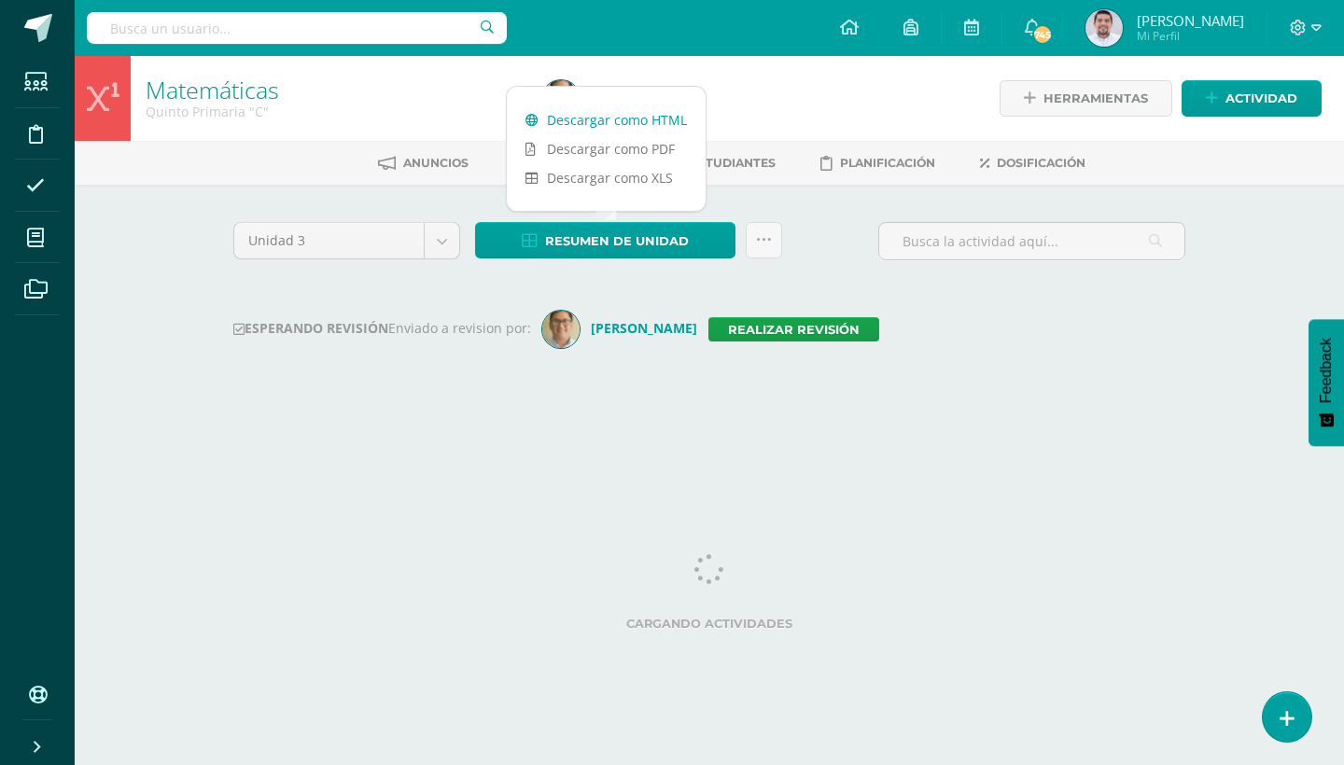
click at [662, 125] on link "Descargar como HTML" at bounding box center [606, 119] width 199 height 29
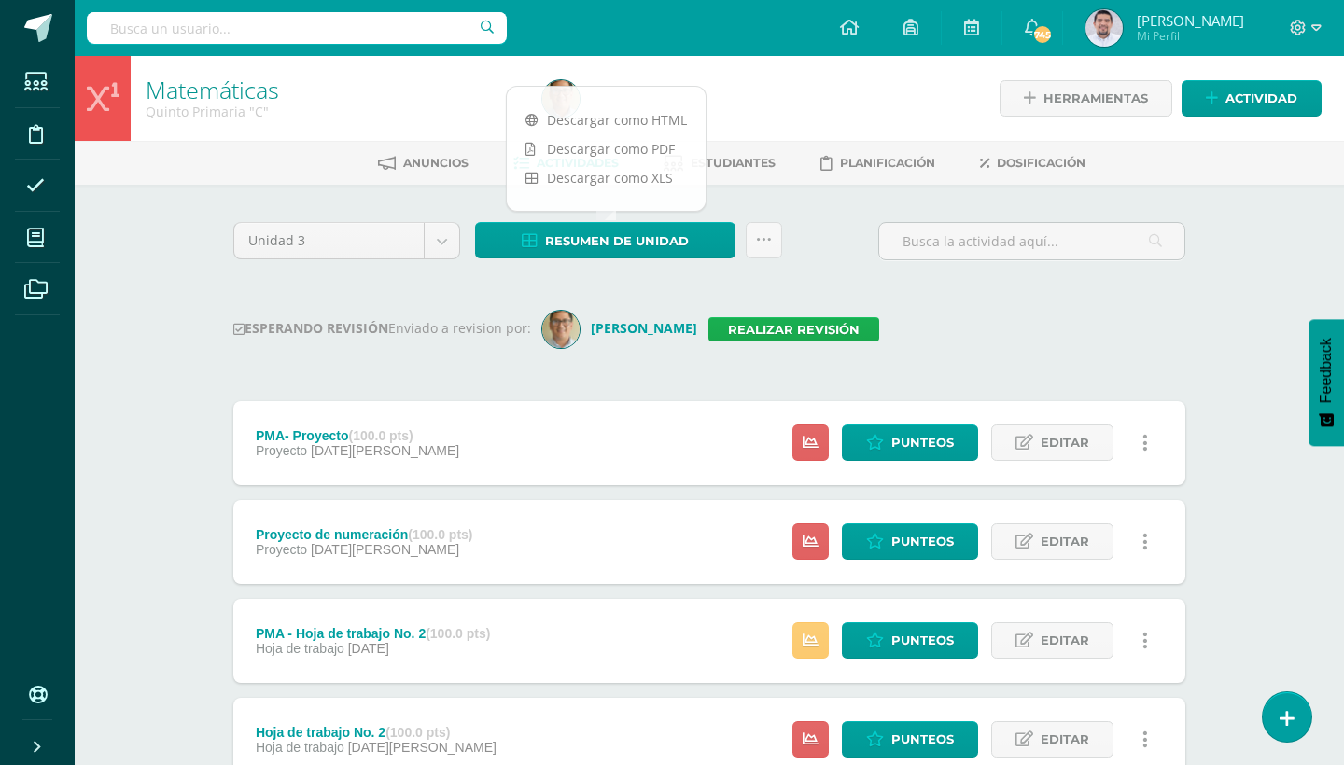
click at [821, 326] on link "Realizar revisión" at bounding box center [794, 329] width 171 height 24
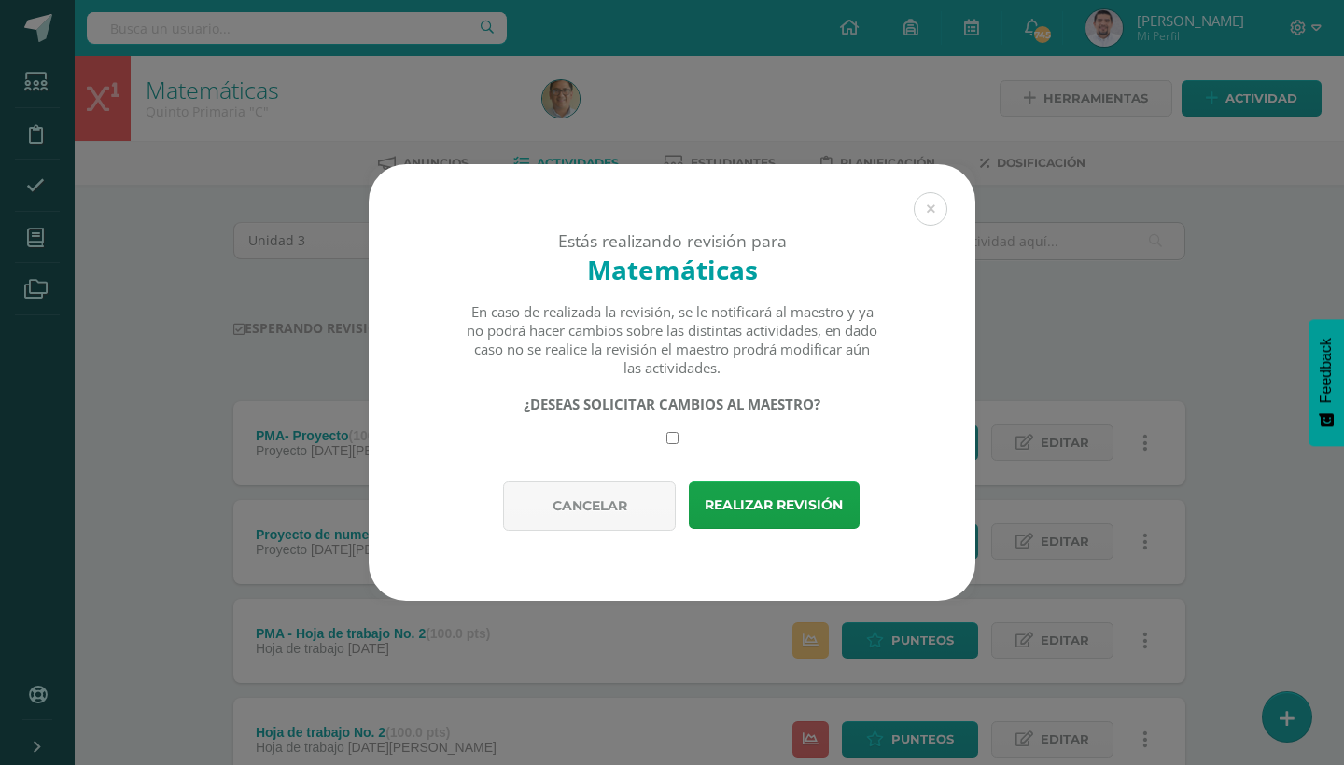
click at [672, 438] on input "checkbox" at bounding box center [673, 438] width 12 height 12
checkbox input "true"
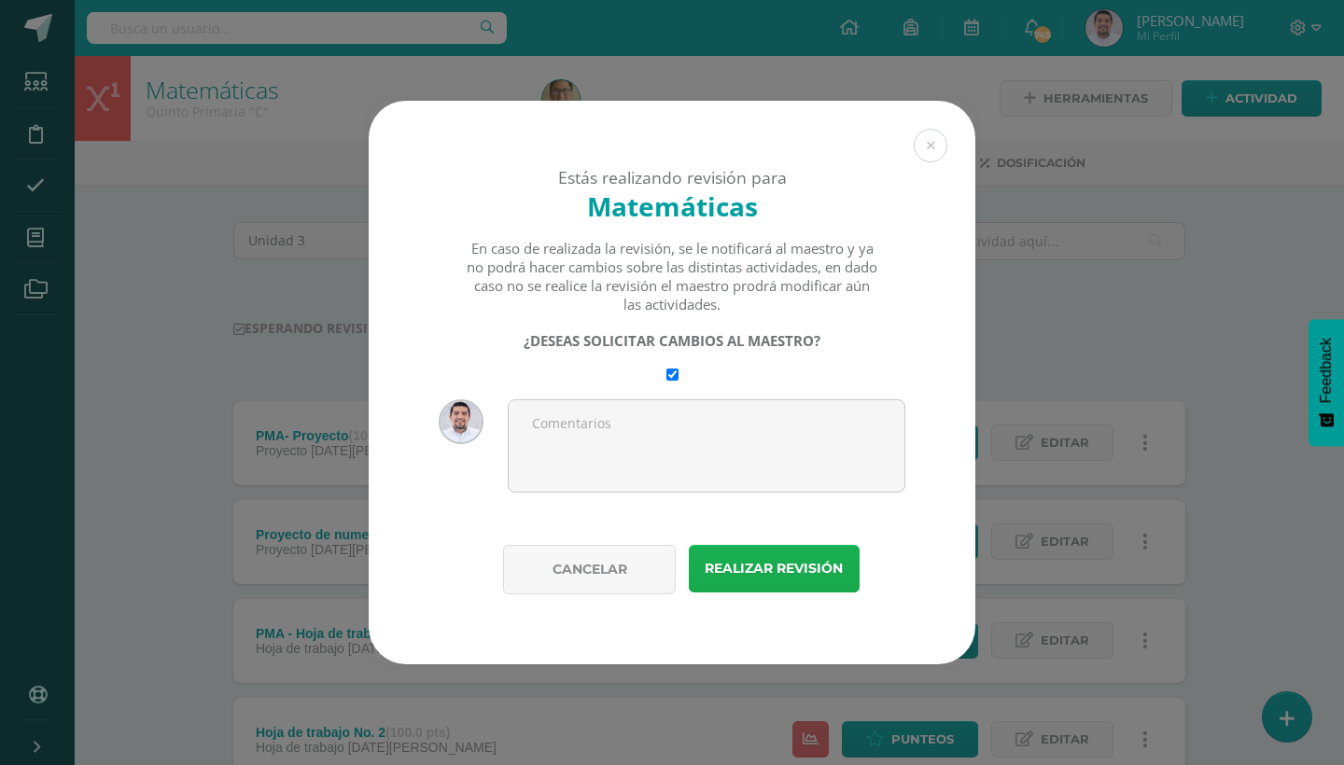
click at [779, 571] on button "Realizar revisión" at bounding box center [774, 569] width 171 height 48
